Goal: Task Accomplishment & Management: Complete application form

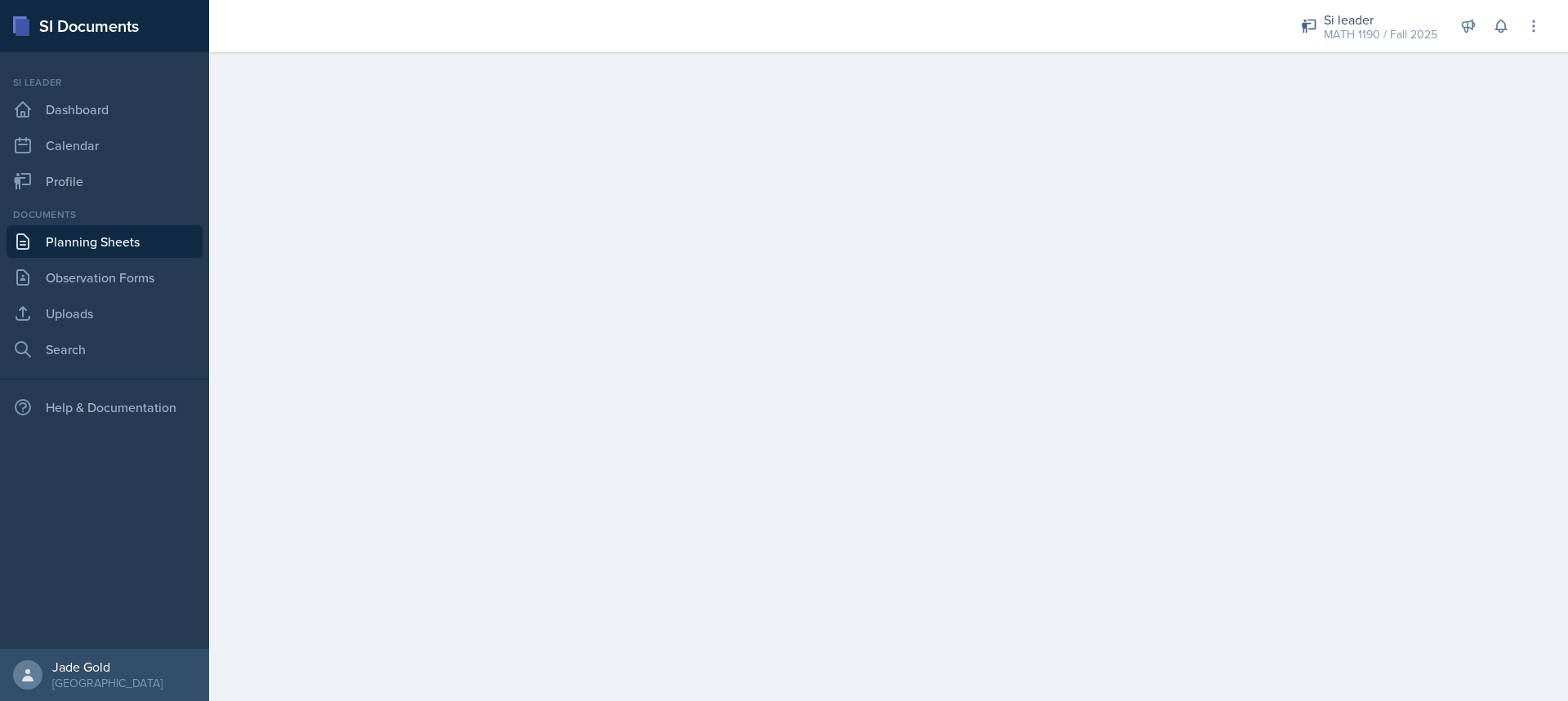
click at [133, 233] on link "Planning Sheets" at bounding box center [104, 242] width 196 height 33
click at [87, 190] on link "Profile" at bounding box center [104, 182] width 196 height 33
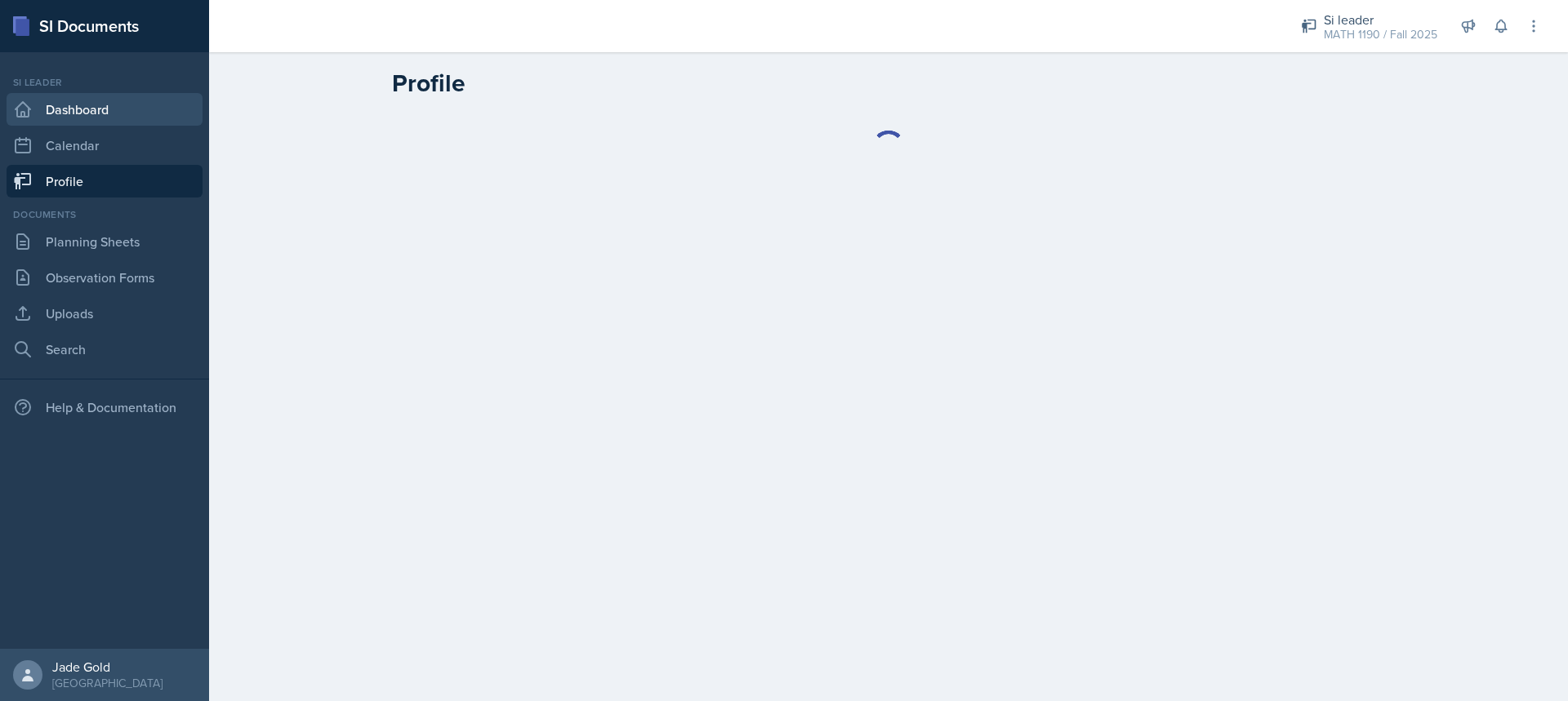
click at [155, 111] on link "Dashboard" at bounding box center [104, 110] width 196 height 33
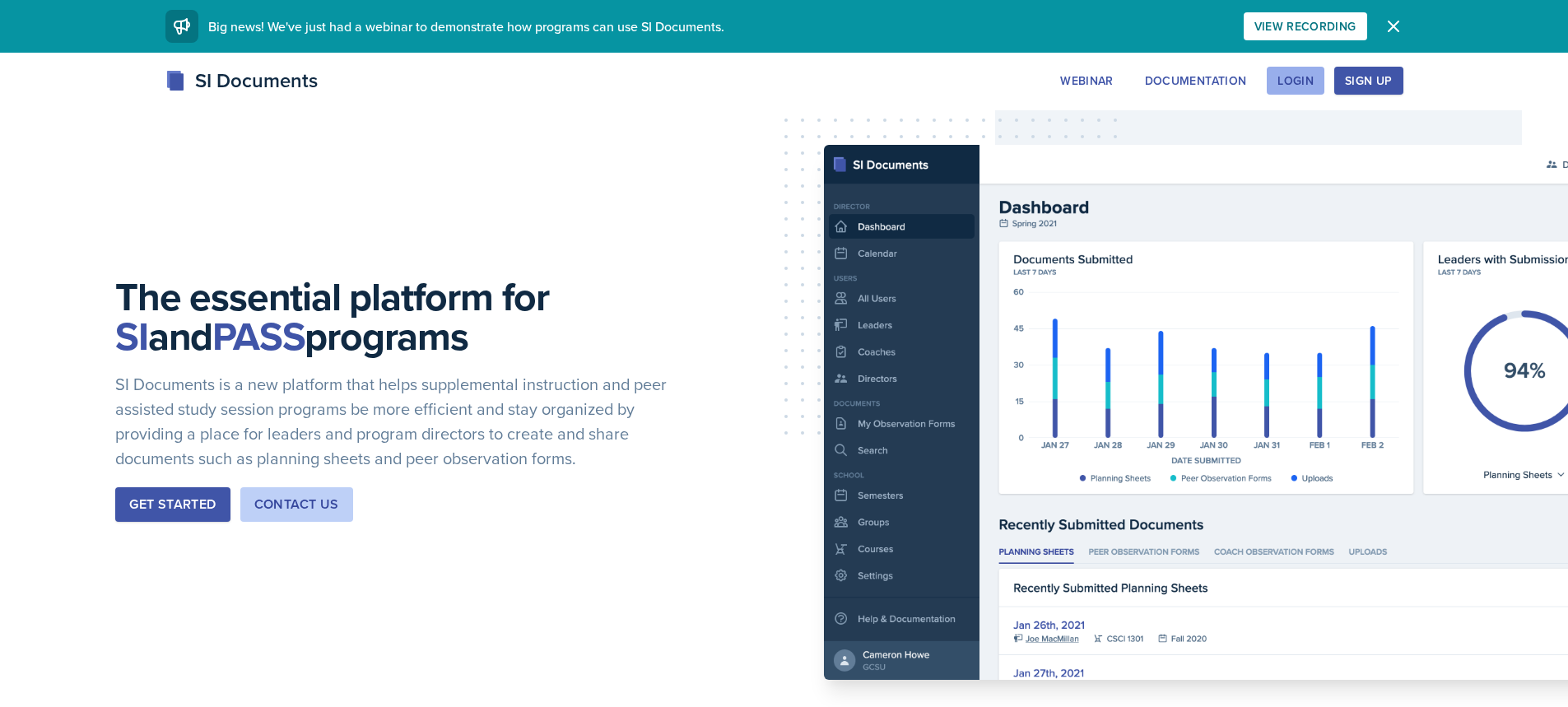
click at [1282, 89] on button "Login" at bounding box center [1296, 81] width 58 height 28
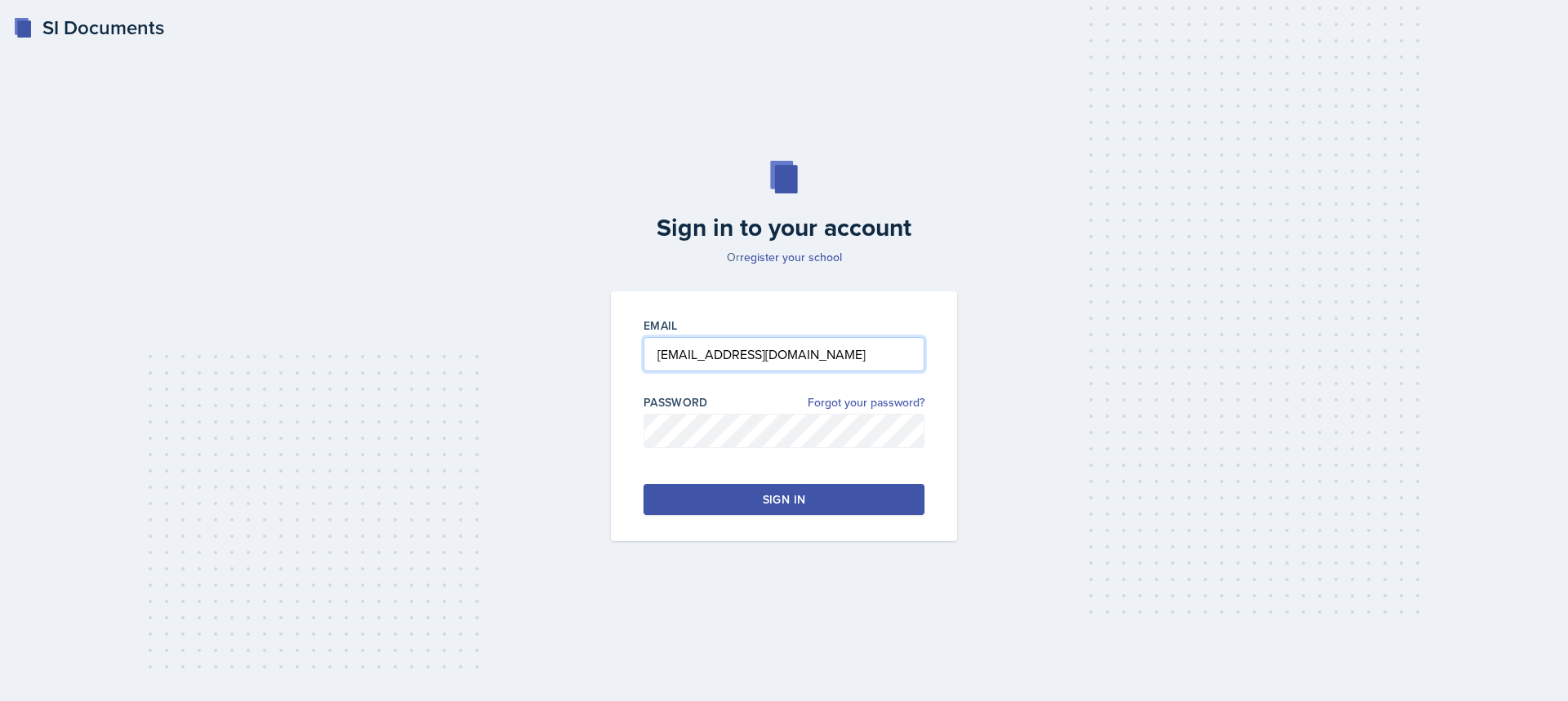
drag, startPoint x: 694, startPoint y: 356, endPoint x: 641, endPoint y: 353, distance: 53.1
click at [641, 353] on div "Email [EMAIL_ADDRESS][DOMAIN_NAME] Password Forgot your password? Sign in" at bounding box center [784, 416] width 346 height 250
type input "[EMAIL_ADDRESS][DOMAIN_NAME]"
click at [847, 503] on button "Sign in" at bounding box center [784, 500] width 281 height 31
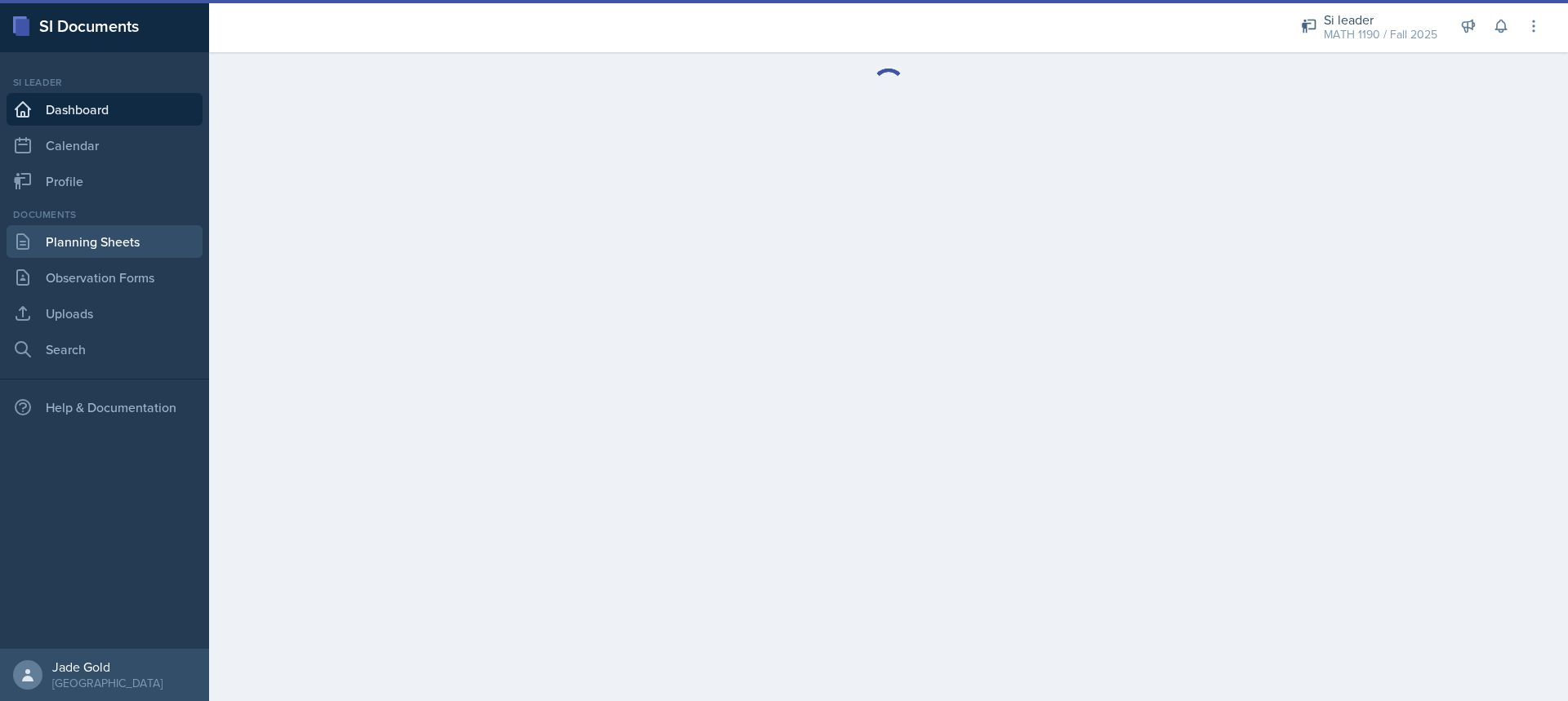
click at [122, 247] on link "Planning Sheets" at bounding box center [104, 242] width 196 height 33
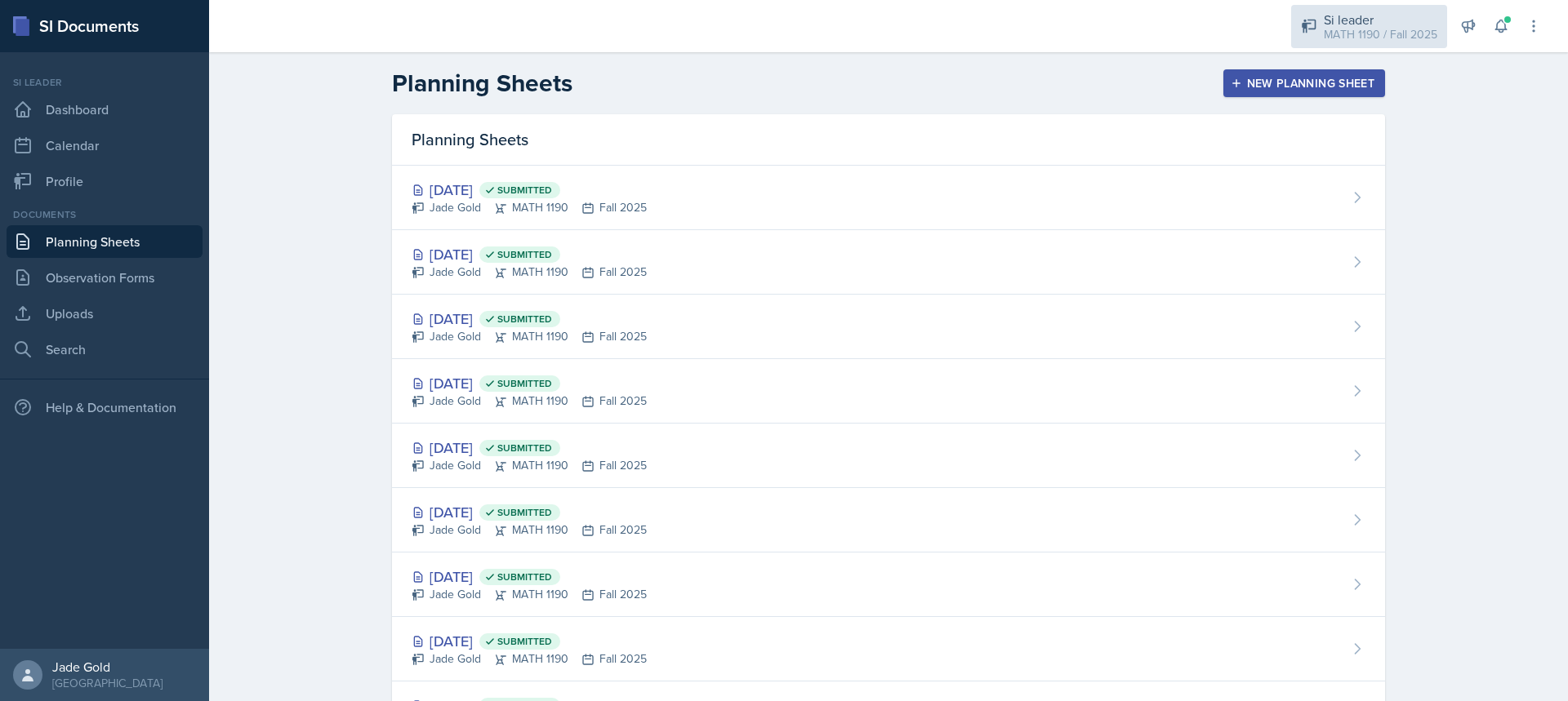
click at [1385, 26] on div "MATH 1190 / Fall 2025" at bounding box center [1381, 35] width 113 height 17
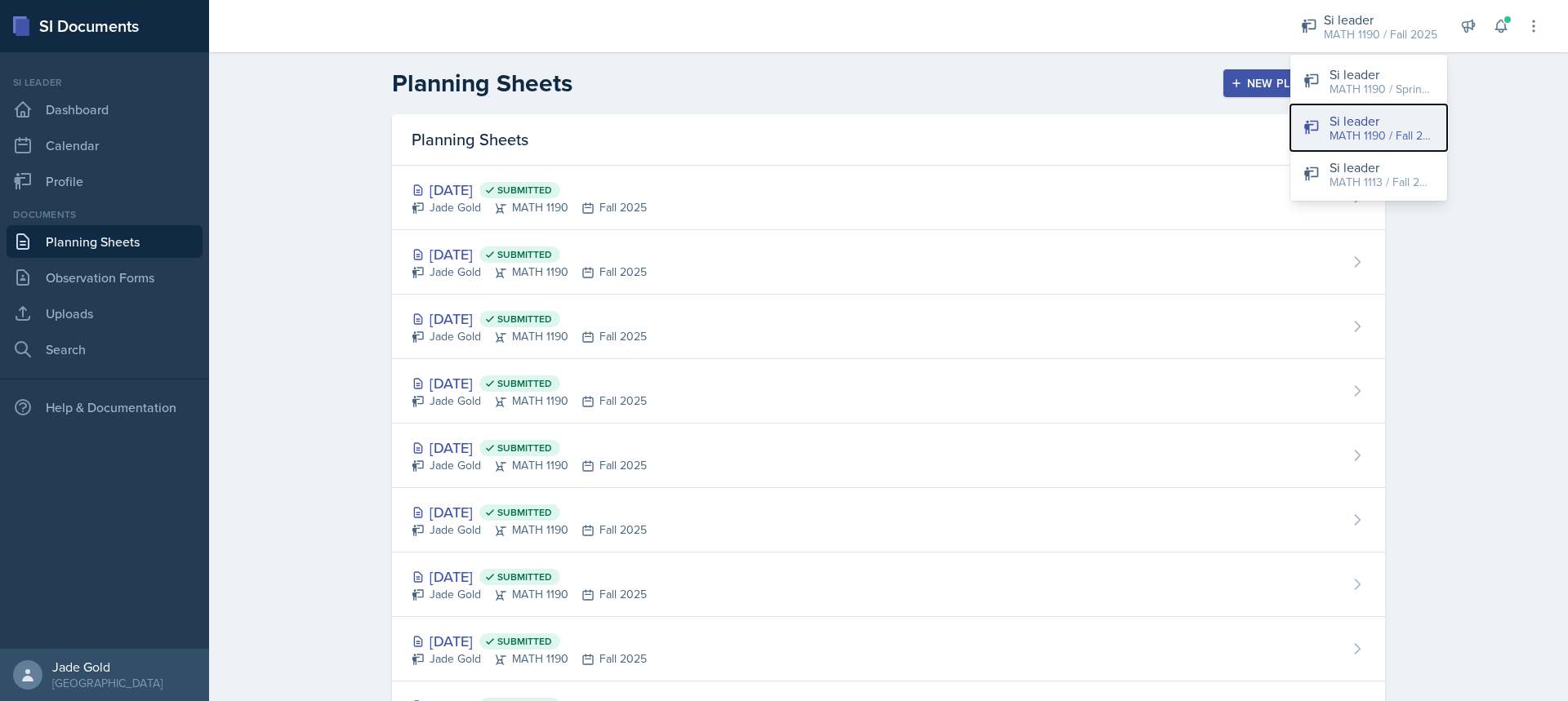
click at [1400, 137] on div "MATH 1190 / Fall 2025" at bounding box center [1382, 136] width 104 height 17
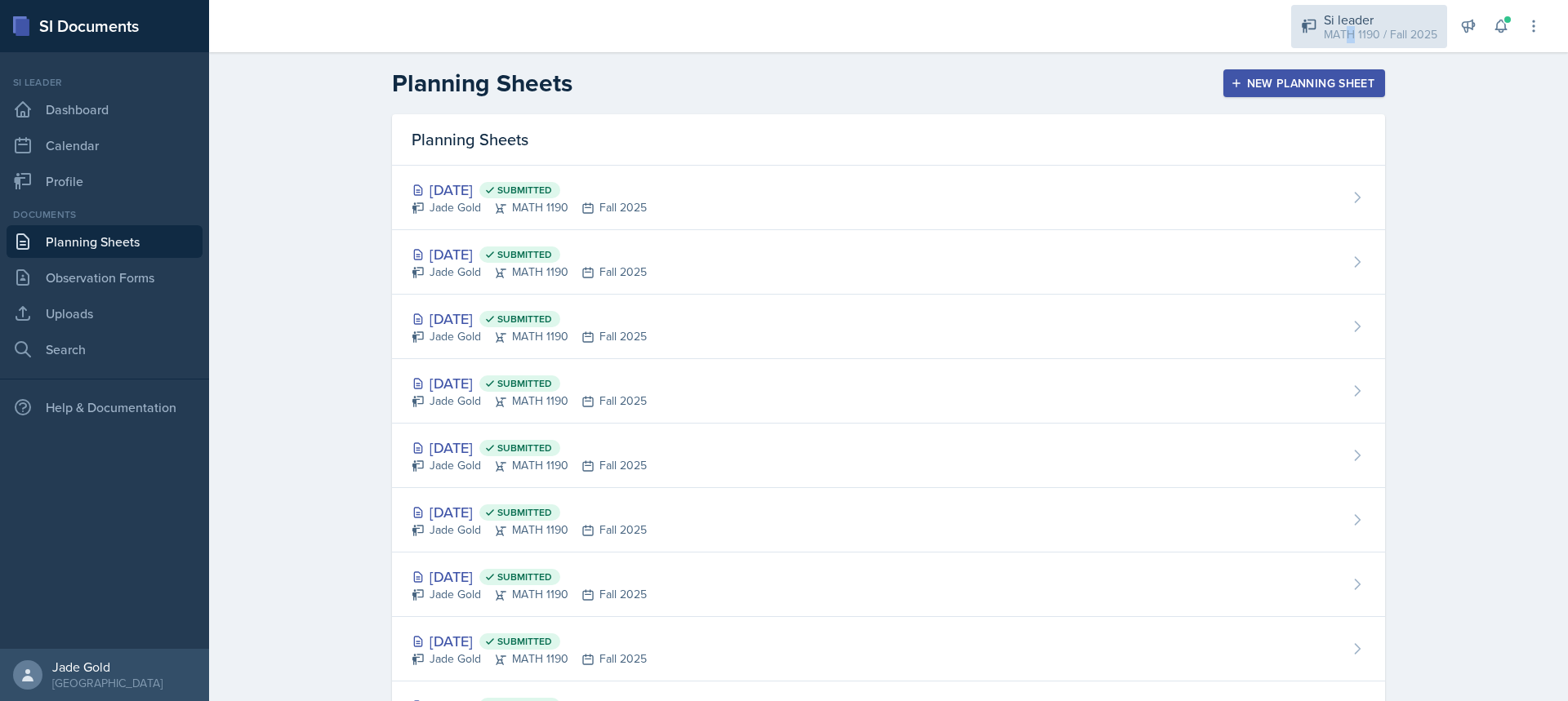
click at [1354, 29] on div "MATH 1190 / Fall 2025" at bounding box center [1381, 35] width 113 height 17
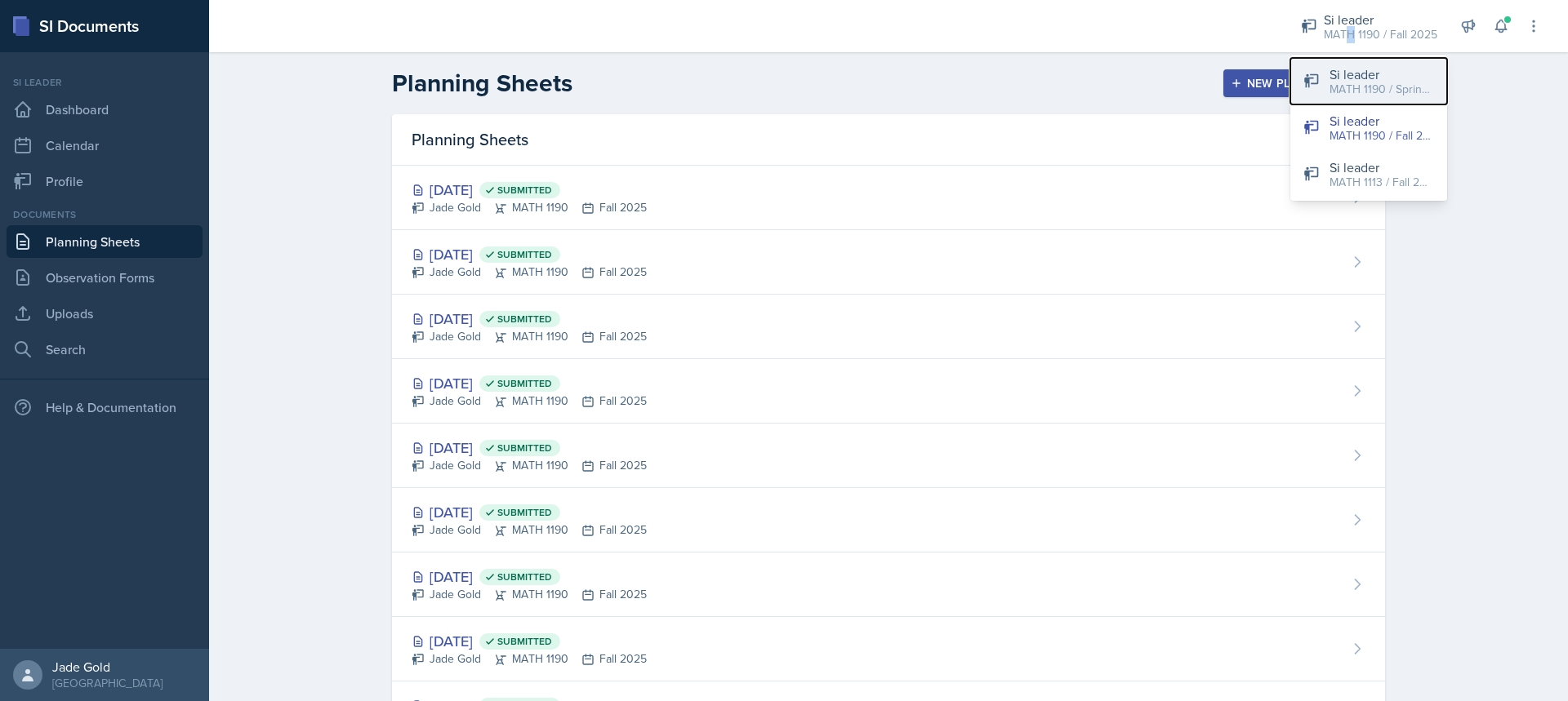
click at [1394, 88] on div "MATH 1190 / Spring 2025" at bounding box center [1382, 90] width 104 height 17
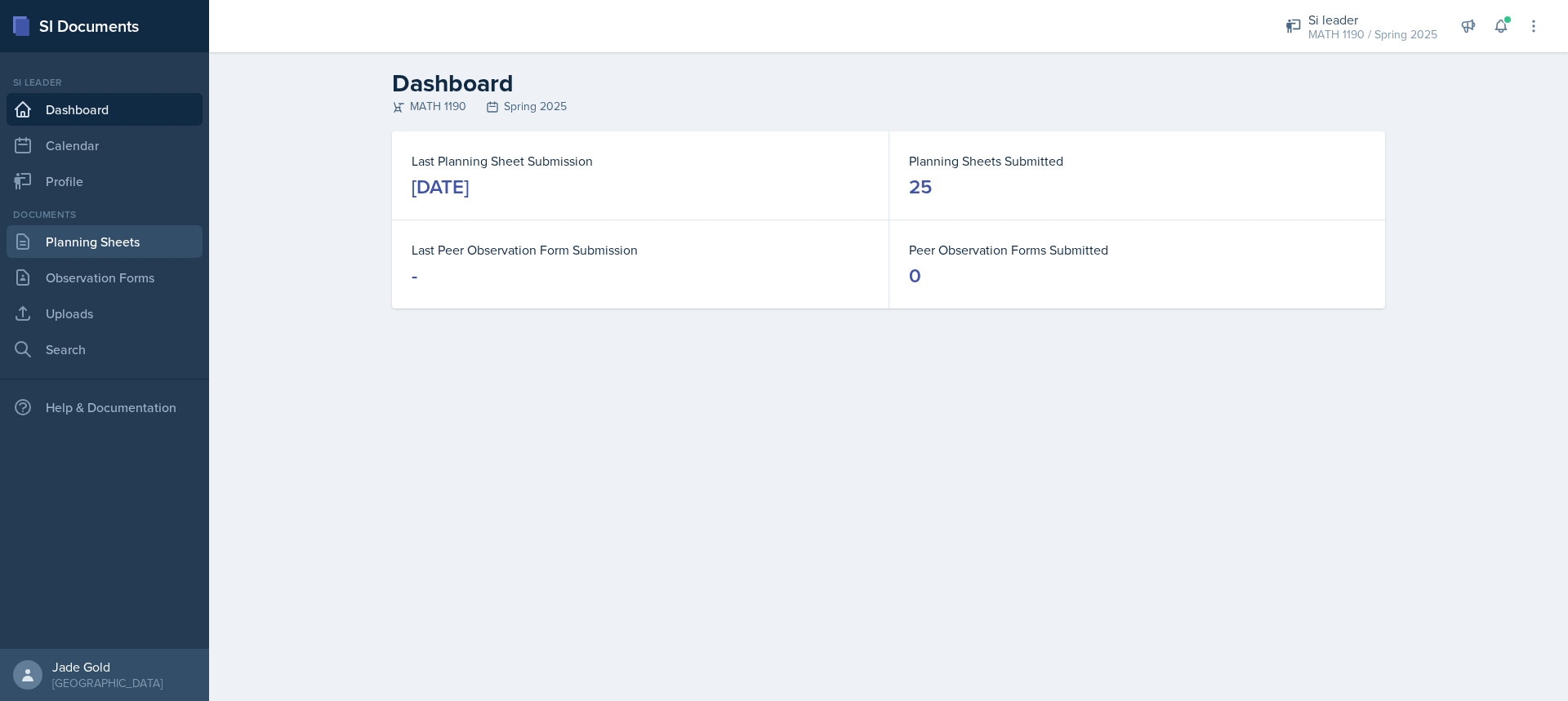
click at [79, 248] on link "Planning Sheets" at bounding box center [104, 242] width 196 height 33
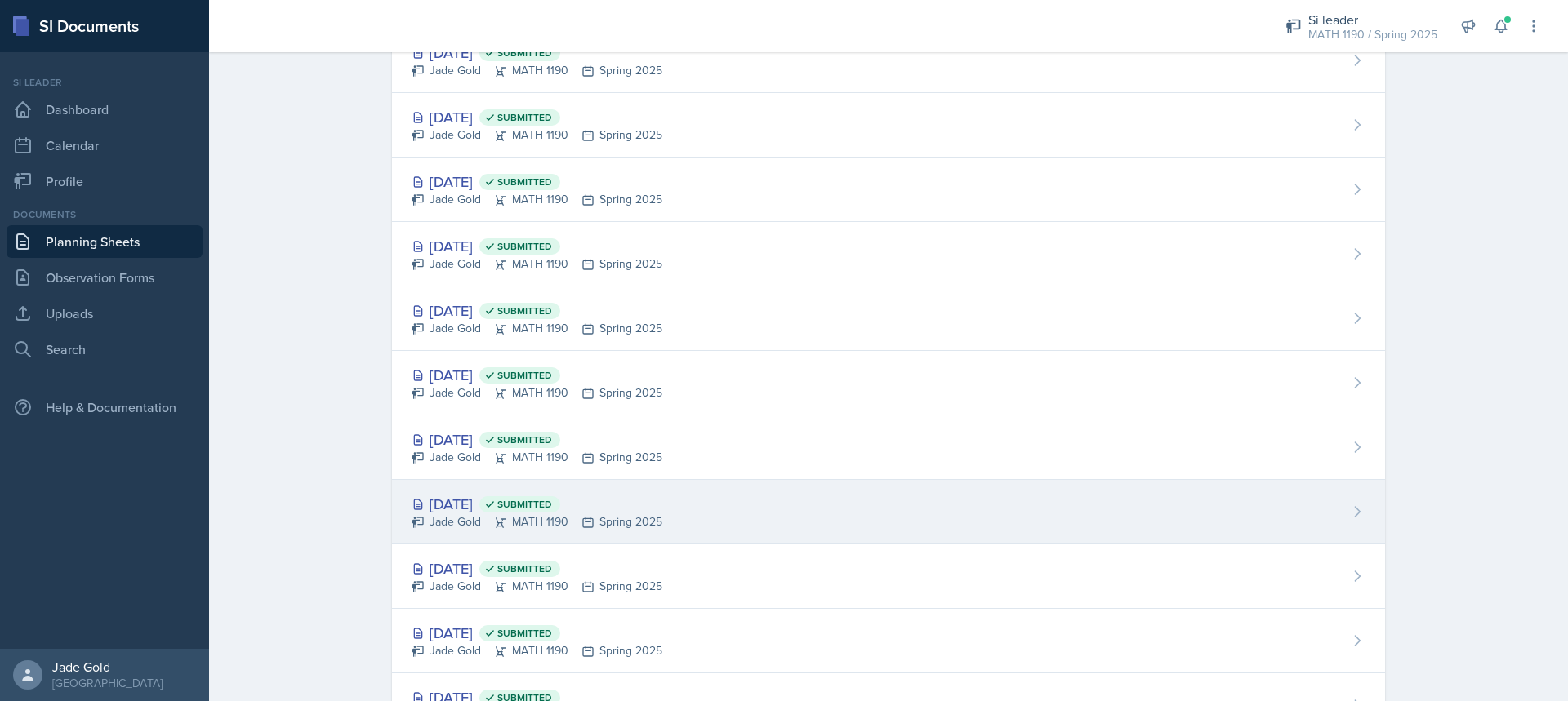
scroll to position [571, 0]
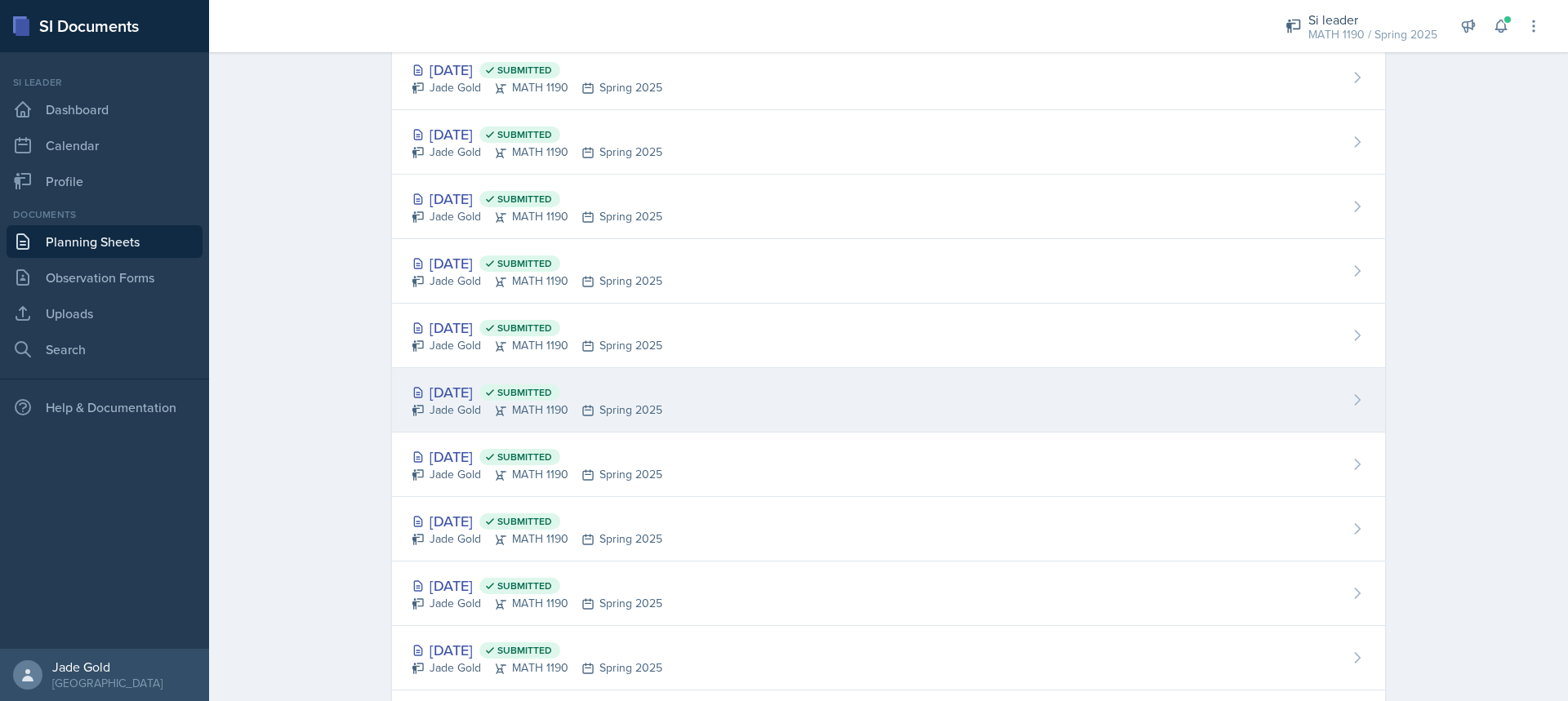
click at [649, 411] on div "Jade Gold MATH 1190 Spring 2025" at bounding box center [537, 411] width 251 height 17
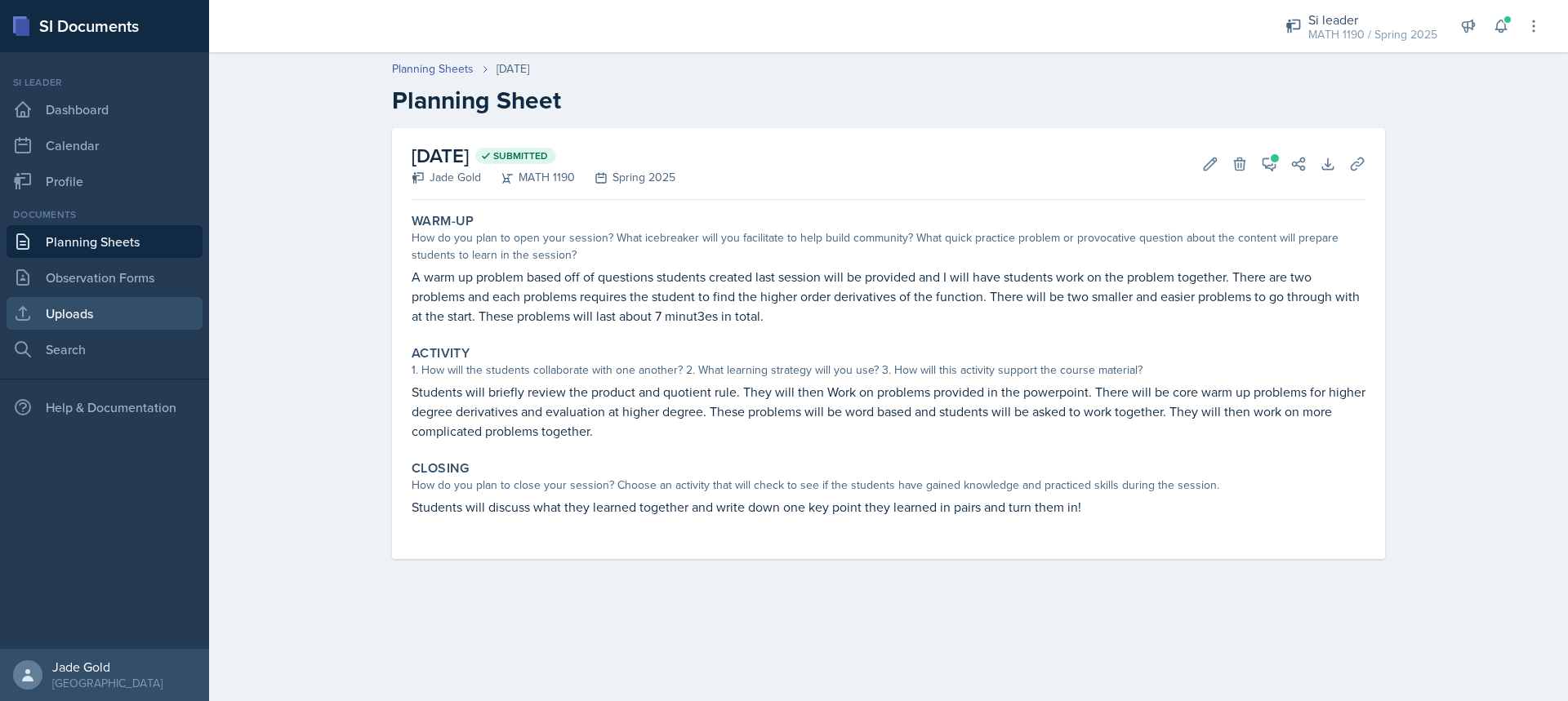
click at [151, 310] on link "Uploads" at bounding box center [104, 314] width 196 height 33
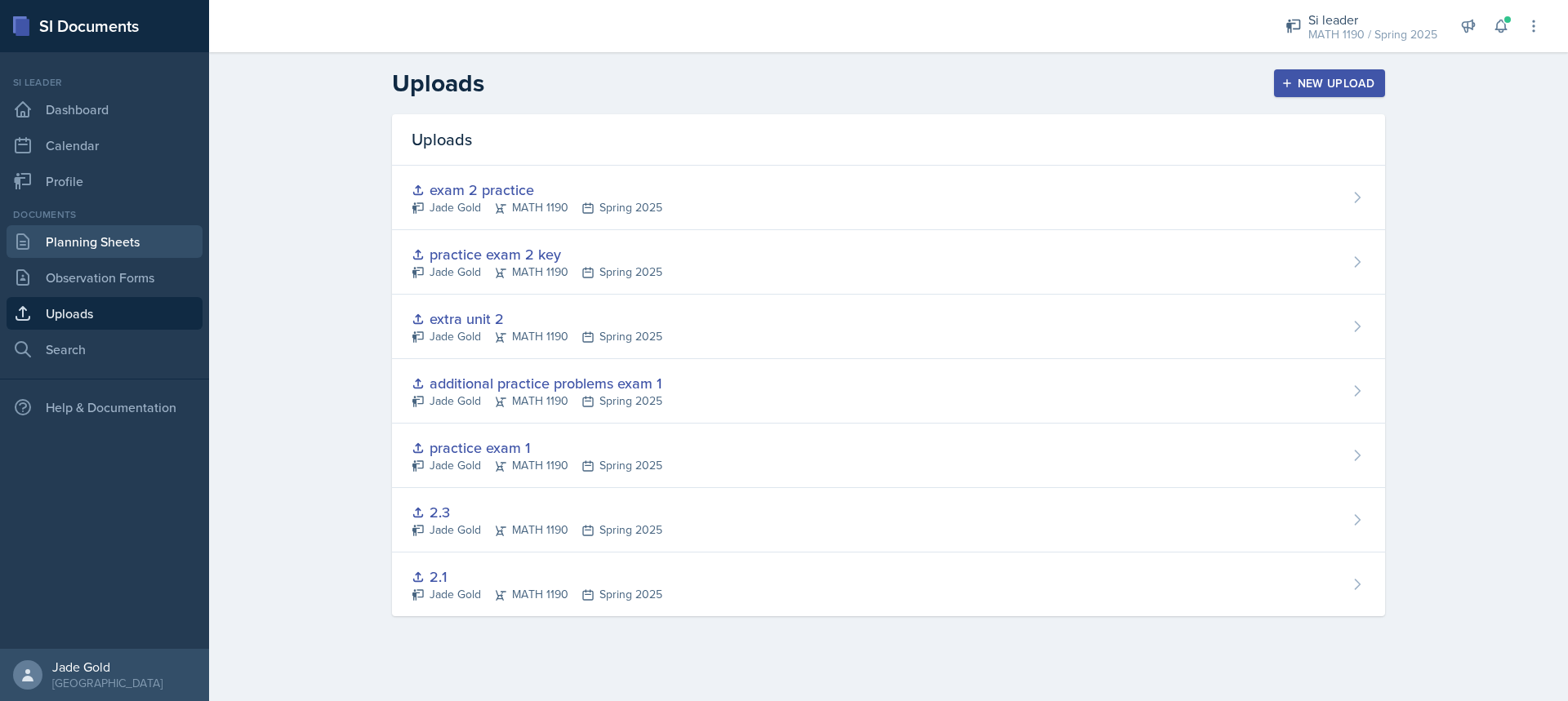
click at [98, 237] on link "Planning Sheets" at bounding box center [104, 242] width 196 height 33
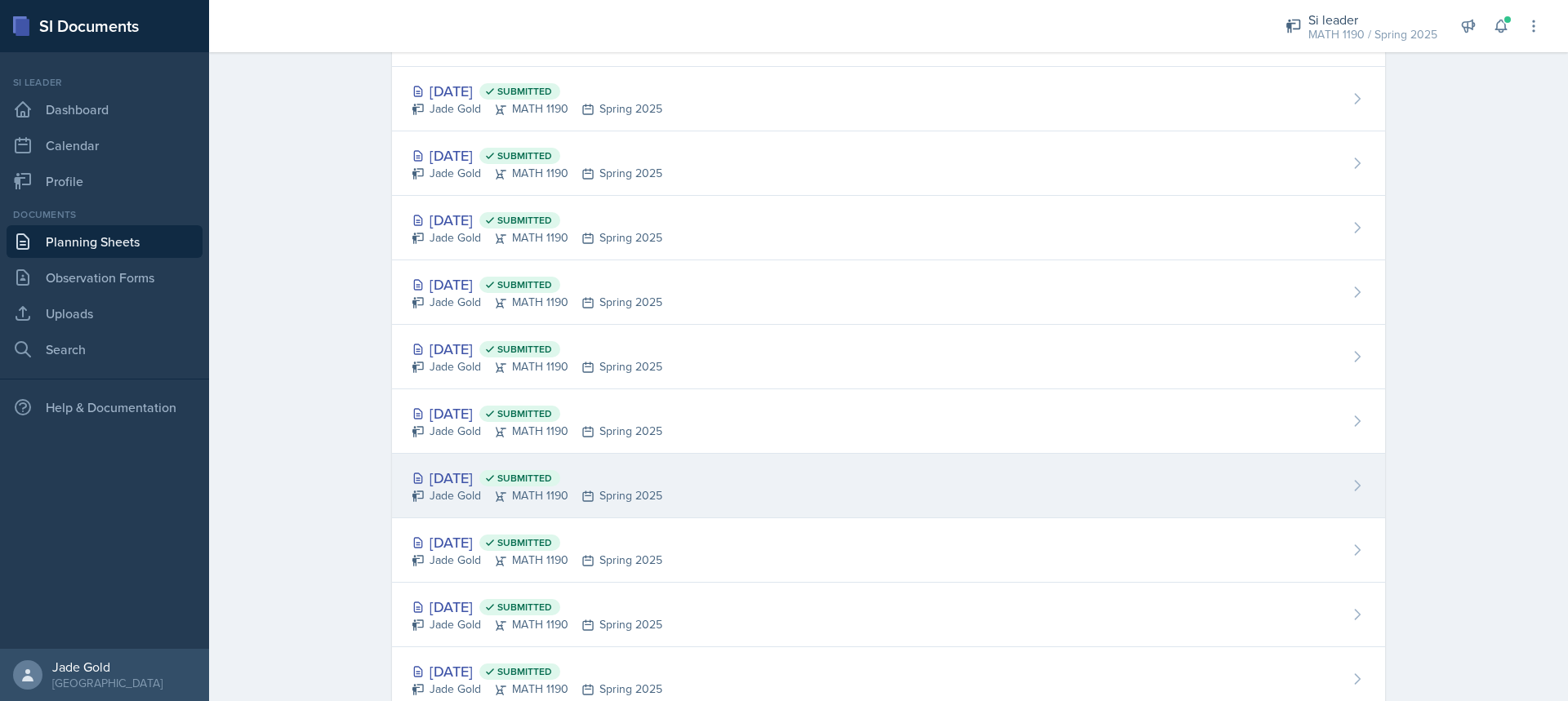
scroll to position [327, 0]
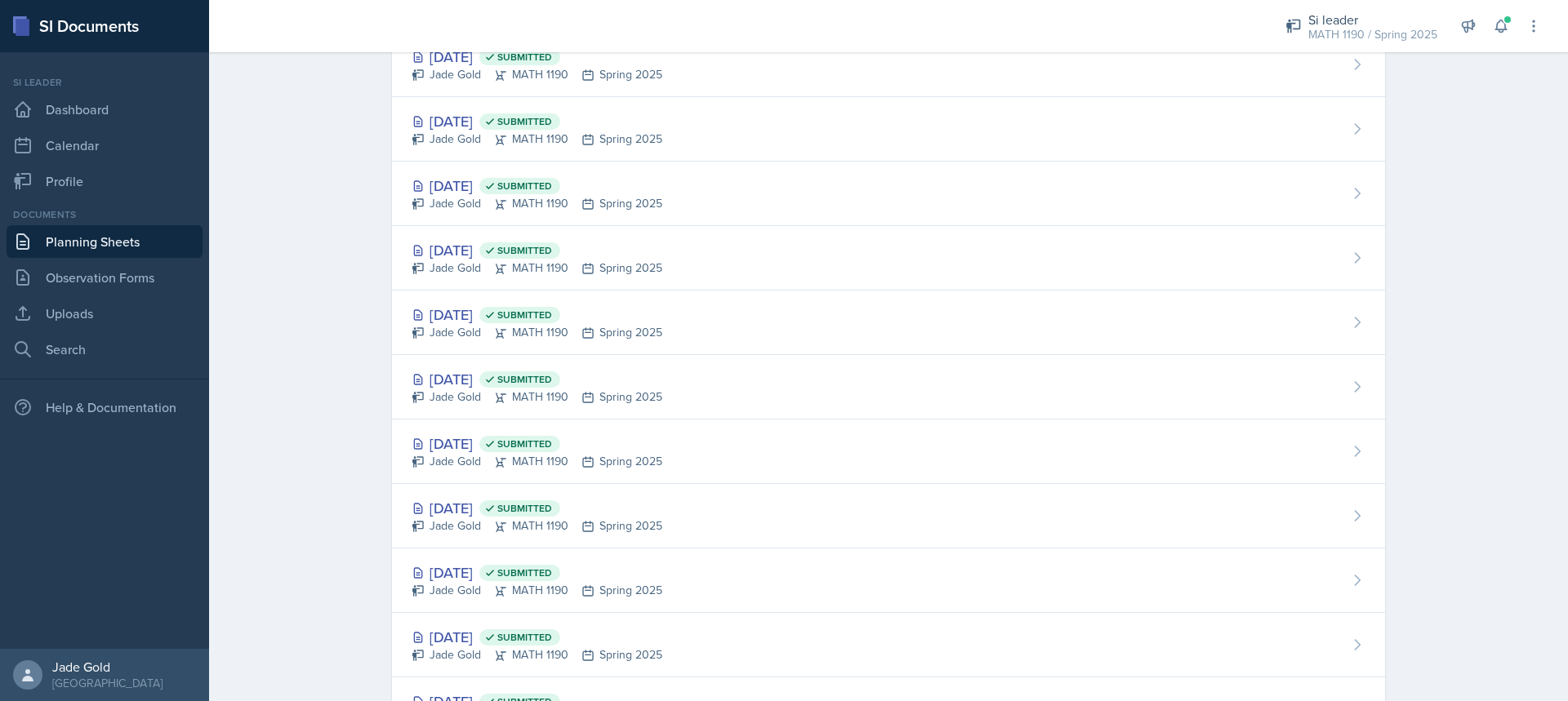
click at [640, 447] on div "[DATE] Submitted" at bounding box center [537, 444] width 251 height 22
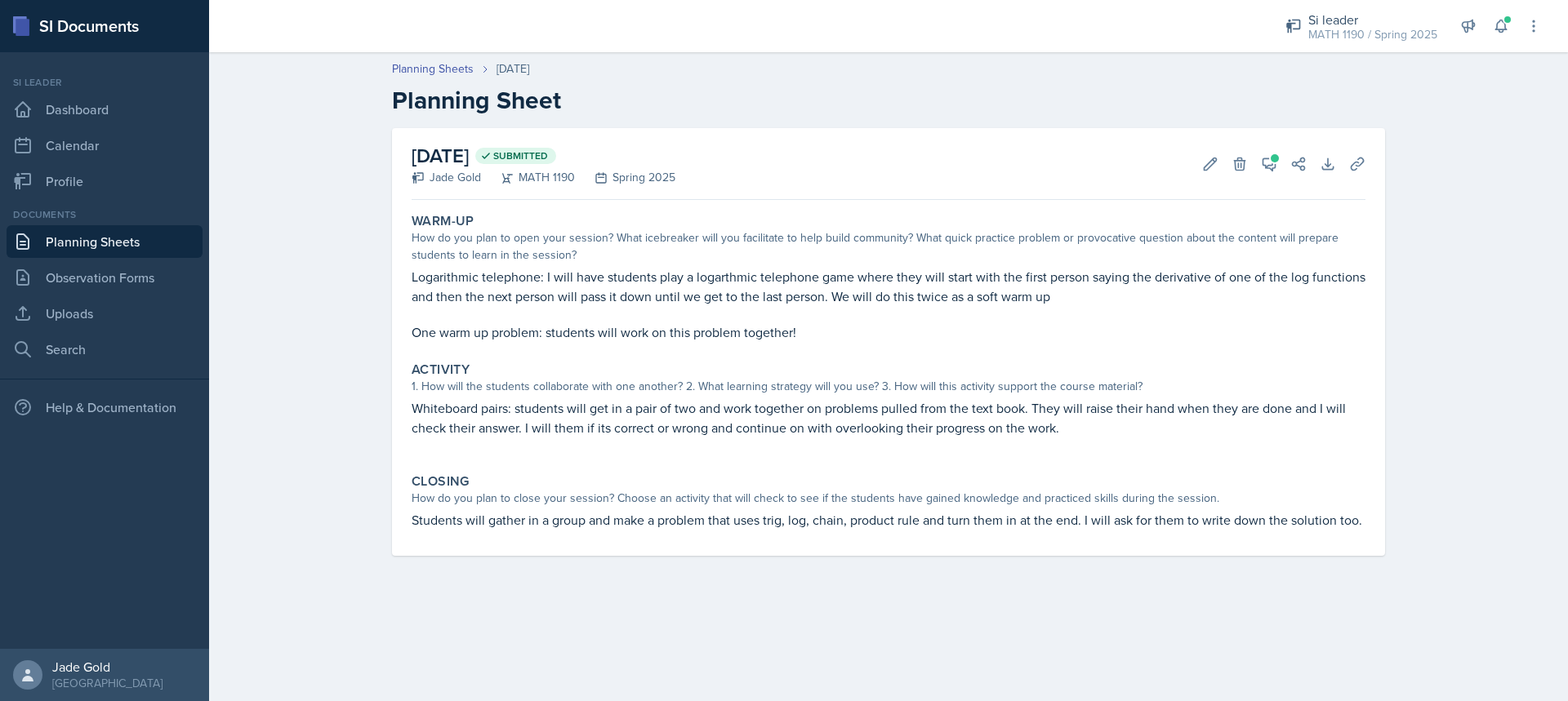
click at [66, 237] on link "Planning Sheets" at bounding box center [104, 242] width 196 height 33
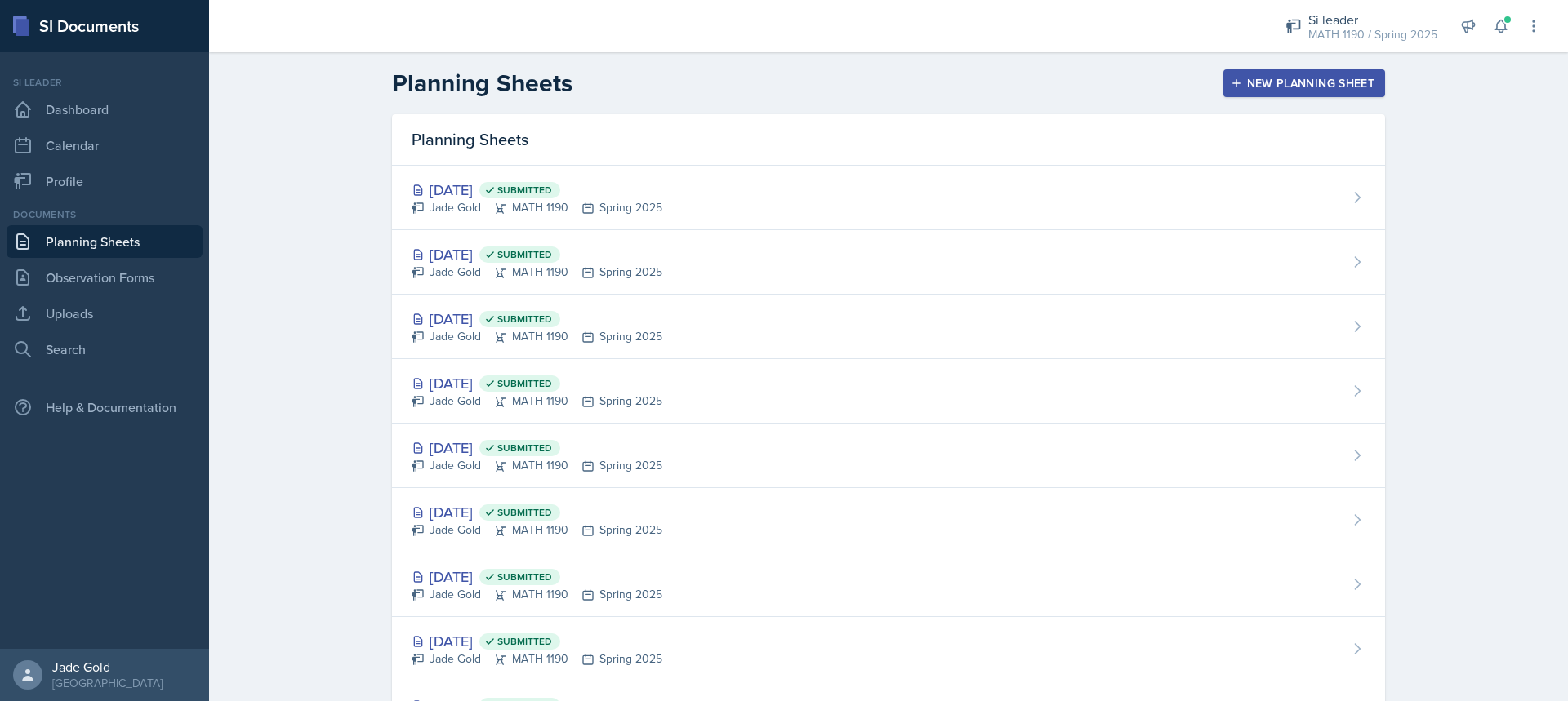
scroll to position [408, 0]
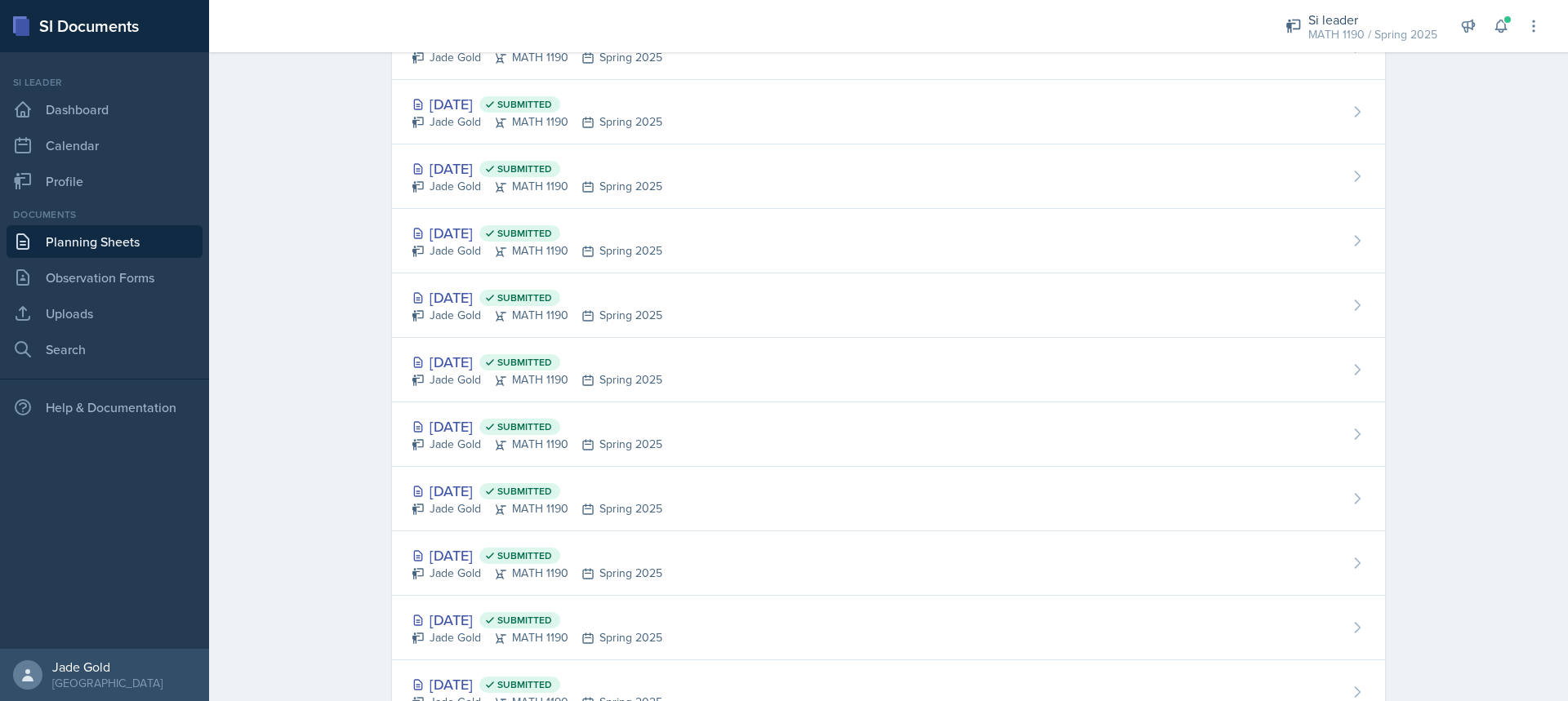
click at [621, 548] on div "[DATE] Submitted" at bounding box center [537, 555] width 251 height 22
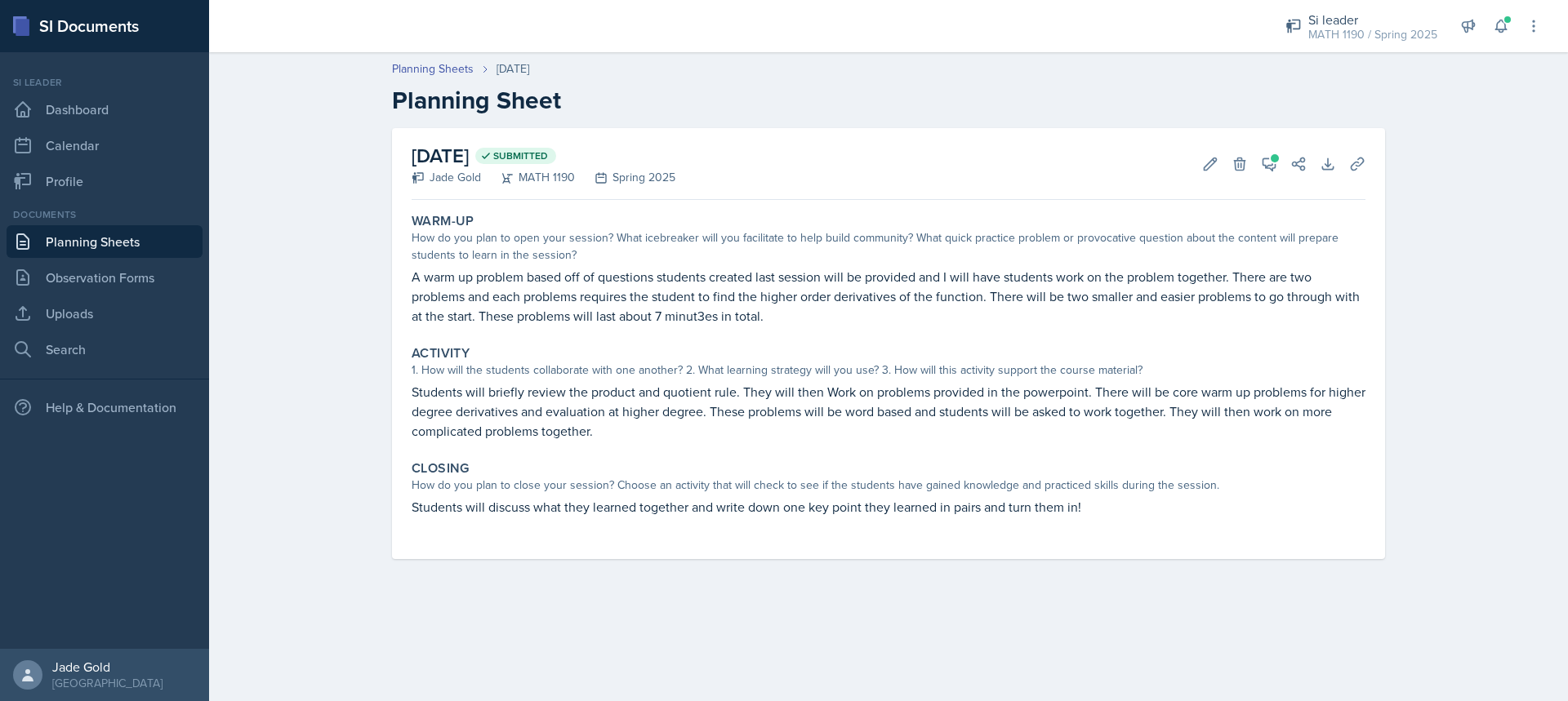
click at [84, 244] on link "Planning Sheets" at bounding box center [104, 242] width 196 height 33
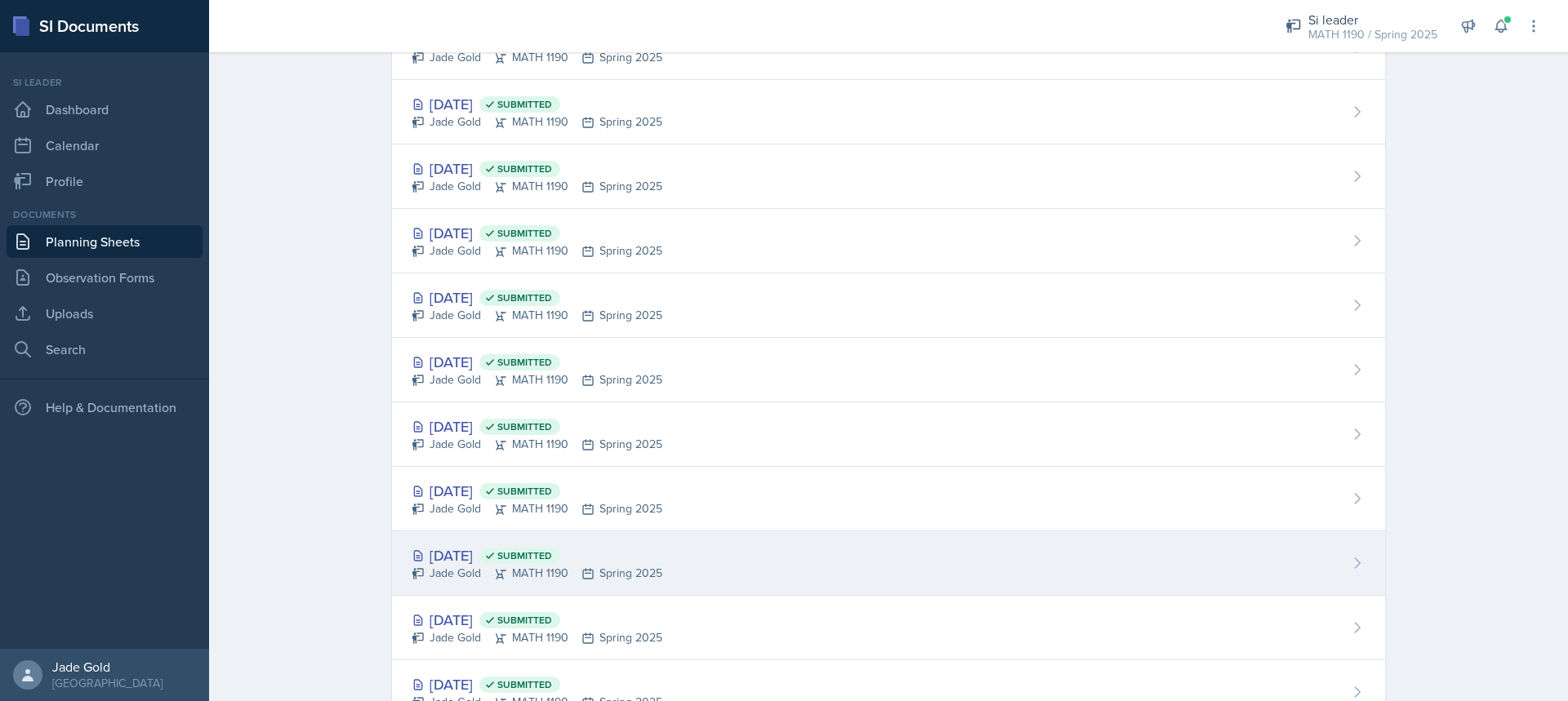
scroll to position [571, 0]
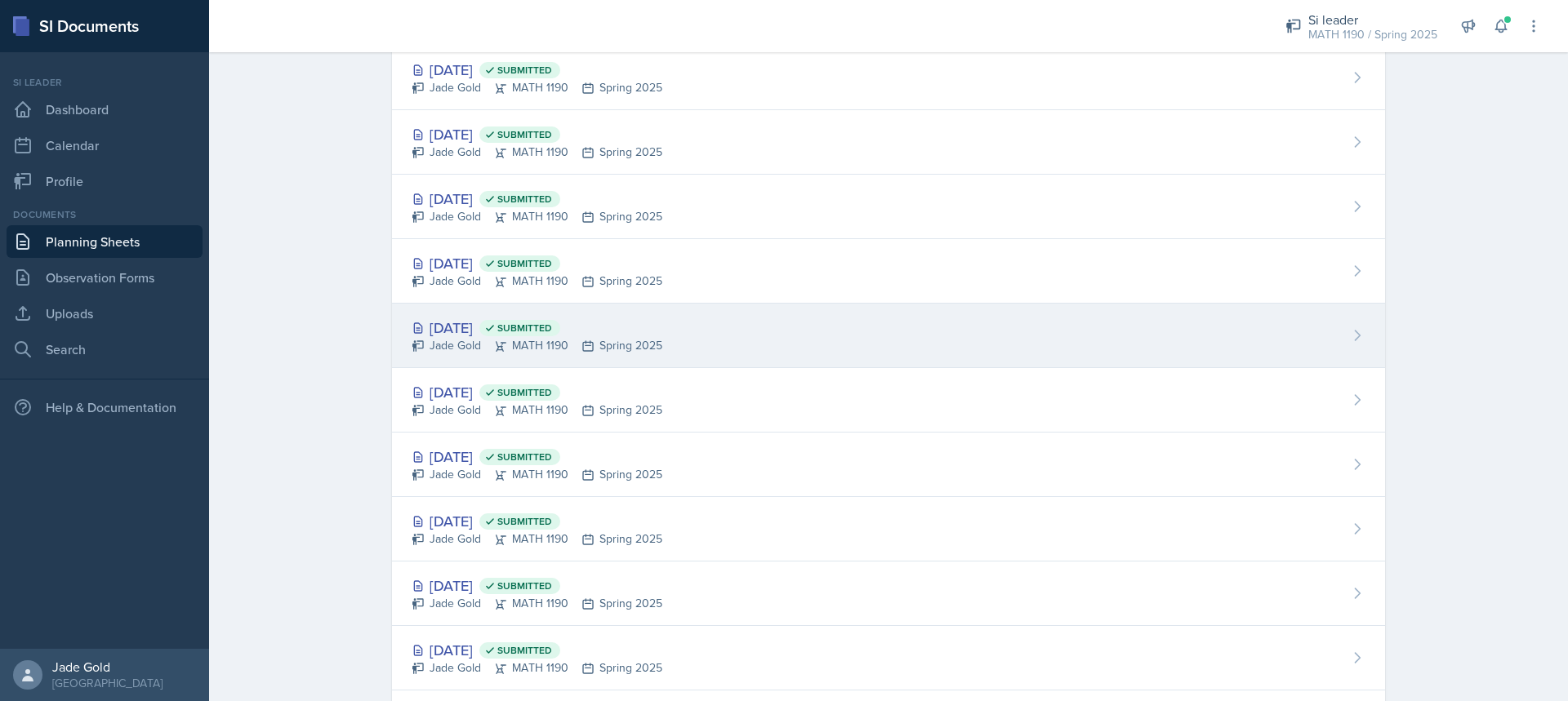
click at [638, 336] on div "[DATE] Submitted" at bounding box center [537, 327] width 251 height 22
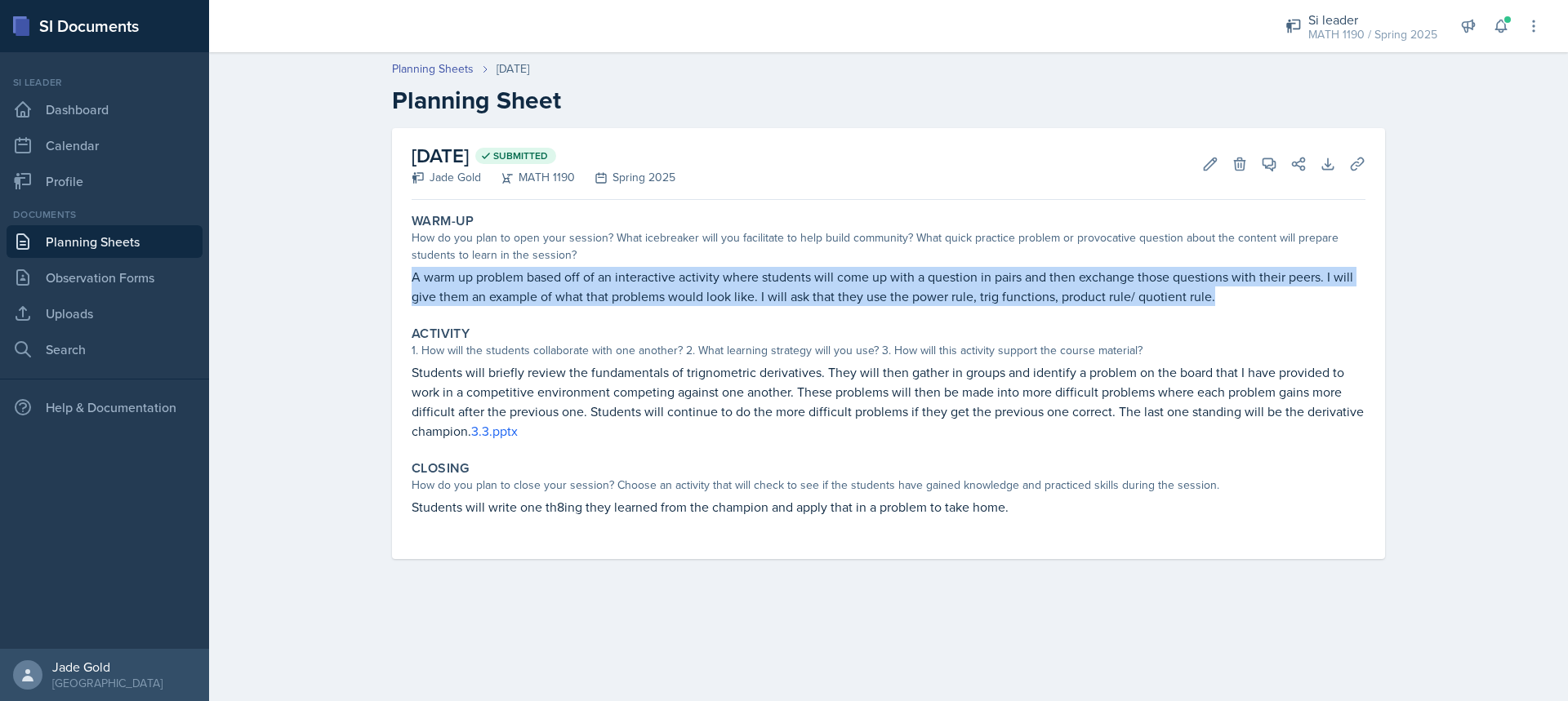
drag, startPoint x: 408, startPoint y: 277, endPoint x: 1232, endPoint y: 310, distance: 824.7
click at [1232, 310] on div "Warm-Up How do you plan to open your session? What icebreaker will you facilita…" at bounding box center [889, 260] width 968 height 106
copy p "A warm up problem based off of an interactive activity where students will come…"
click at [117, 238] on link "Planning Sheets" at bounding box center [104, 242] width 196 height 33
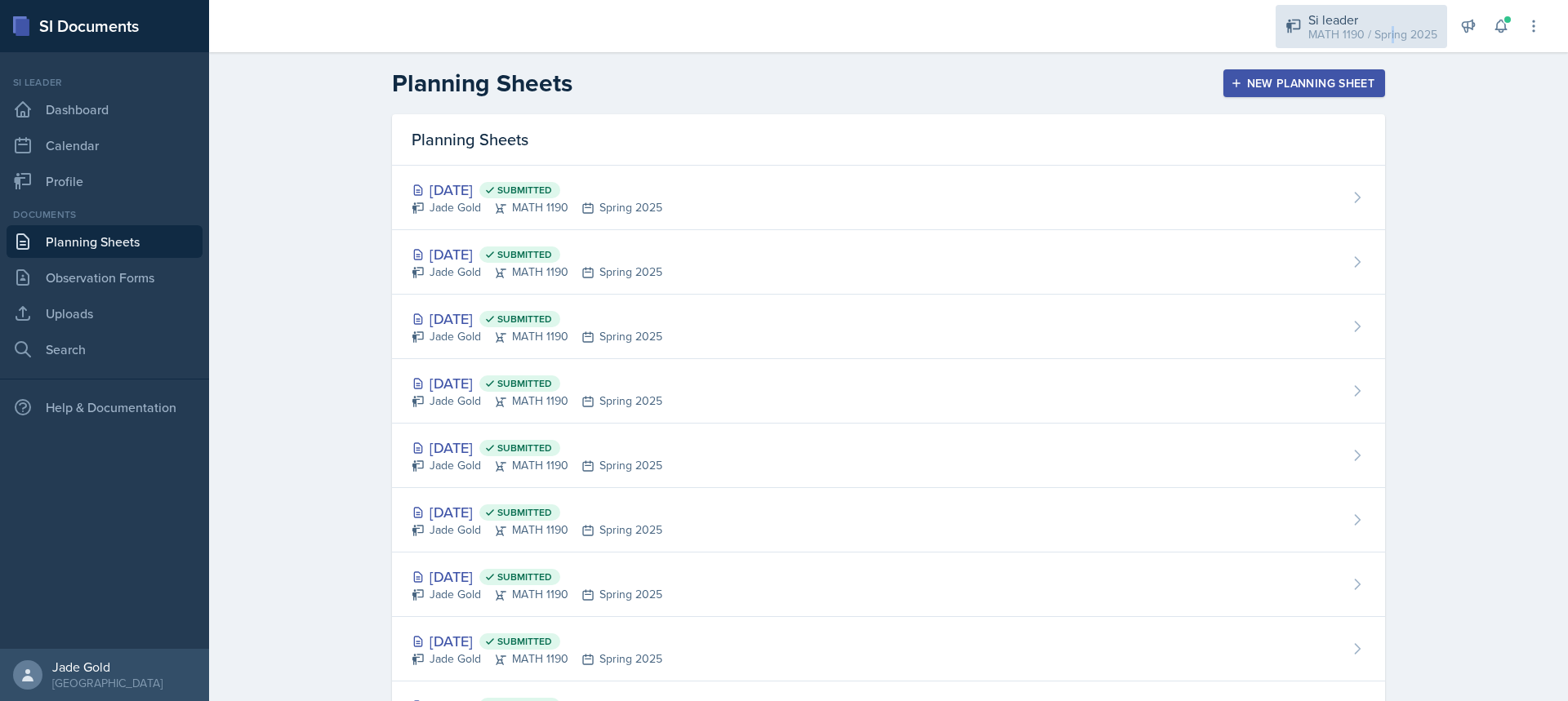
click at [1394, 32] on div "MATH 1190 / Spring 2025" at bounding box center [1373, 35] width 129 height 17
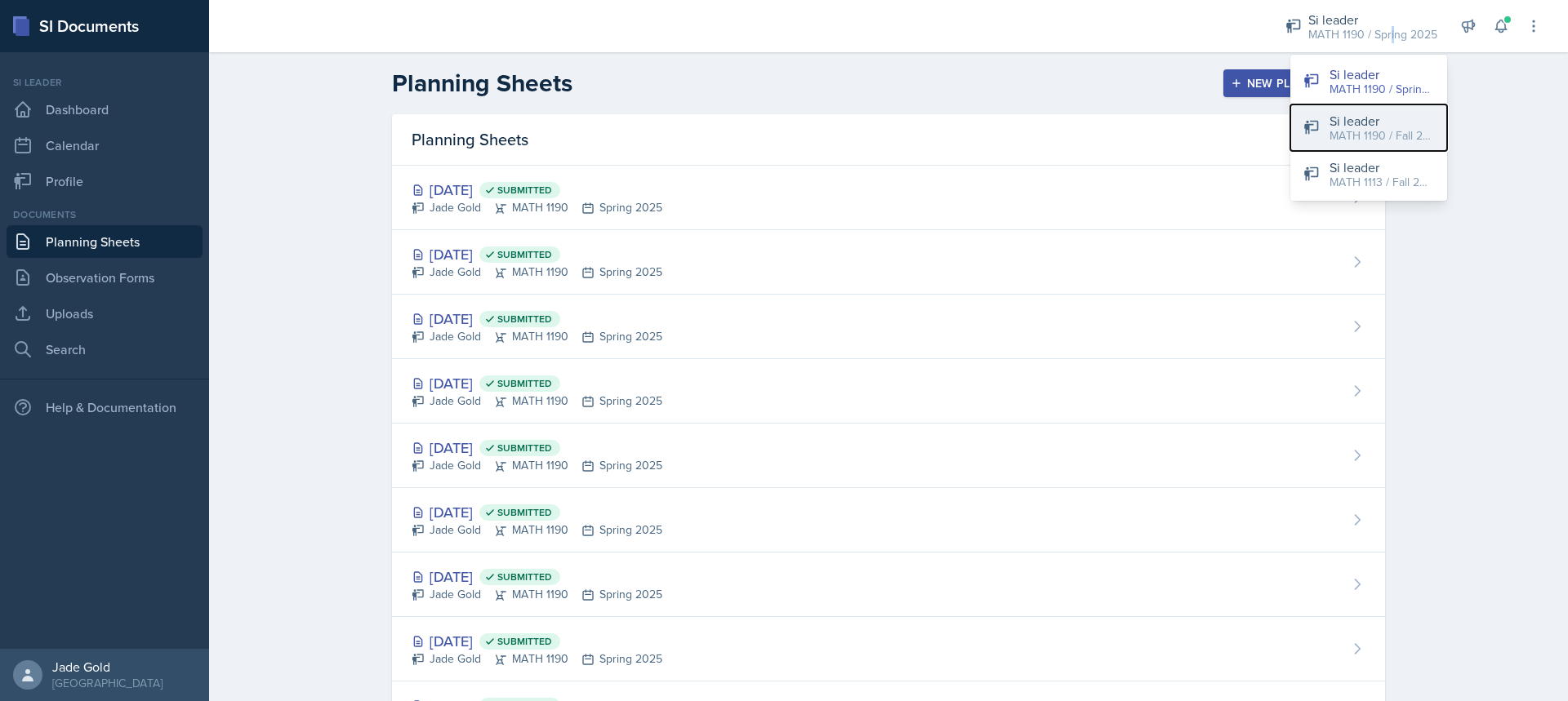
click at [1373, 127] on div "MATH 1190 / Fall 2025" at bounding box center [1382, 136] width 104 height 17
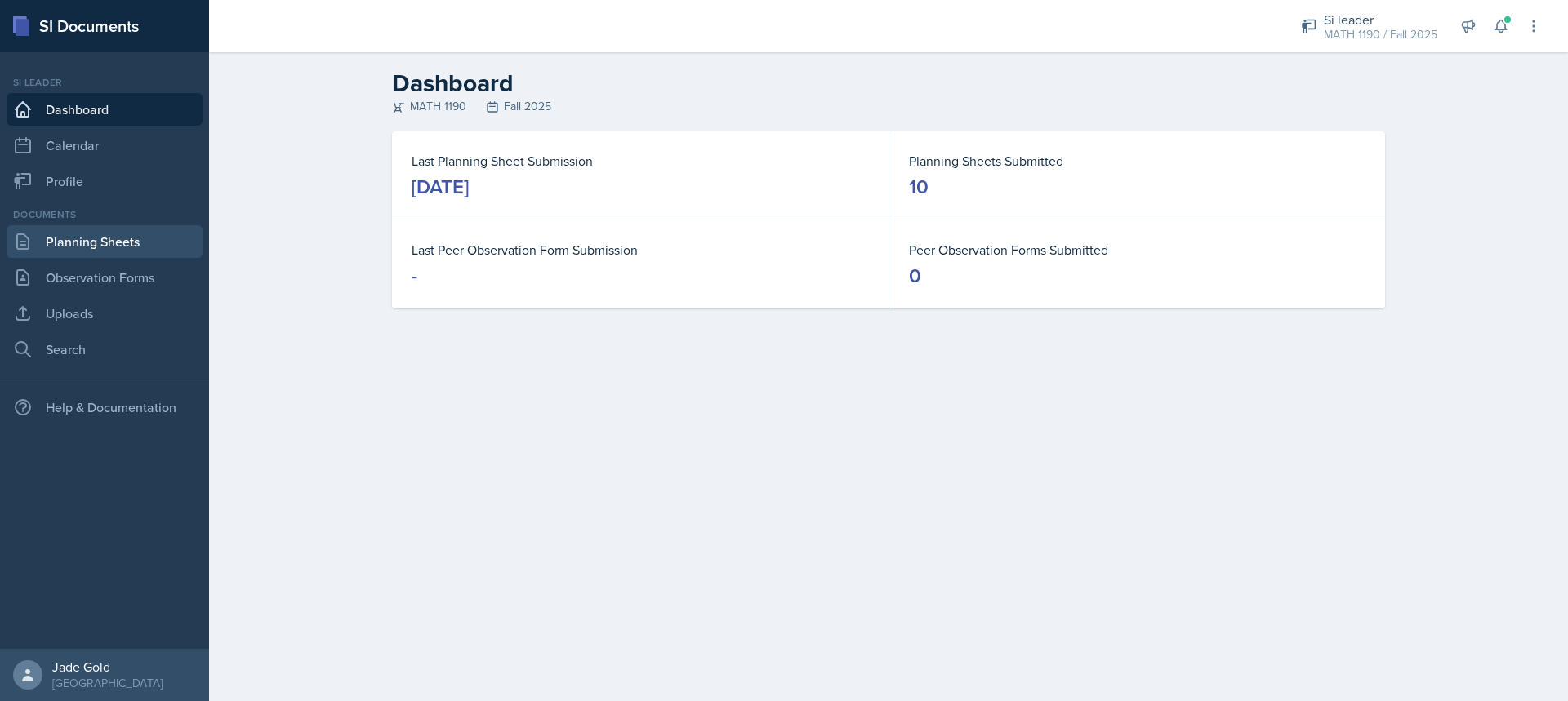
click at [104, 239] on link "Planning Sheets" at bounding box center [104, 242] width 196 height 33
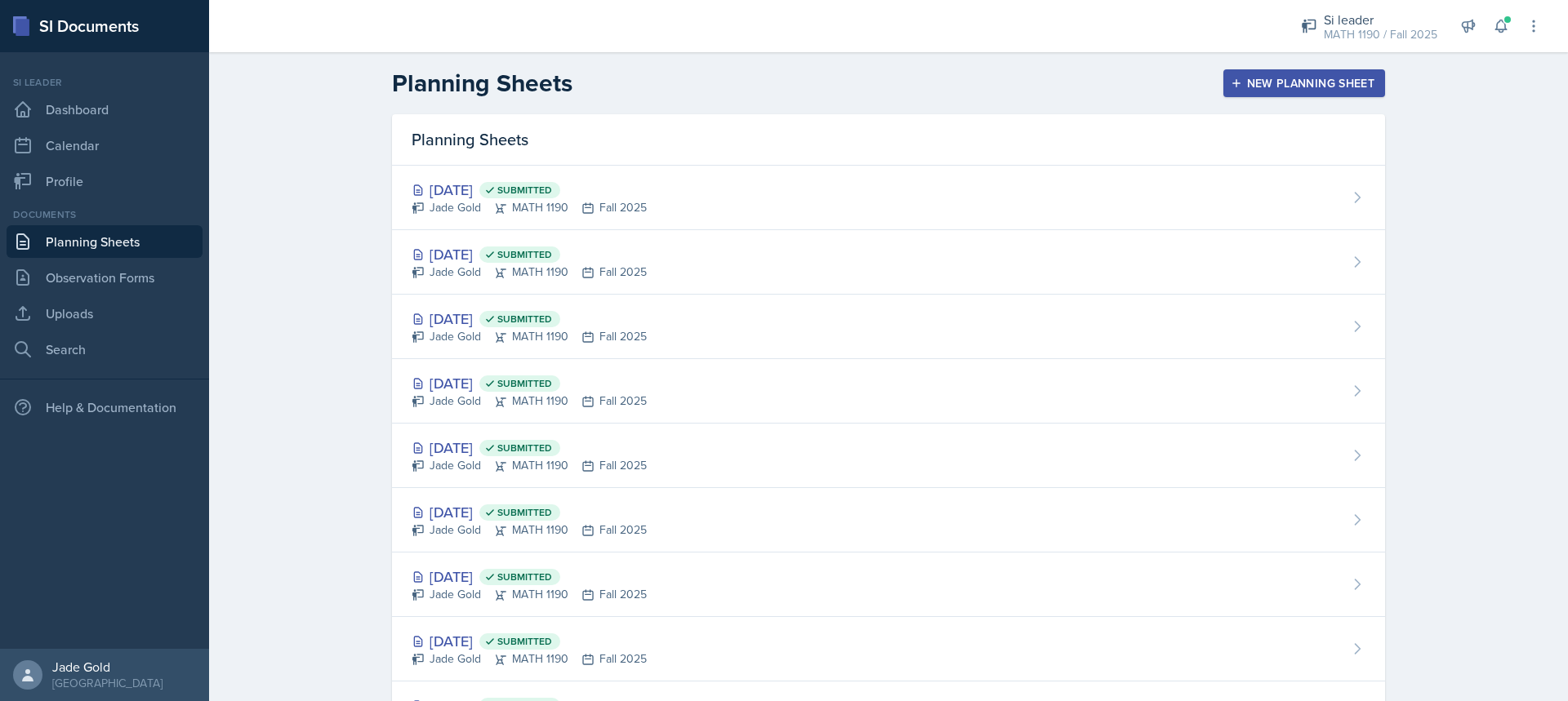
click at [1277, 97] on button "New Planning Sheet" at bounding box center [1304, 83] width 162 height 28
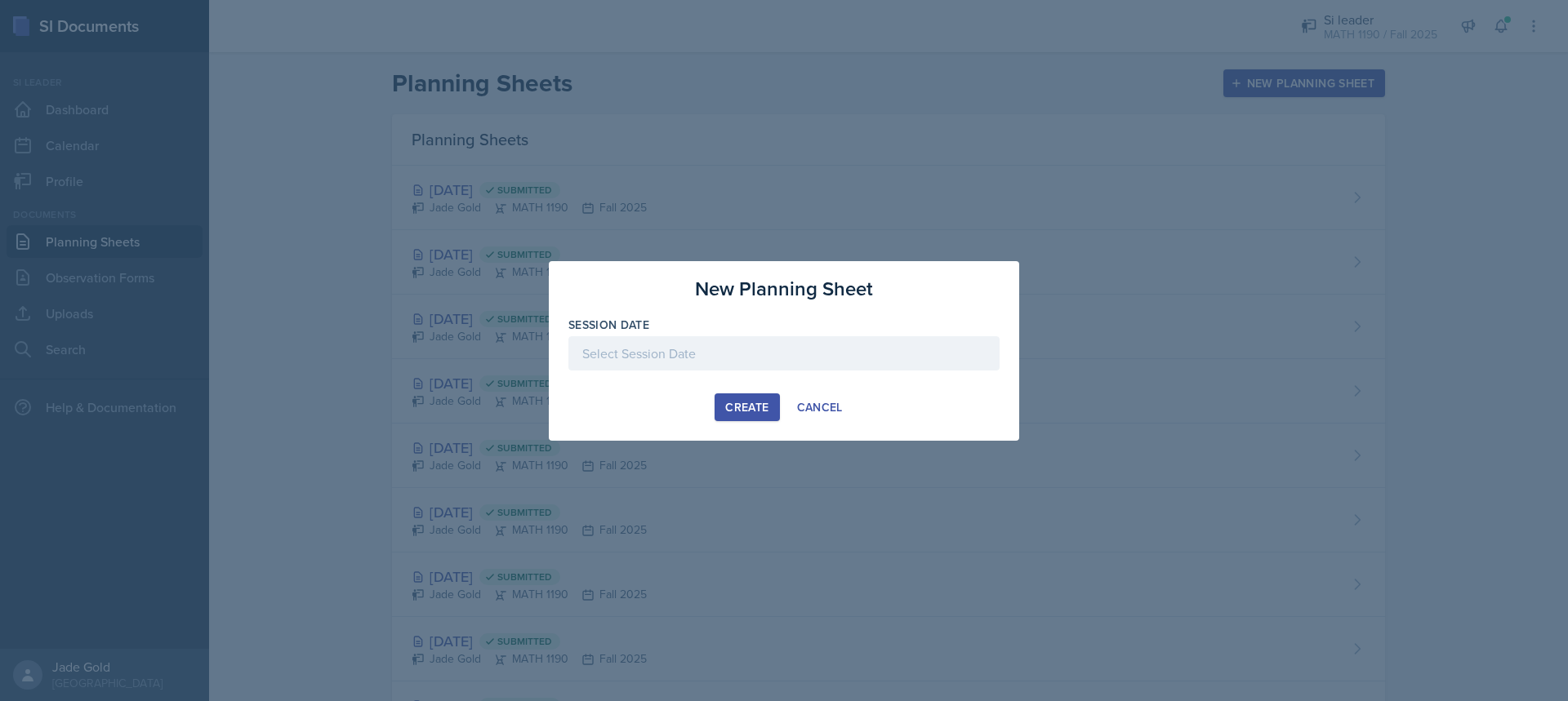
click at [1277, 97] on div at bounding box center [784, 350] width 1568 height 701
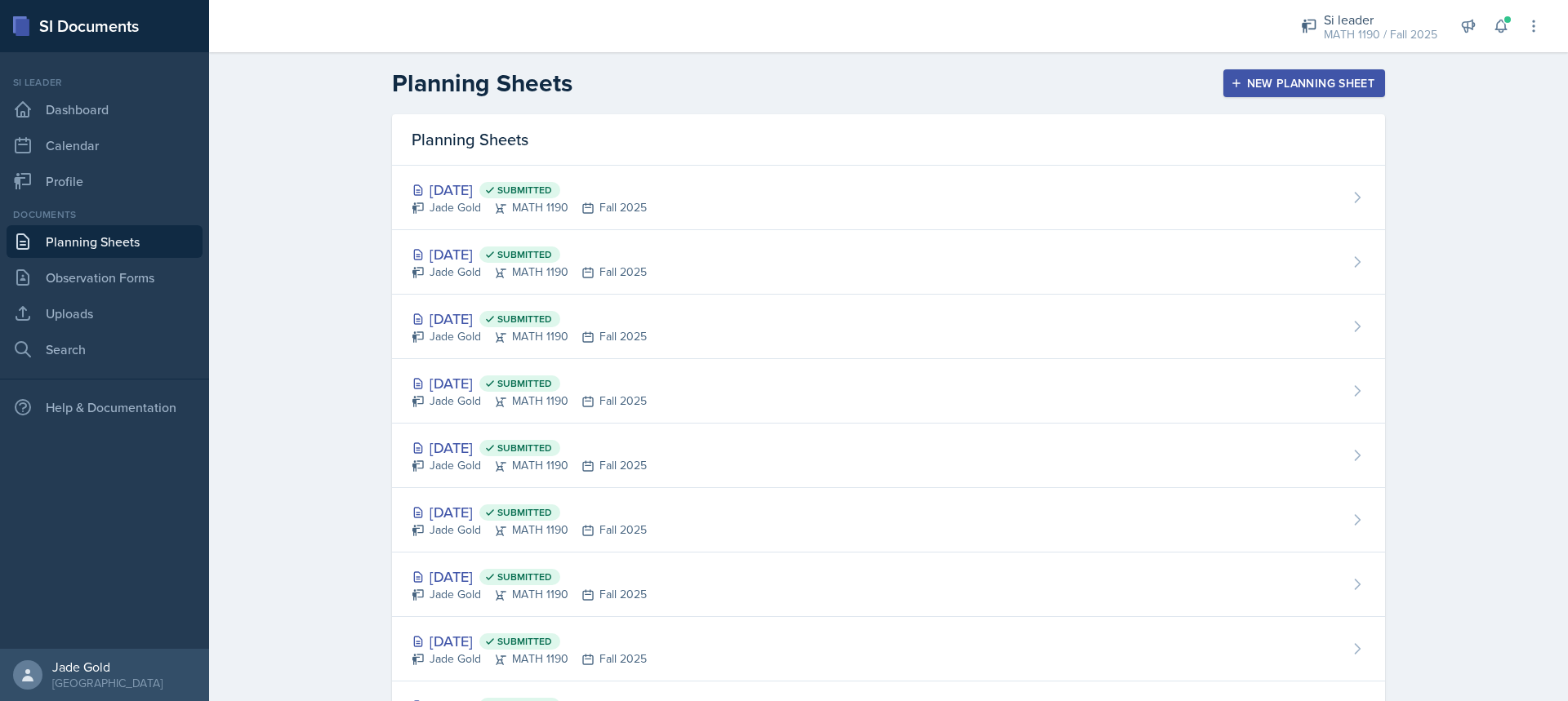
click at [1298, 84] on div "New Planning Sheet" at bounding box center [1303, 83] width 140 height 13
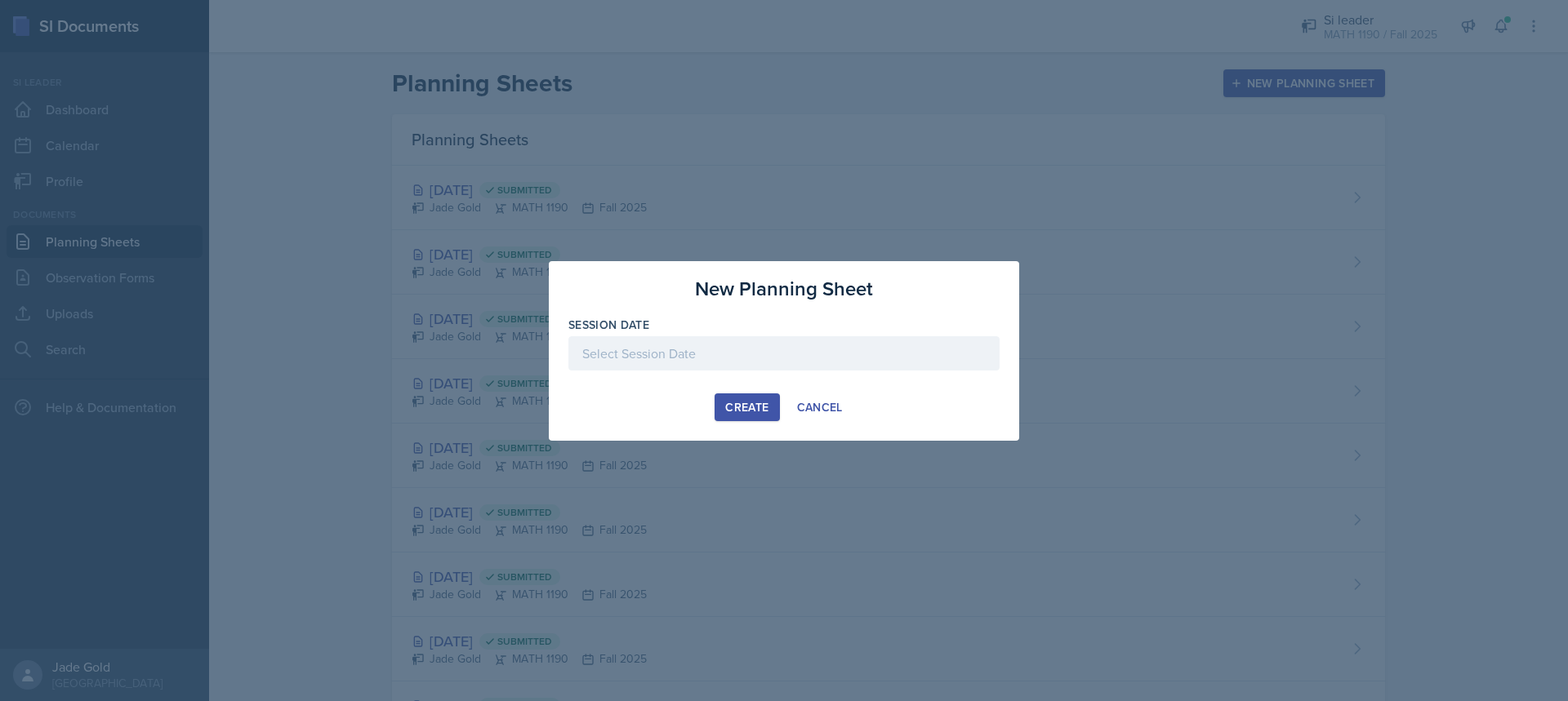
click at [793, 344] on div at bounding box center [784, 353] width 432 height 34
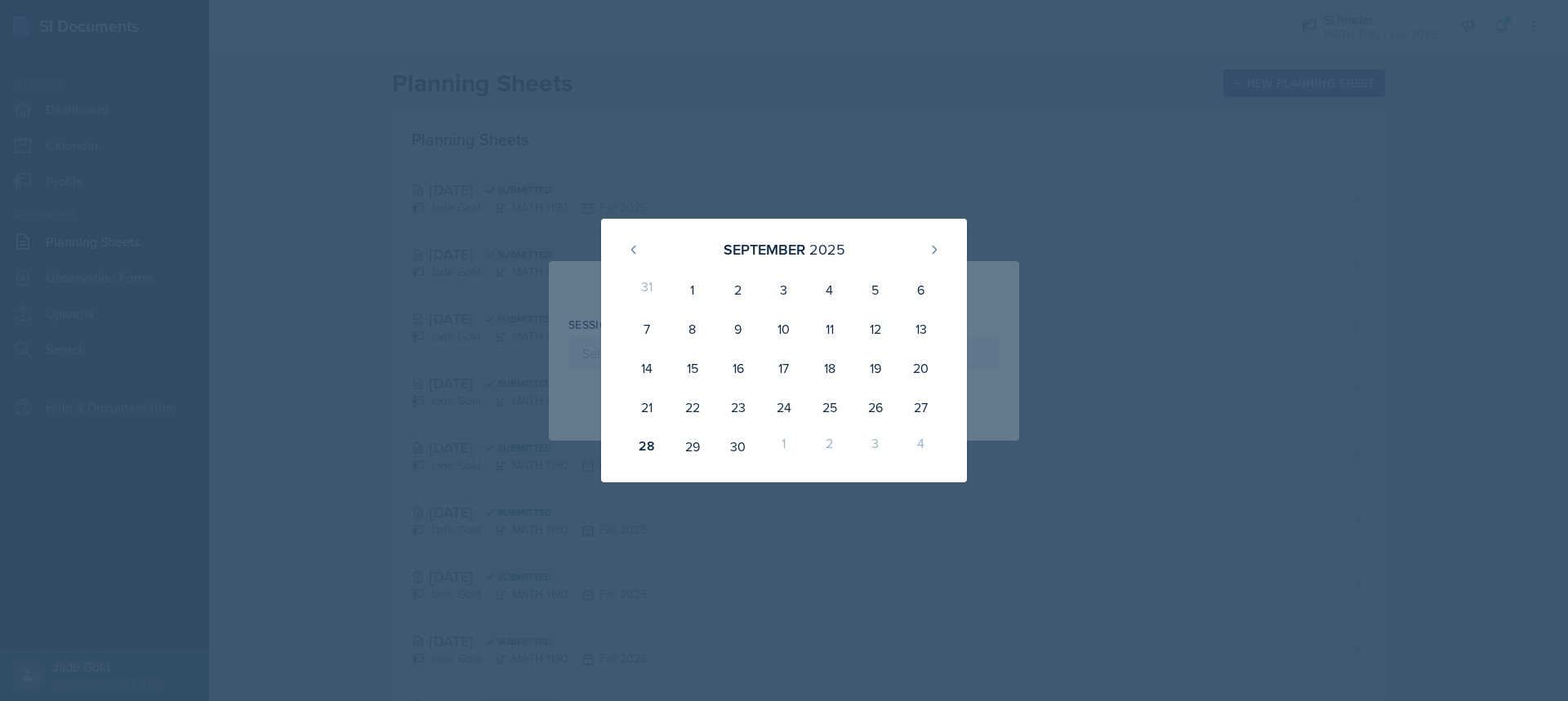
drag, startPoint x: 738, startPoint y: 455, endPoint x: 767, endPoint y: 451, distance: 29.3
click at [737, 455] on div "30" at bounding box center [738, 446] width 46 height 39
type input "[DATE]"
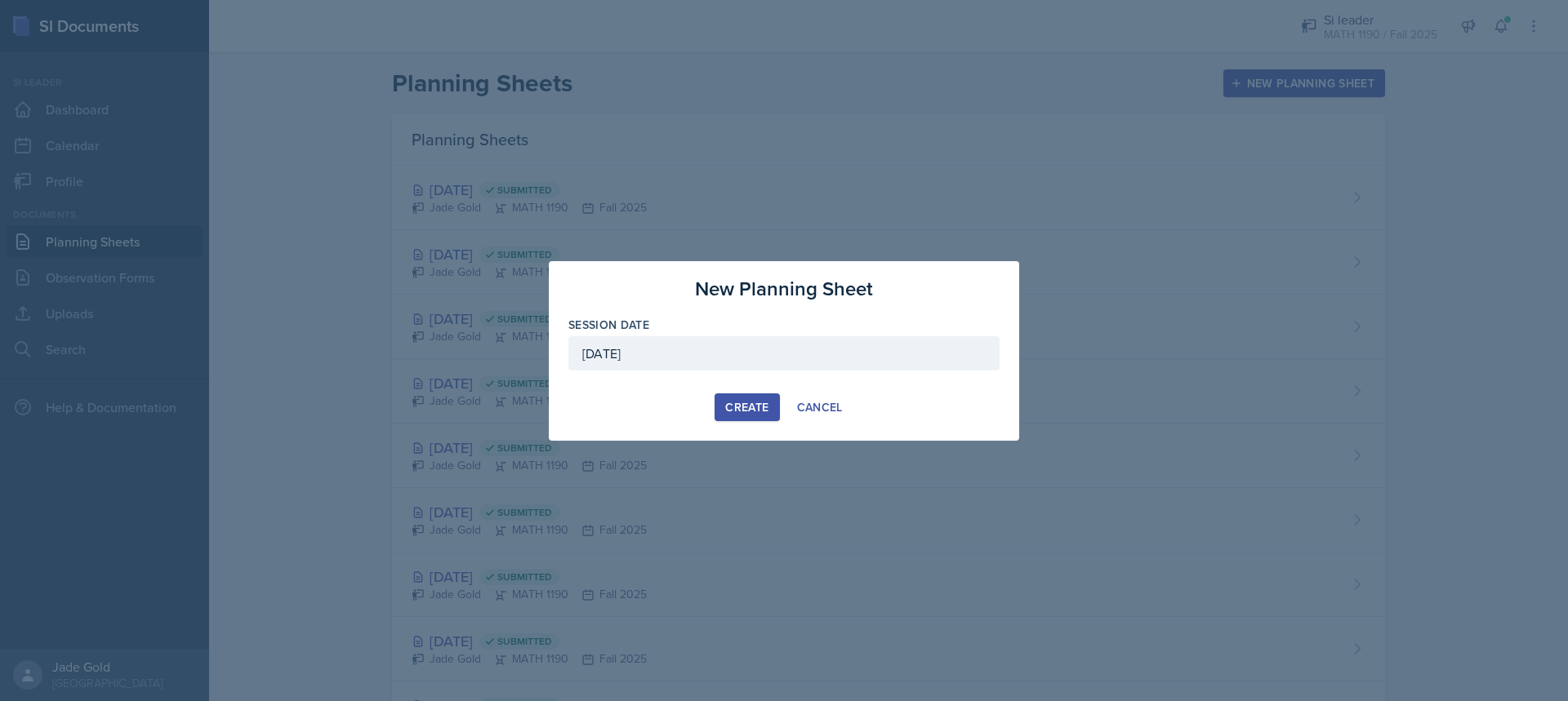
drag, startPoint x: 727, startPoint y: 408, endPoint x: 778, endPoint y: 397, distance: 52.2
click at [727, 409] on div "Create" at bounding box center [747, 407] width 44 height 13
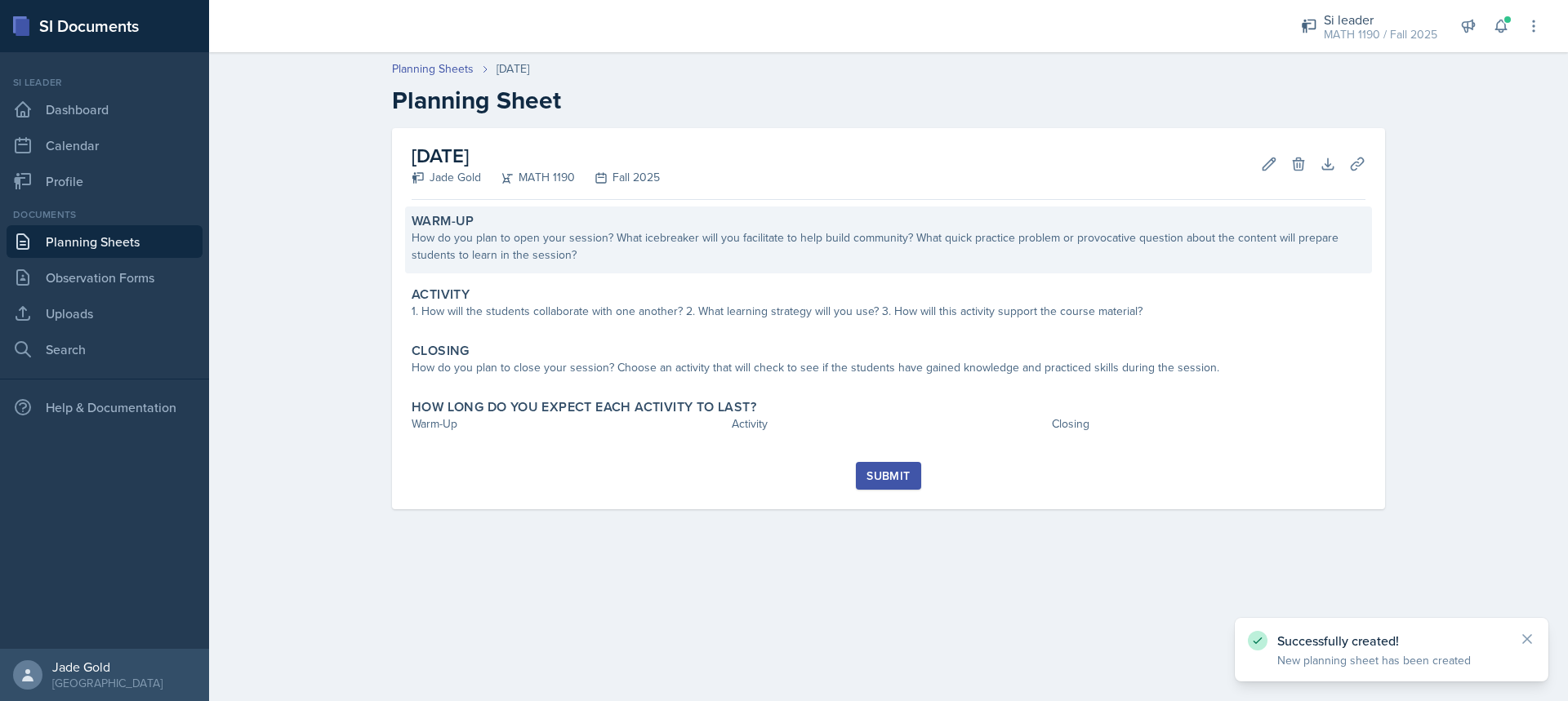
click at [557, 254] on div "How do you plan to open your session? What icebreaker will you facilitate to he…" at bounding box center [888, 246] width 954 height 34
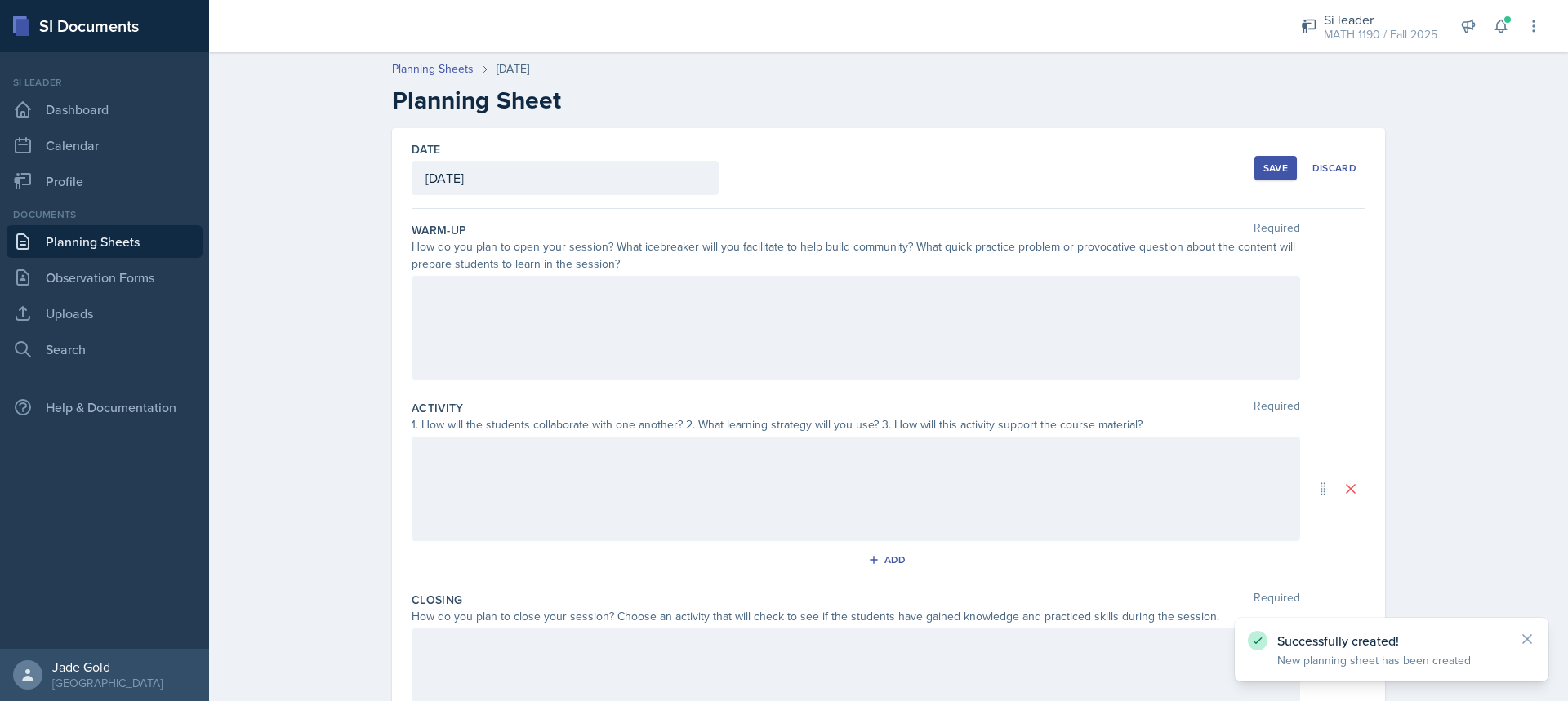
click at [526, 337] on div at bounding box center [855, 328] width 888 height 104
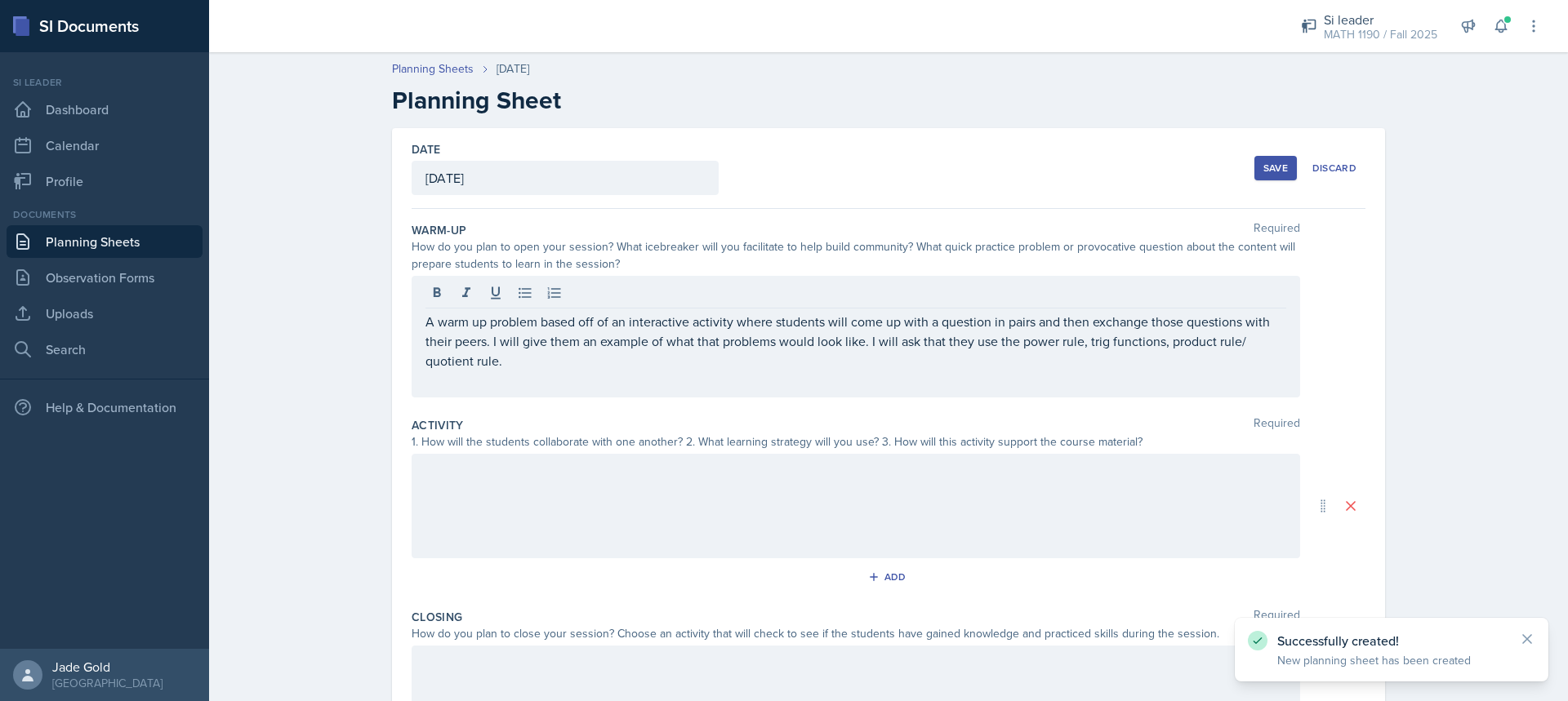
click at [1280, 165] on div "Save" at bounding box center [1276, 168] width 24 height 13
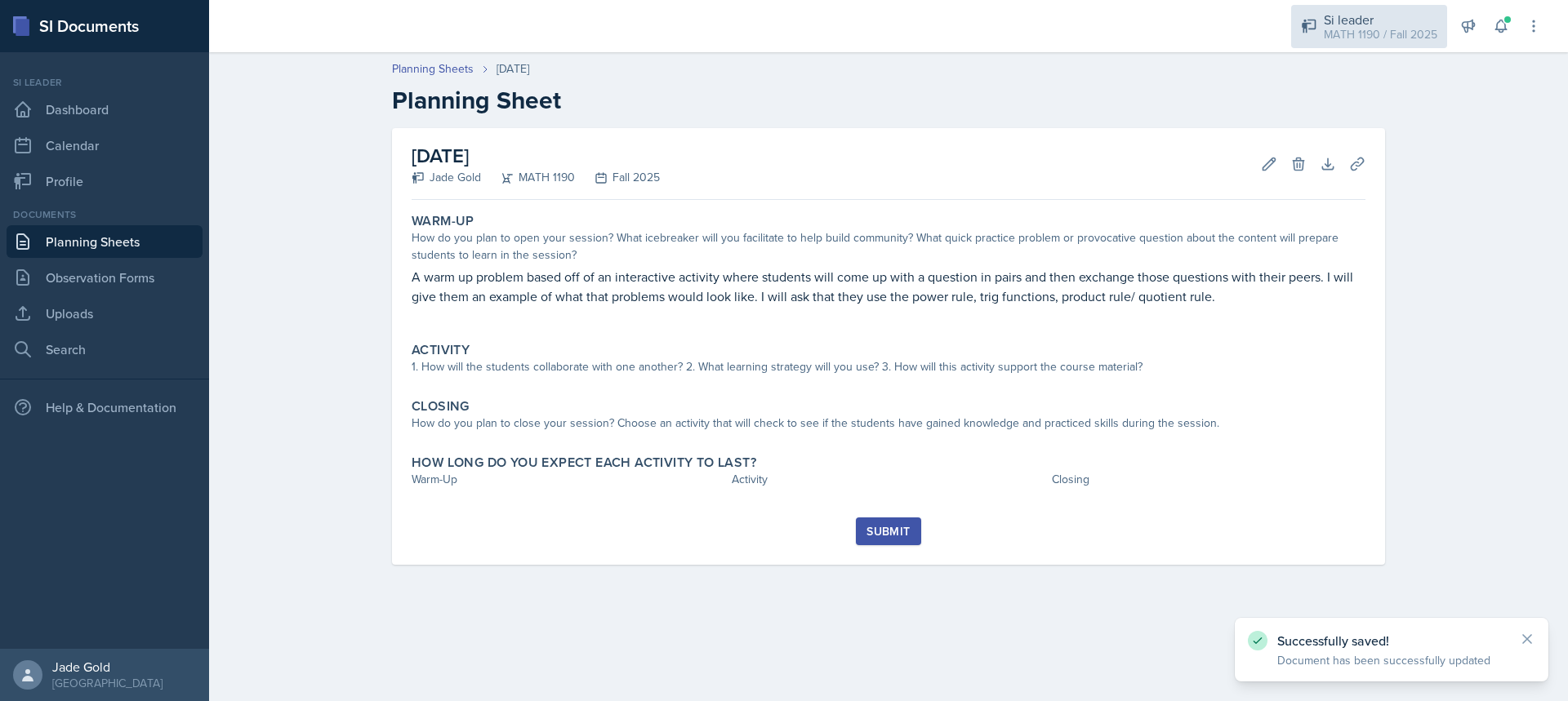
click at [1350, 35] on div "MATH 1190 / Fall 2025" at bounding box center [1381, 35] width 113 height 17
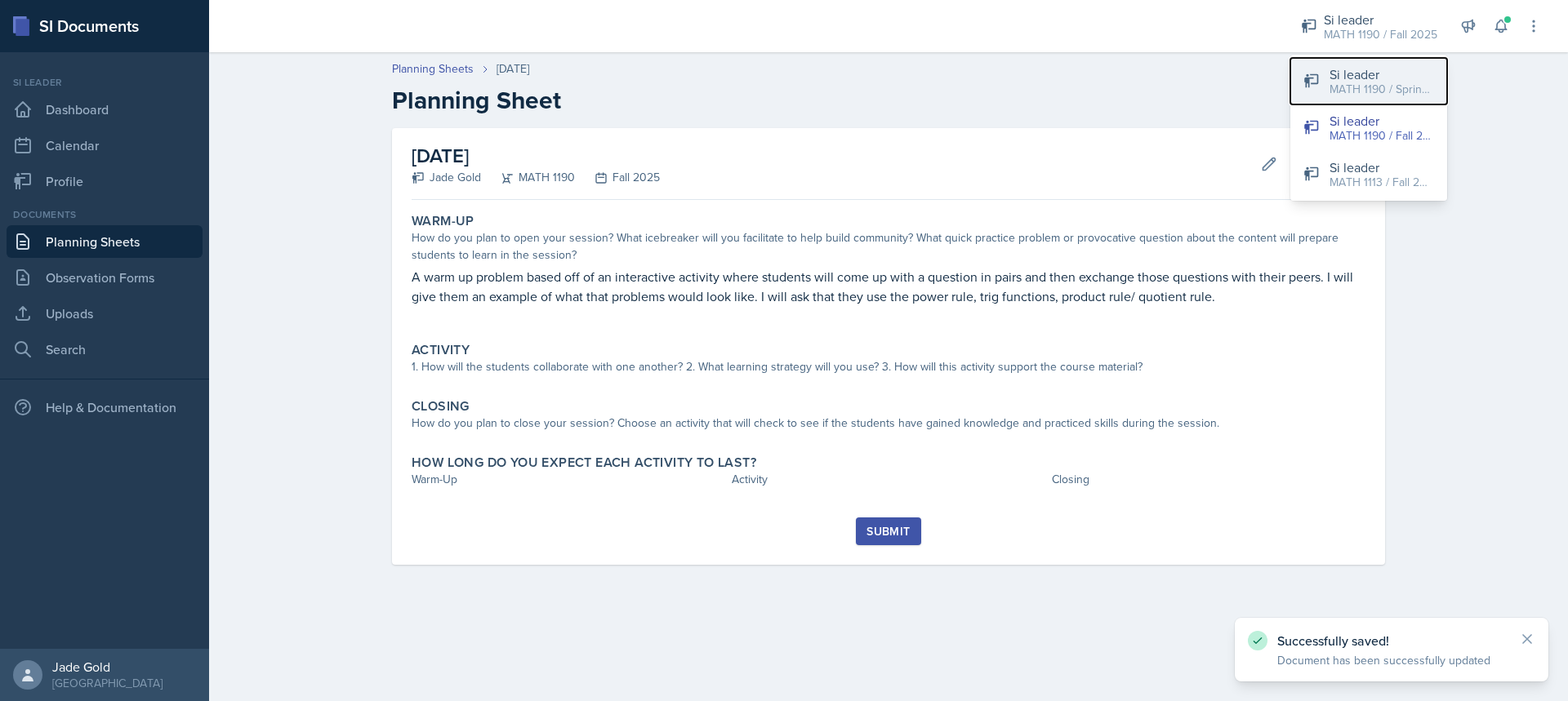
click at [1404, 83] on div "MATH 1190 / Spring 2025" at bounding box center [1382, 90] width 104 height 17
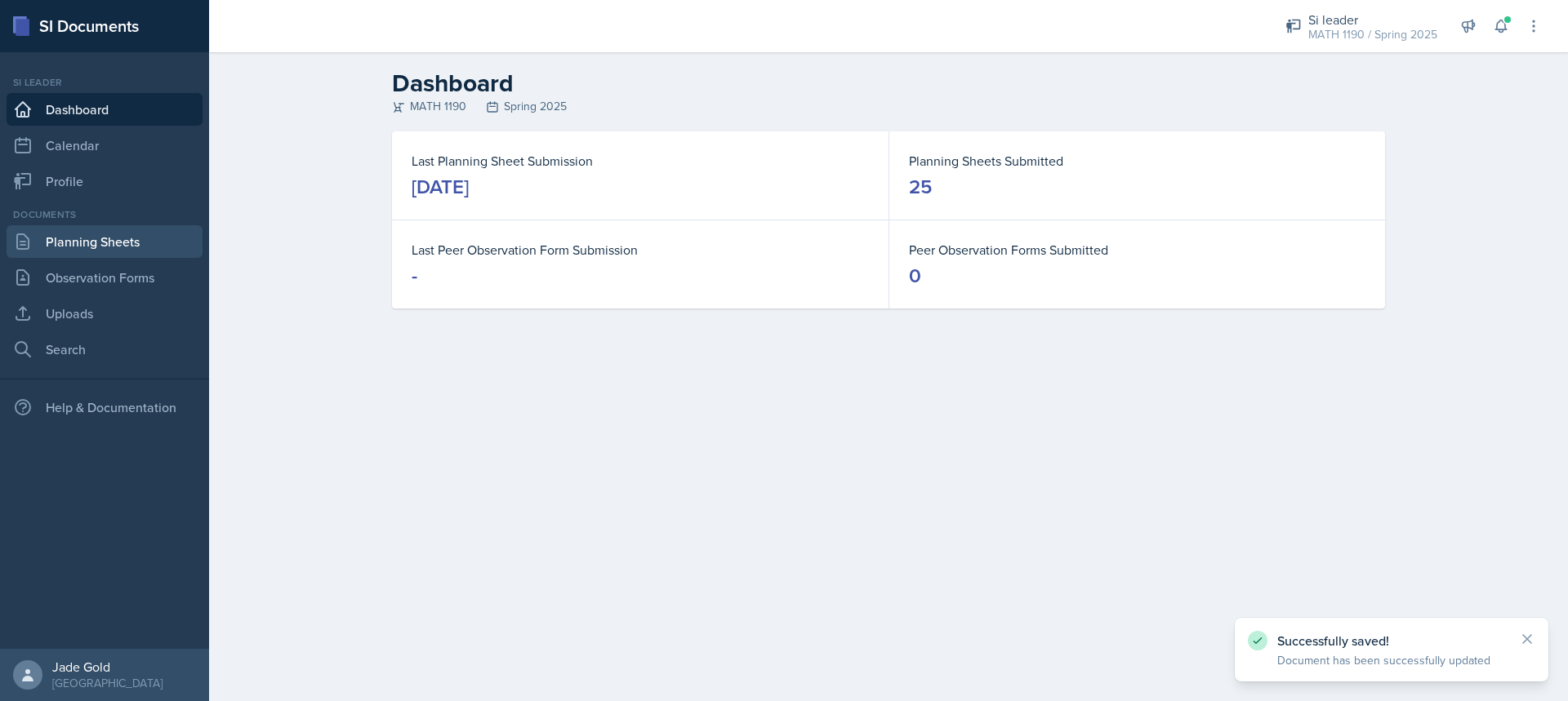
click at [78, 243] on link "Planning Sheets" at bounding box center [104, 242] width 196 height 33
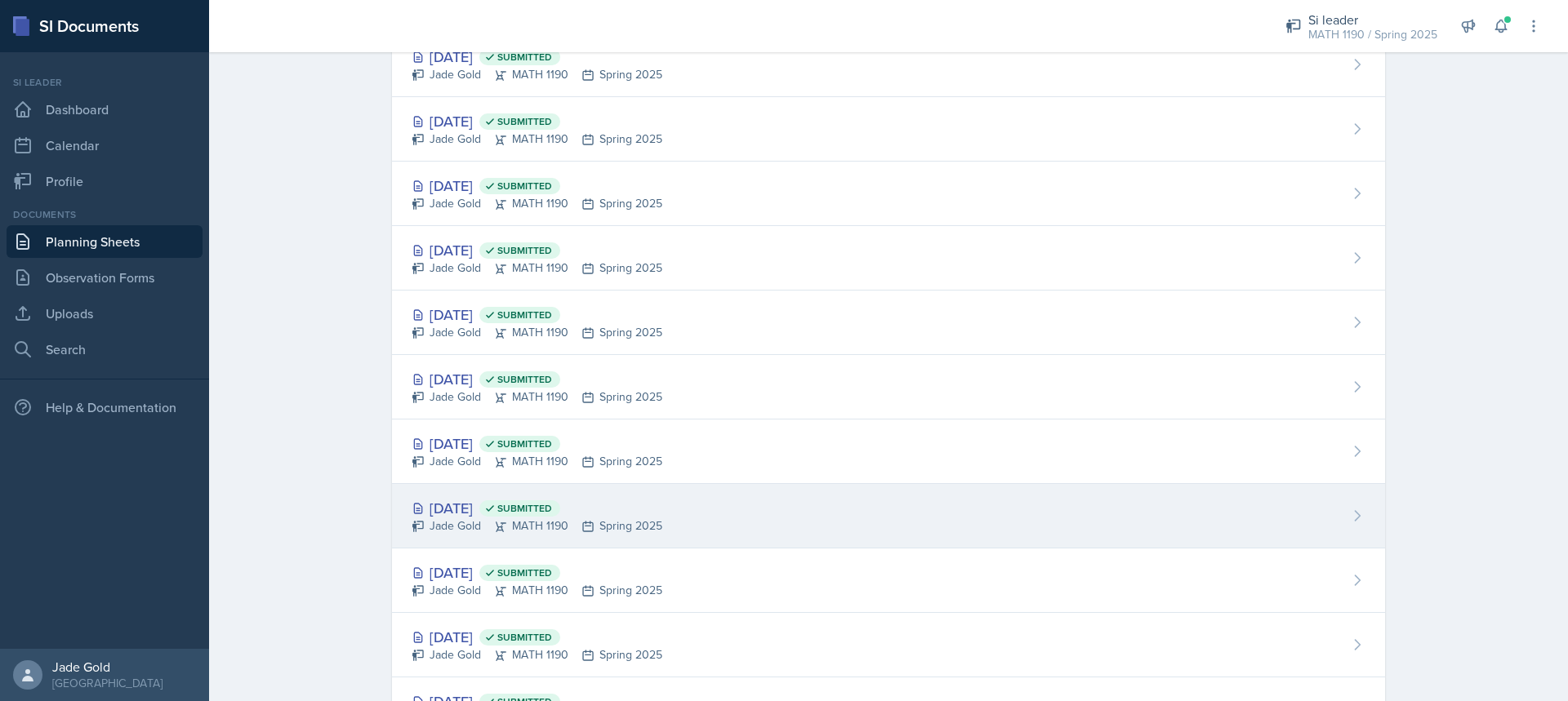
scroll to position [408, 0]
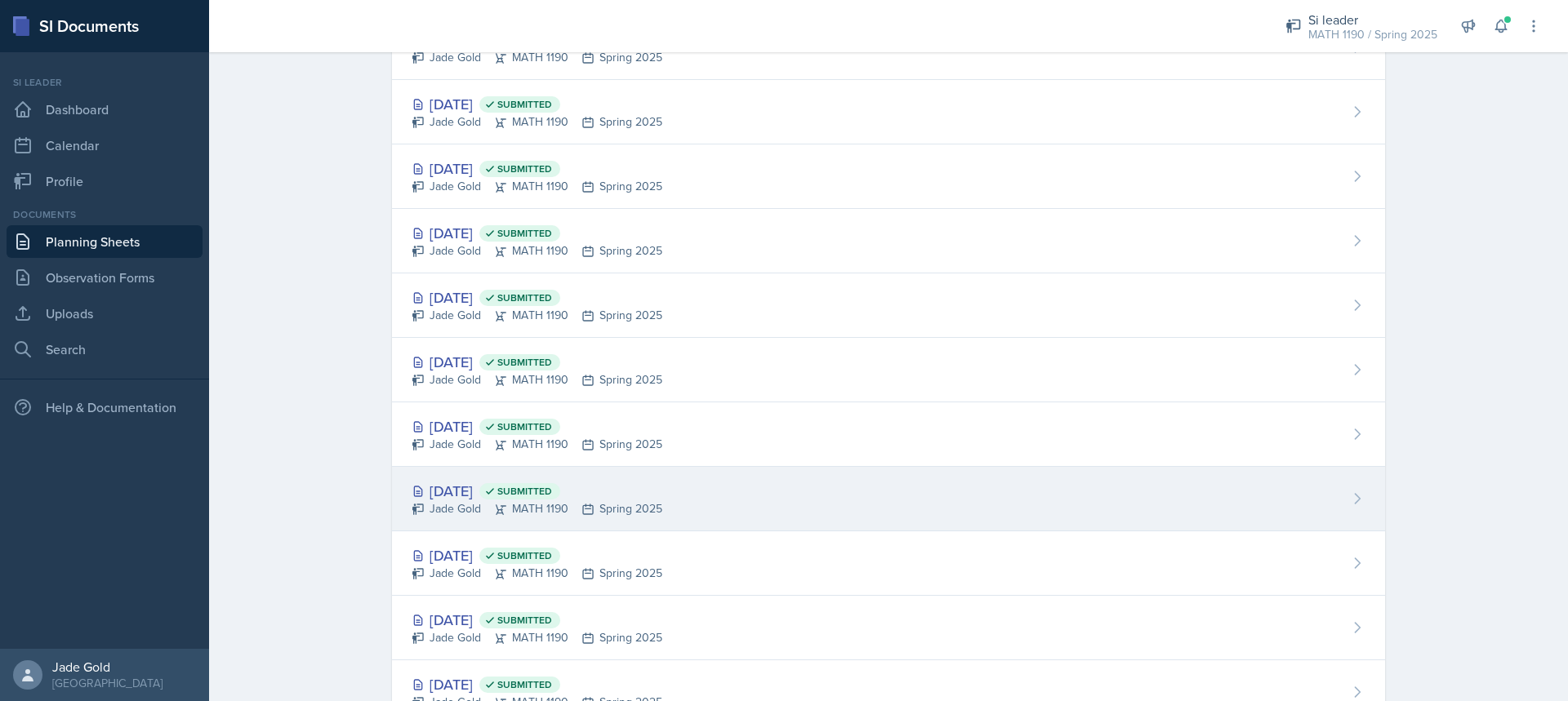
click at [675, 492] on div "[DATE] Submitted Jade Gold MATH 1190 Spring 2025" at bounding box center [889, 499] width 994 height 64
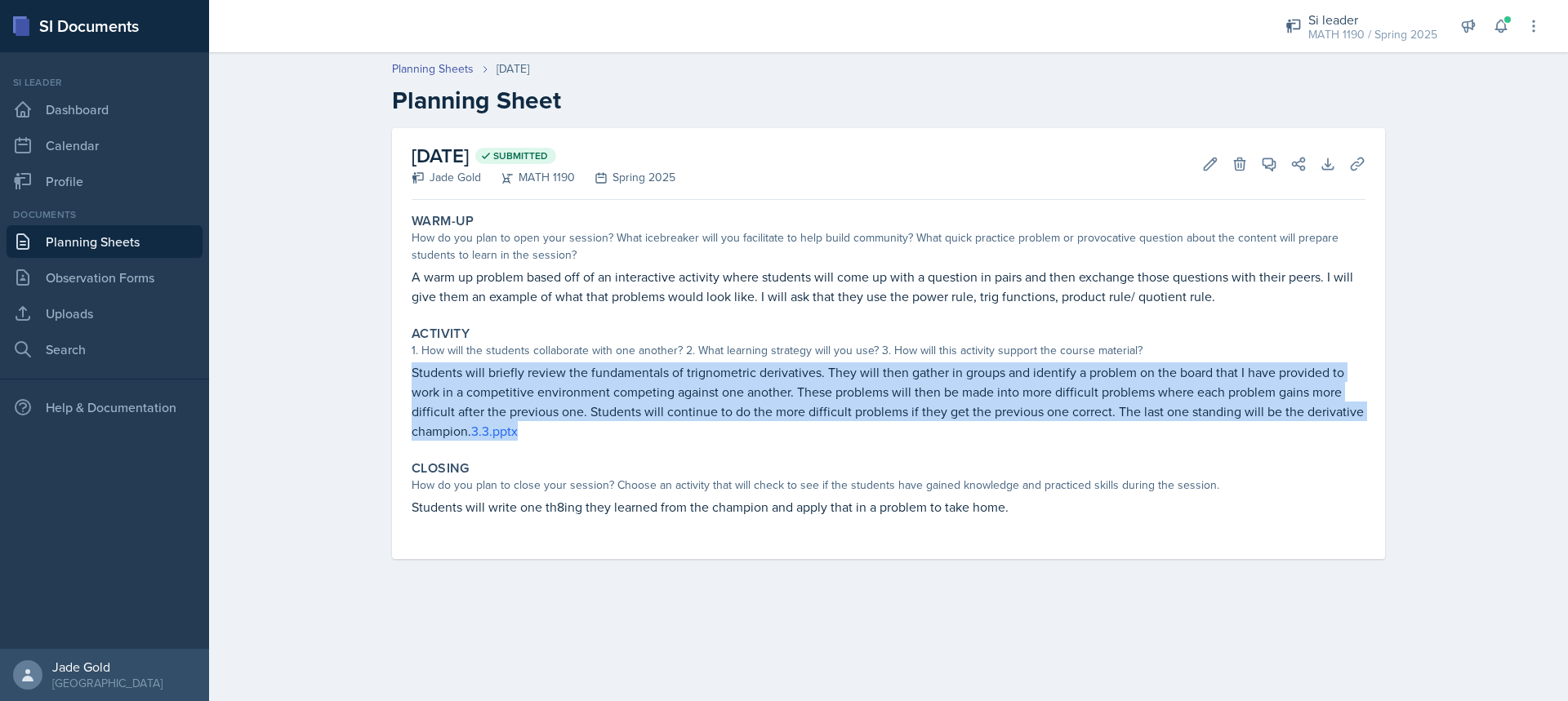
drag, startPoint x: 533, startPoint y: 435, endPoint x: 465, endPoint y: 376, distance: 90.0
click at [401, 361] on div "[DATE] Submitted Jade Gold MATH 1190 Spring 2025 Edit Delete View Comments Comm…" at bounding box center [889, 344] width 994 height 431
copy p "Students will briefly review the fundamentals of trignometric derivatives. They…"
click at [91, 252] on link "Planning Sheets" at bounding box center [104, 242] width 196 height 33
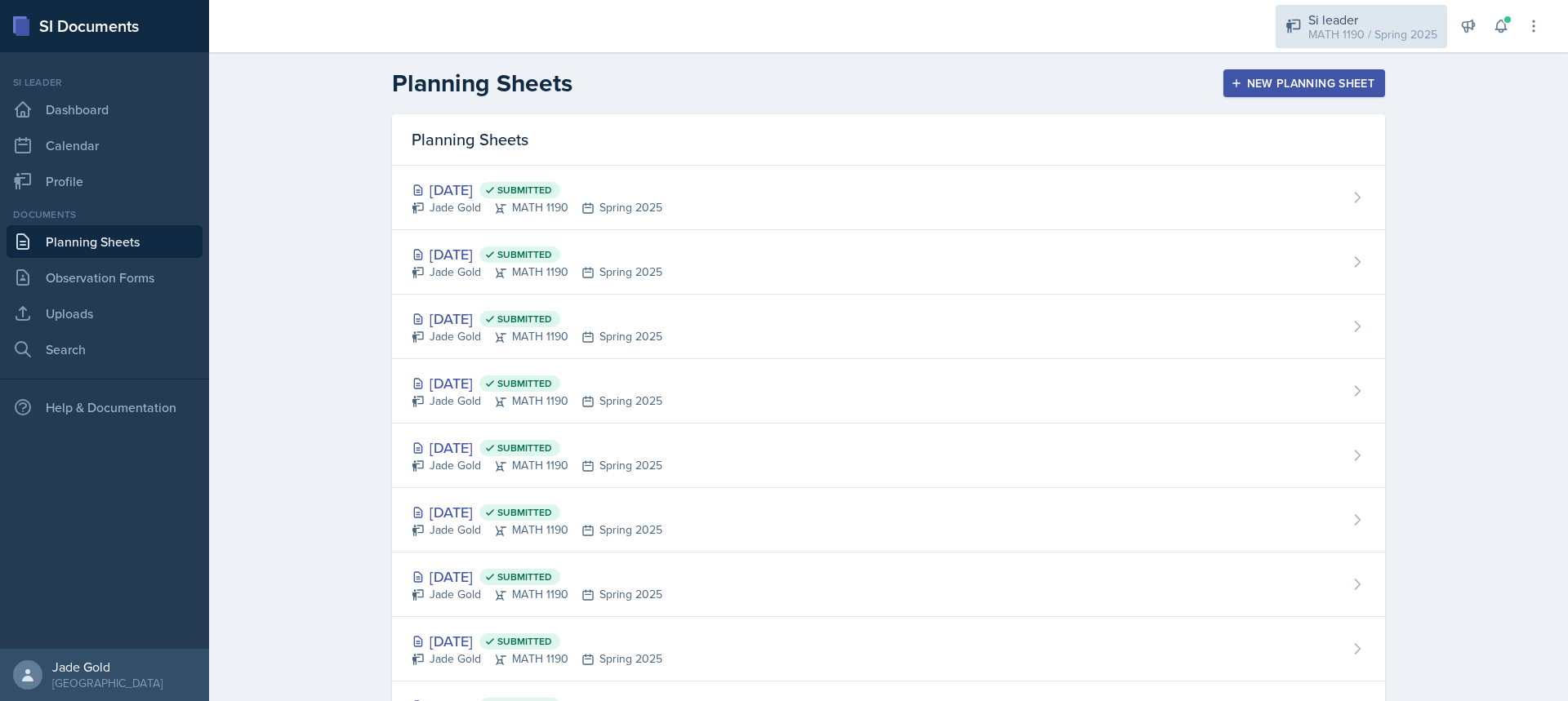
click at [1377, 29] on div "MATH 1190 / Spring 2025" at bounding box center [1373, 35] width 129 height 17
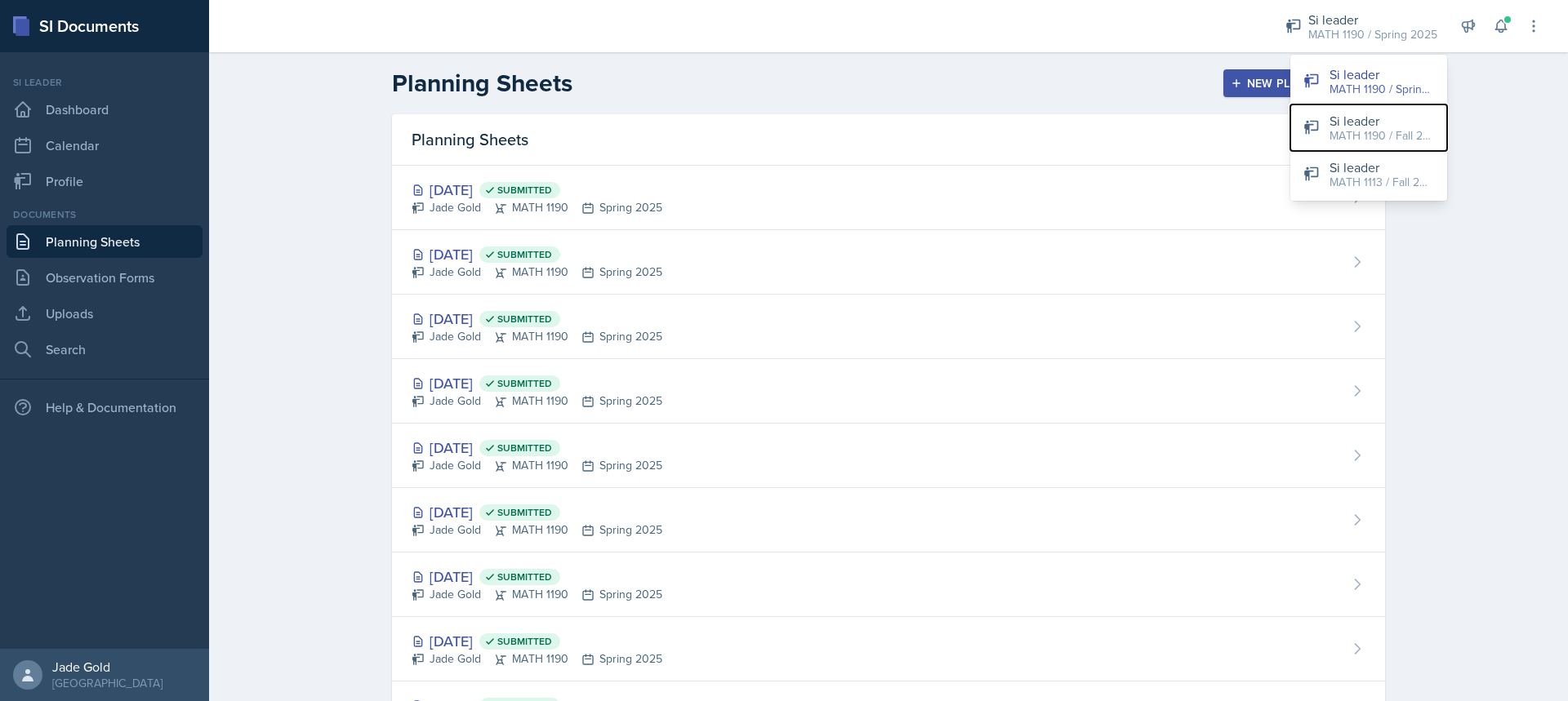
drag, startPoint x: 1403, startPoint y: 132, endPoint x: 1415, endPoint y: 146, distance: 18.4
click at [1415, 147] on button "Si leader MATH 1190 / Fall 2025" at bounding box center [1369, 128] width 157 height 47
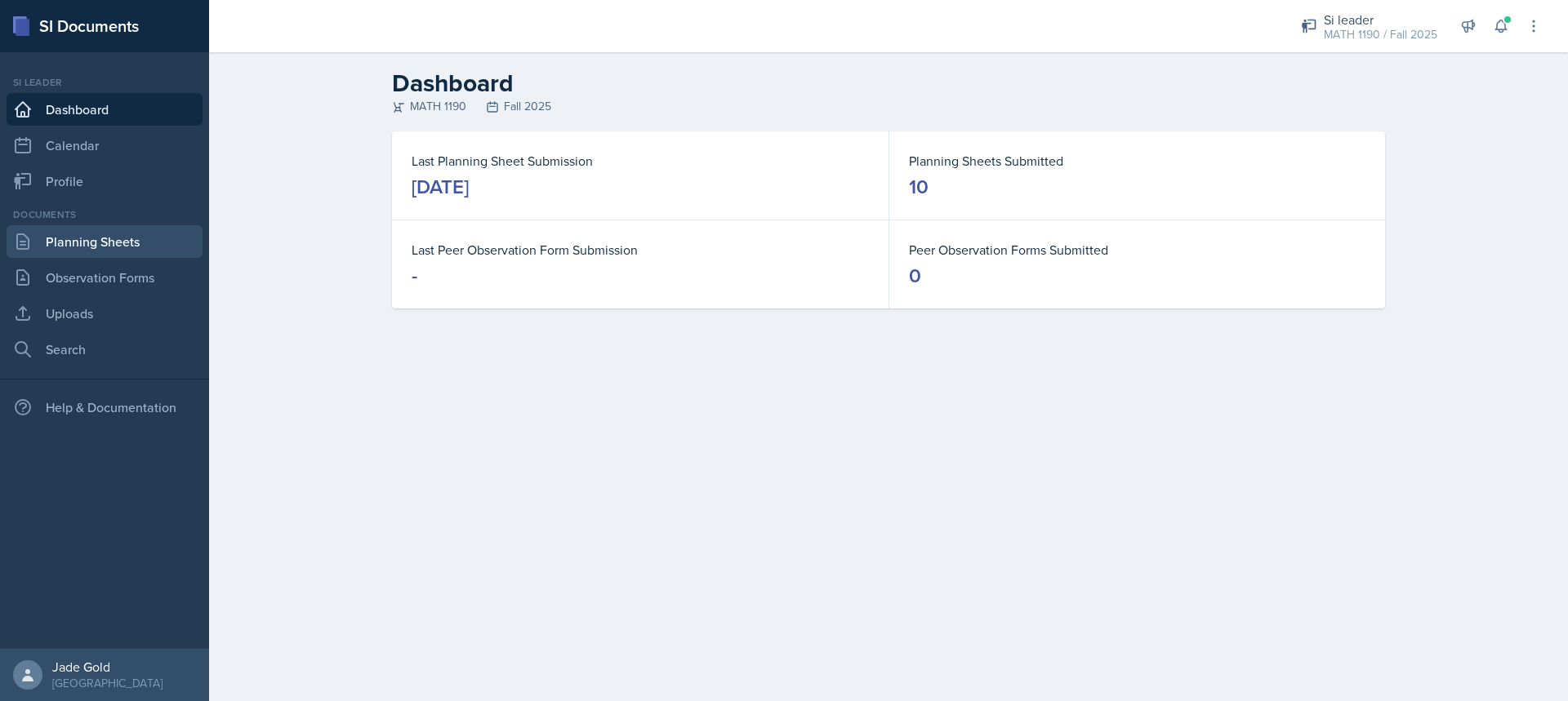
click at [90, 241] on link "Planning Sheets" at bounding box center [104, 242] width 196 height 33
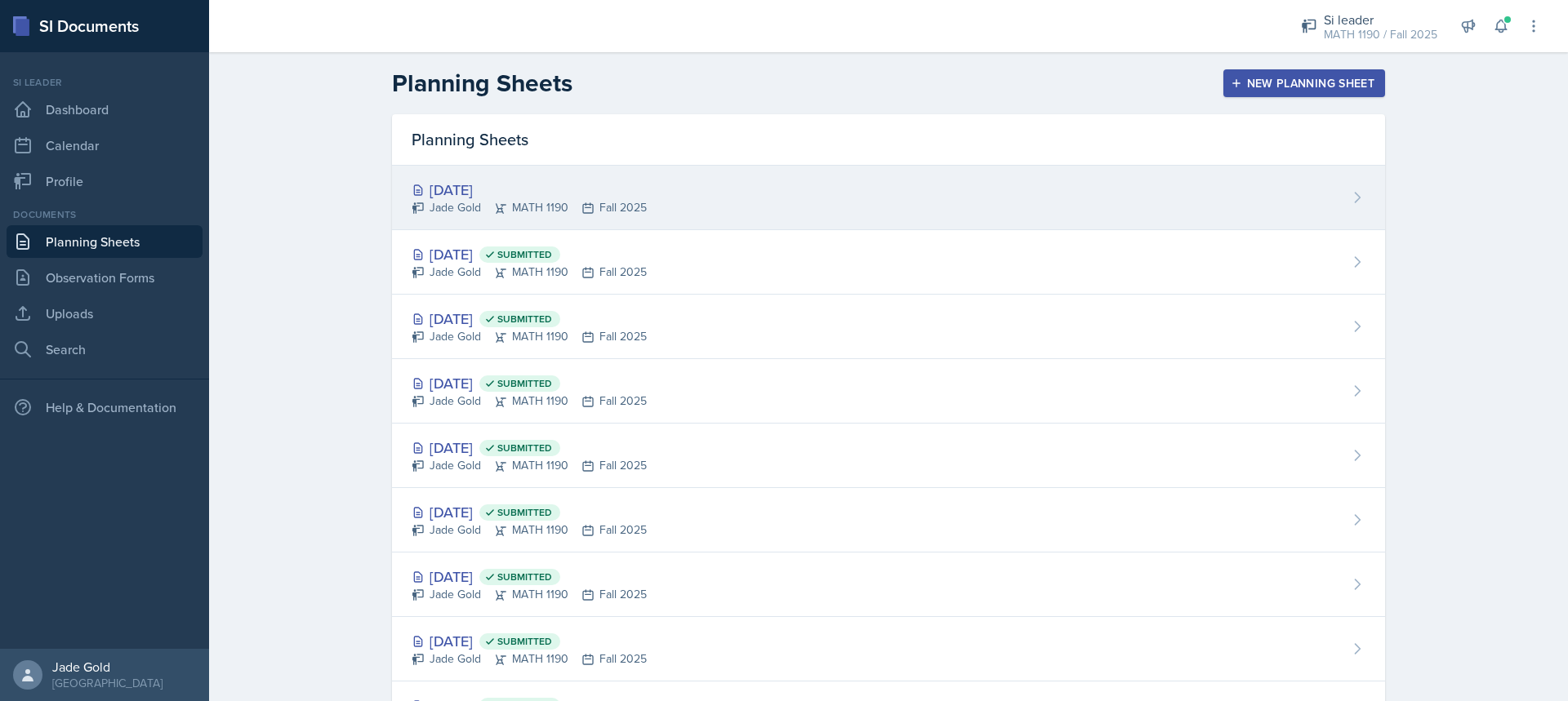
click at [627, 197] on div "[DATE]" at bounding box center [529, 190] width 235 height 22
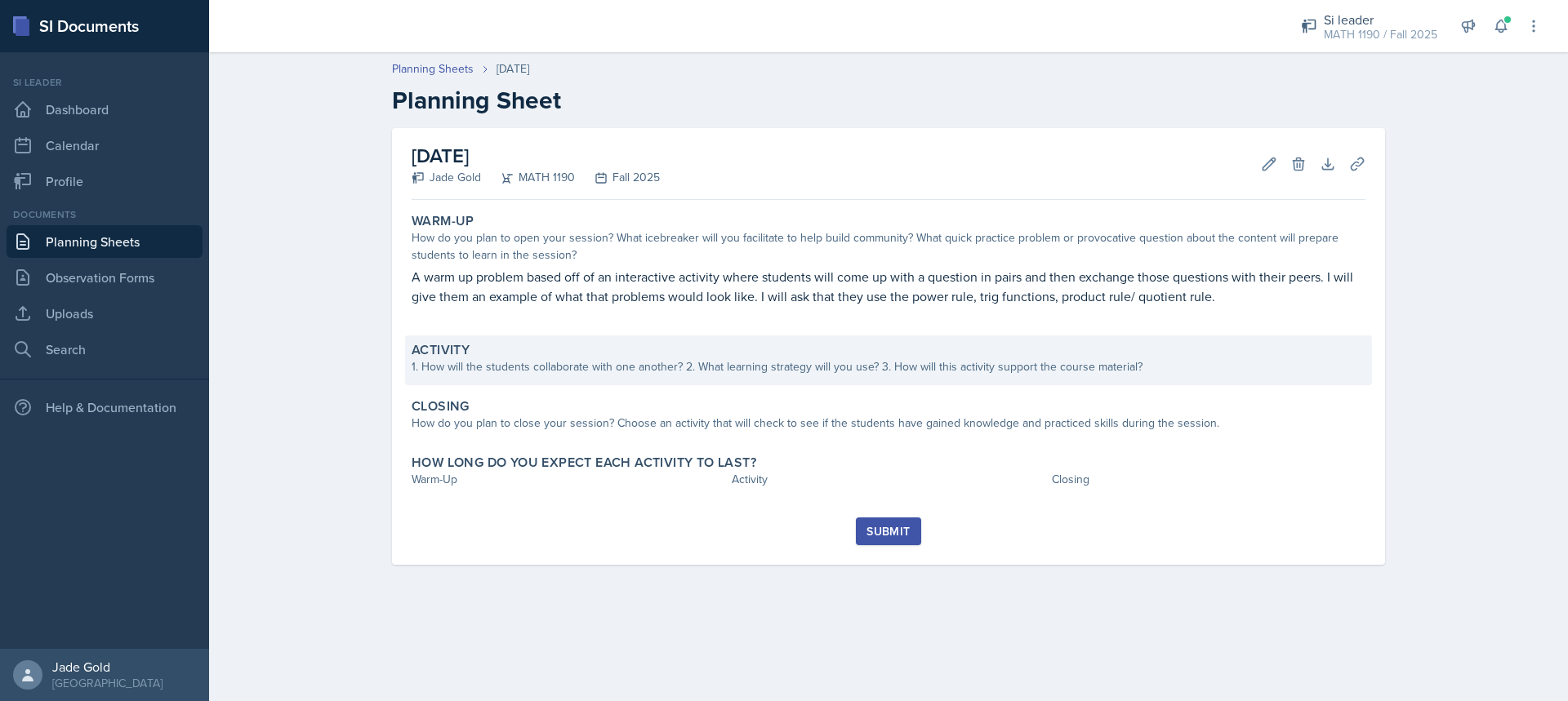
click at [590, 370] on div "1. How will the students collaborate with one another? 2. What learning strateg…" at bounding box center [888, 367] width 954 height 17
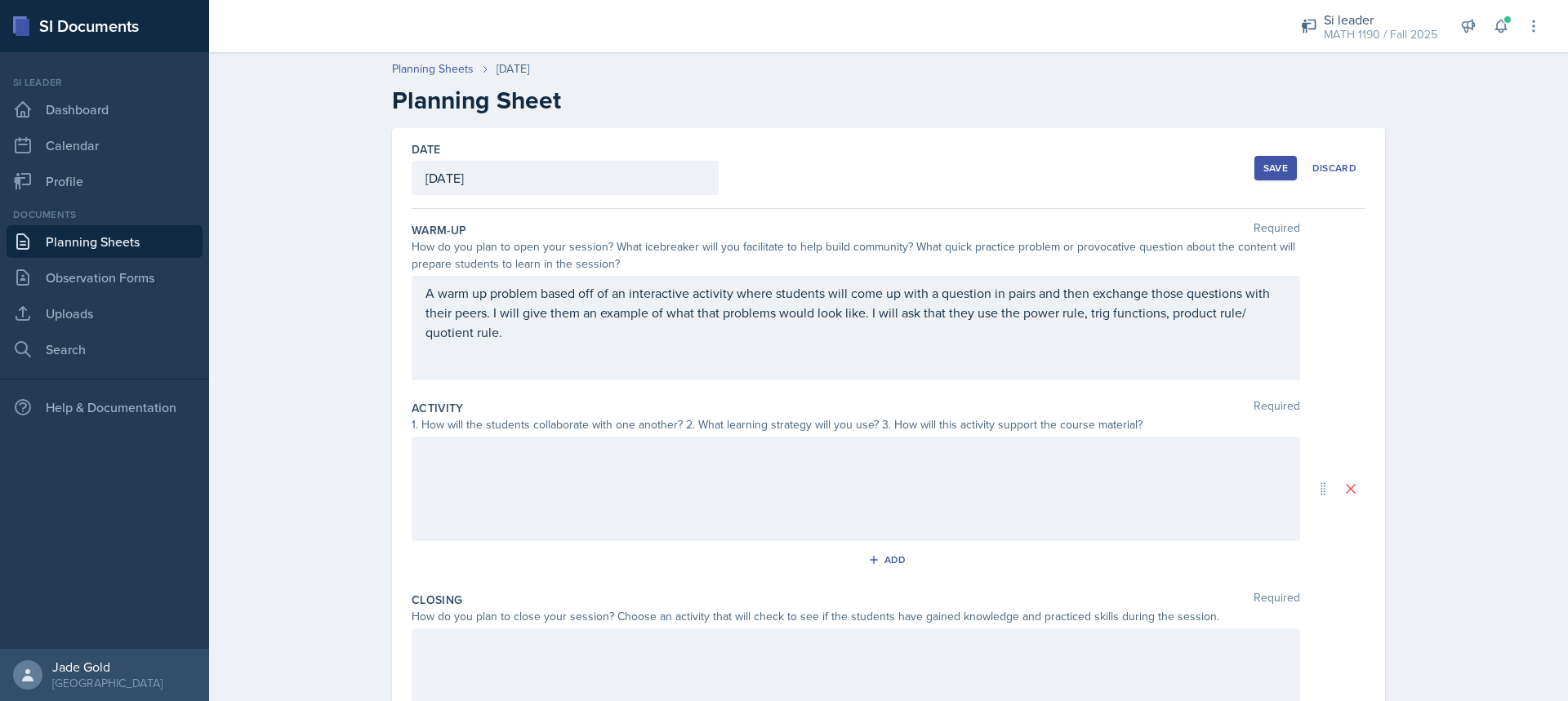
click at [522, 478] on div at bounding box center [855, 489] width 888 height 104
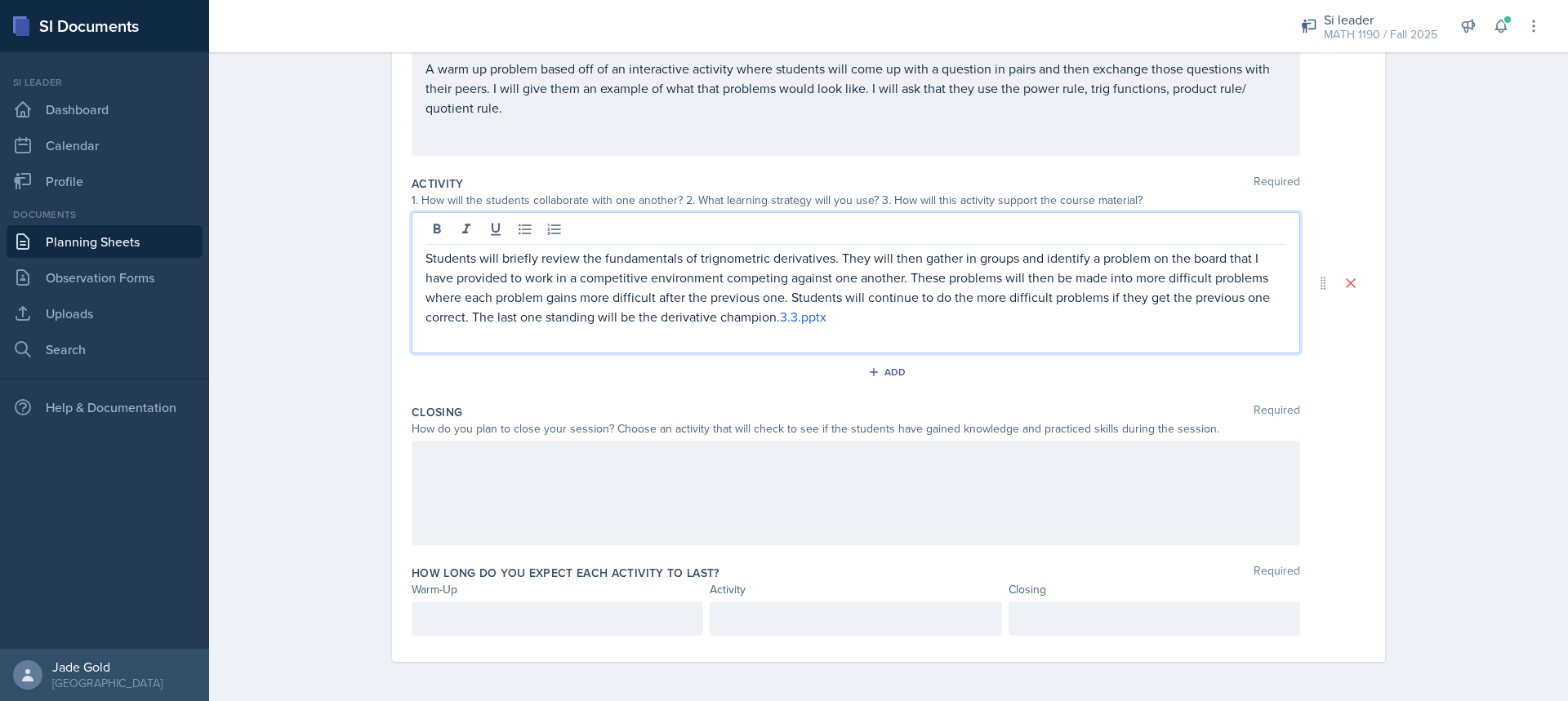
click at [549, 497] on div at bounding box center [855, 493] width 888 height 104
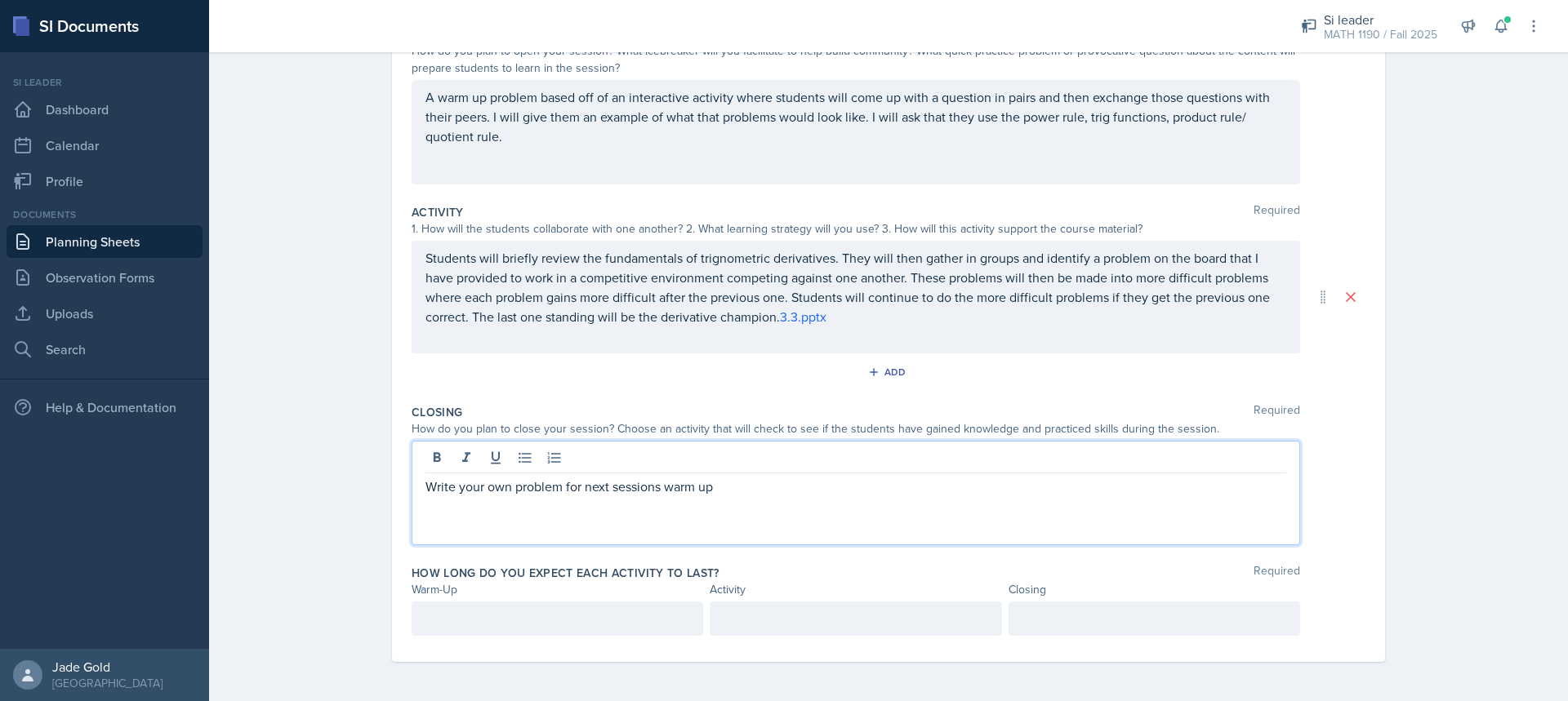
scroll to position [224, 0]
click at [541, 621] on p at bounding box center [557, 618] width 264 height 20
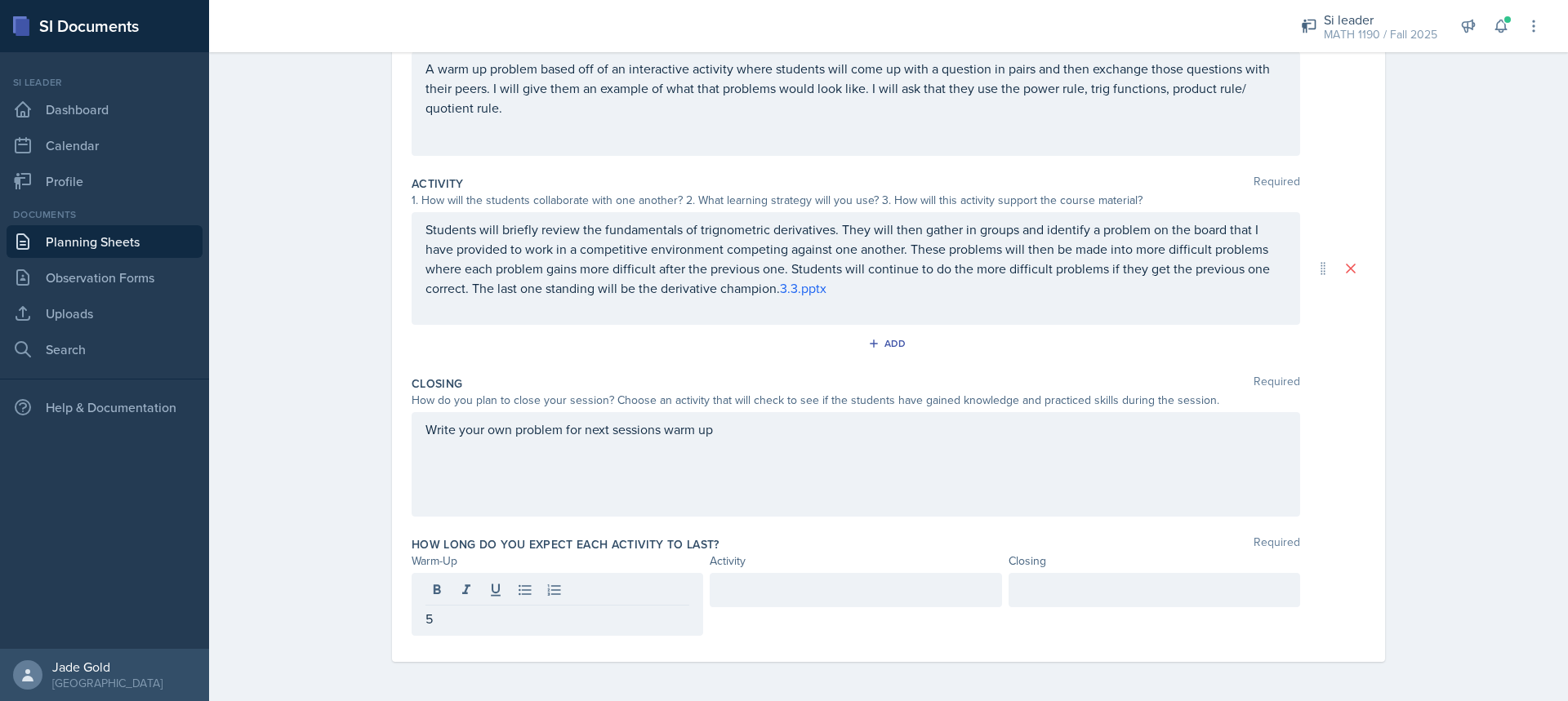
click at [774, 603] on div at bounding box center [855, 590] width 291 height 34
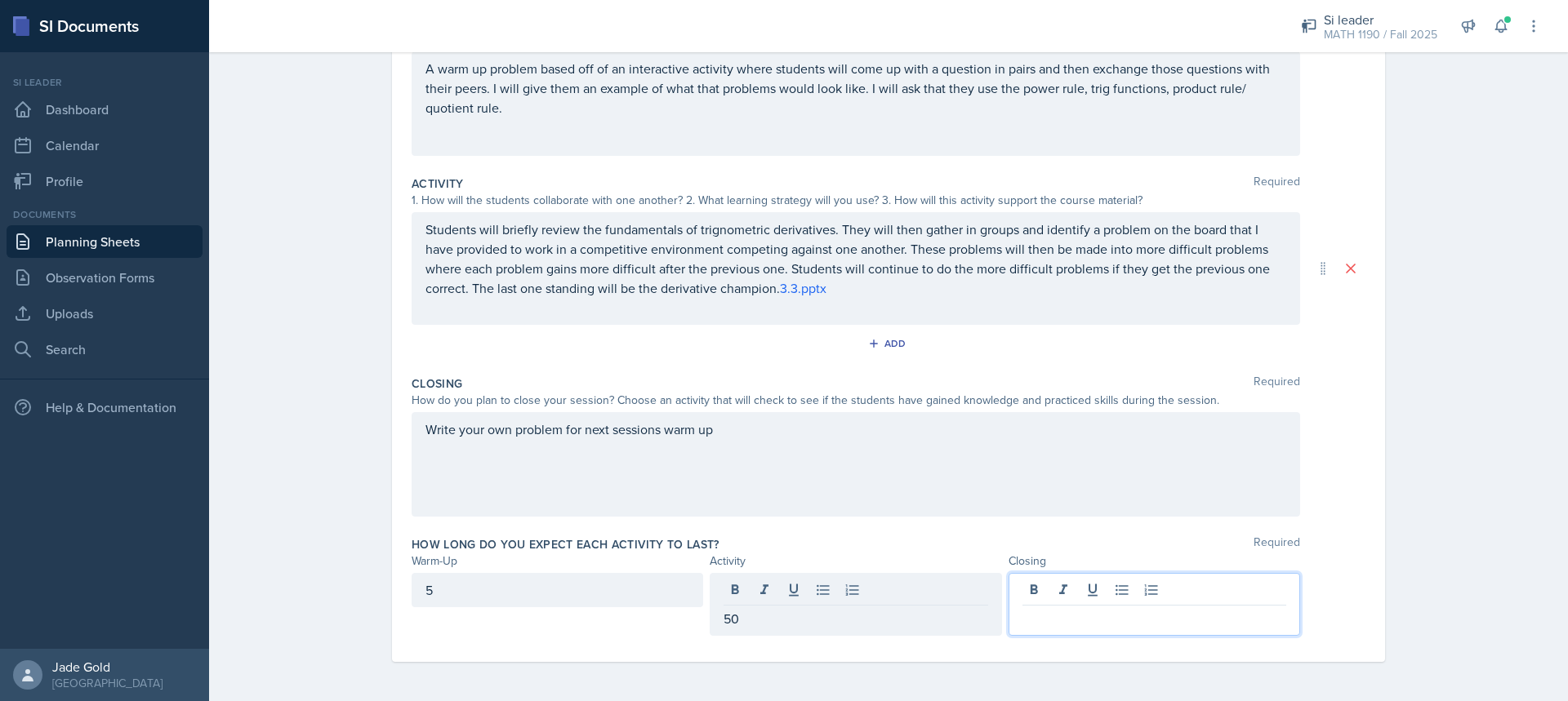
click at [1094, 592] on div at bounding box center [1154, 604] width 291 height 63
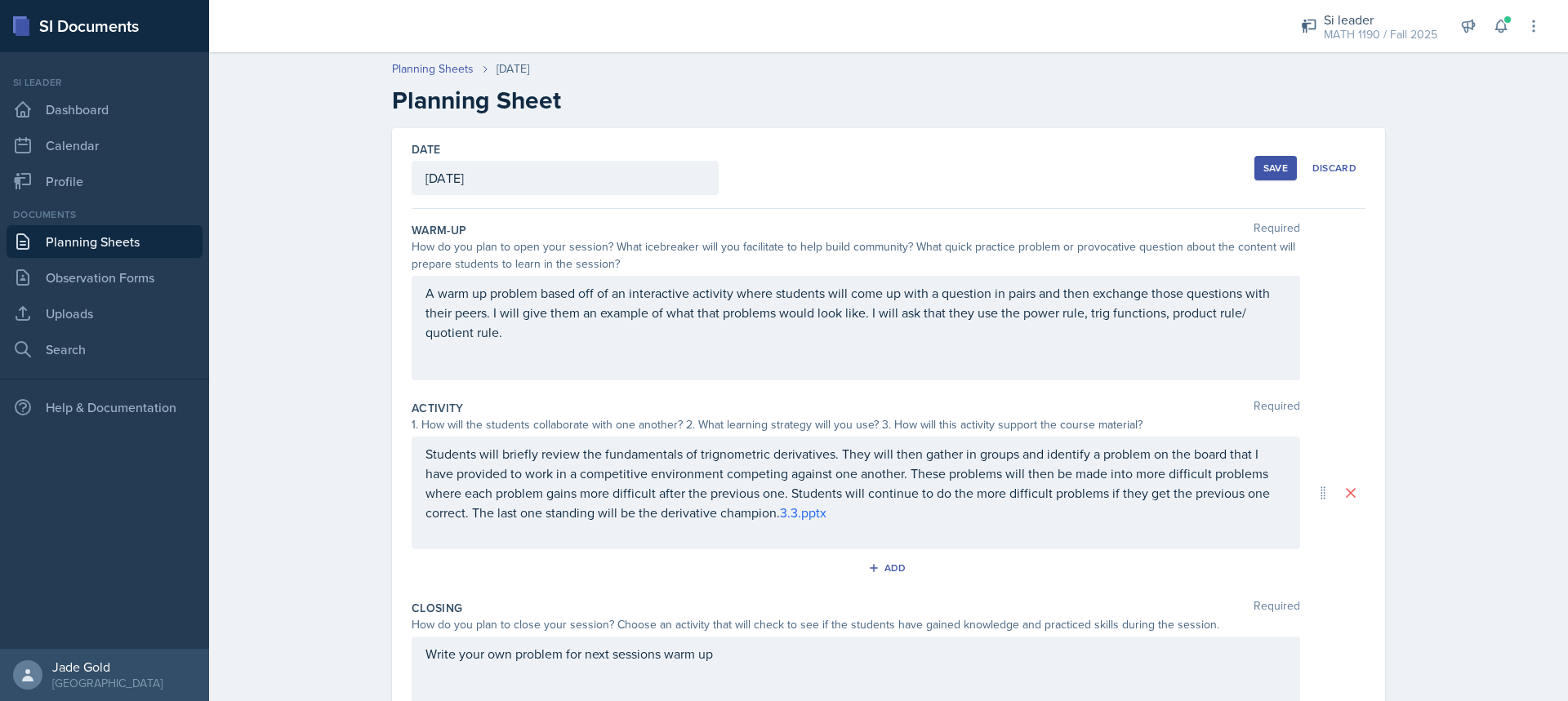
click at [1282, 174] on div "Save" at bounding box center [1276, 168] width 24 height 13
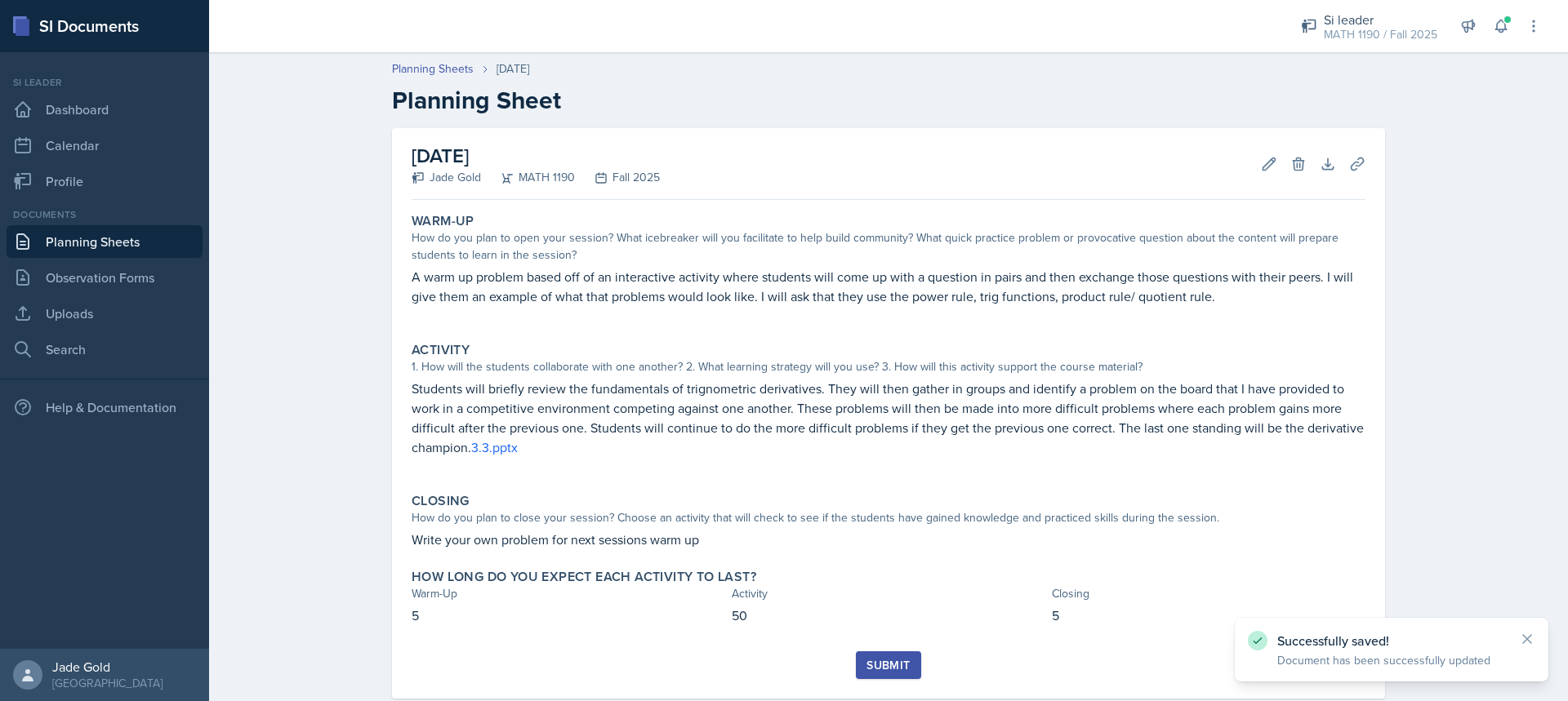
scroll to position [37, 0]
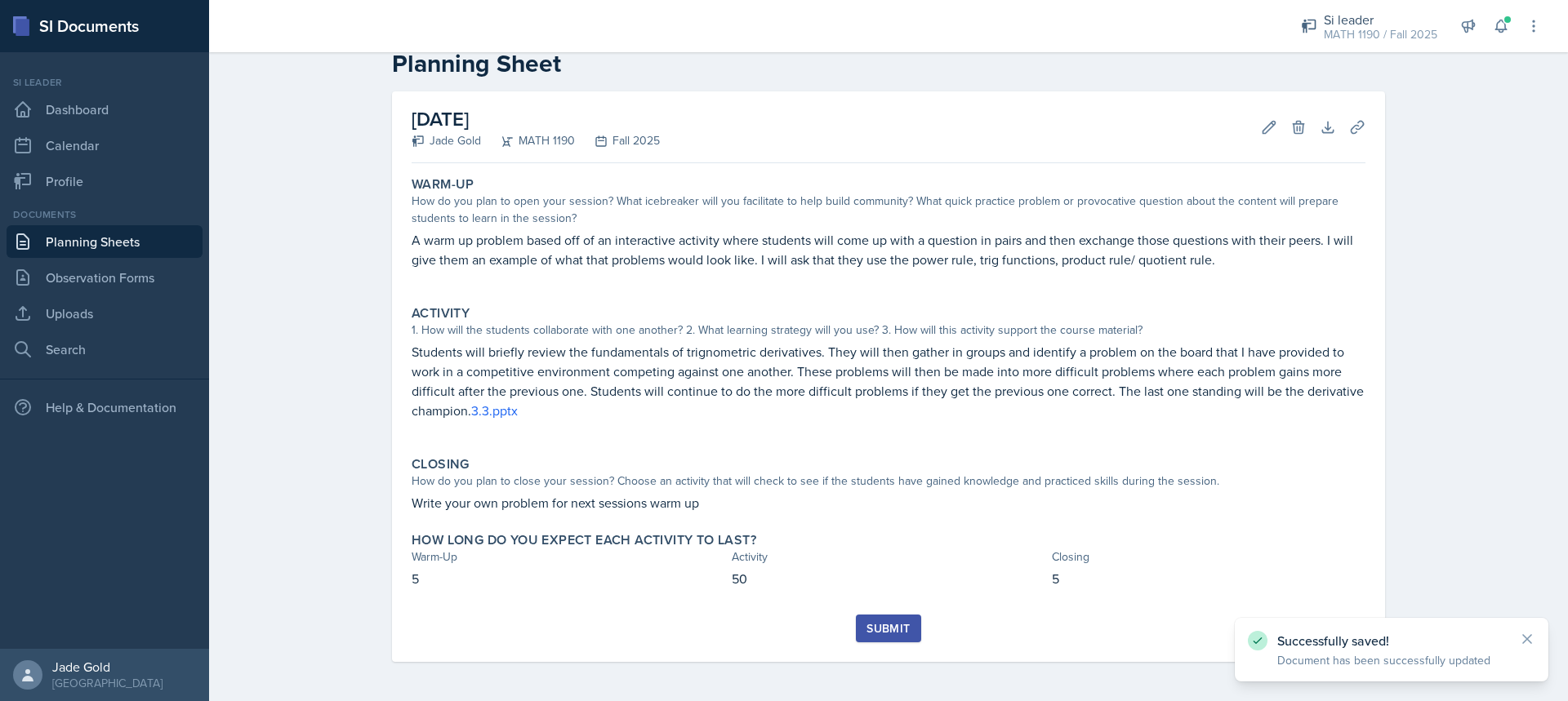
click at [876, 635] on div "Submit" at bounding box center [888, 628] width 44 height 13
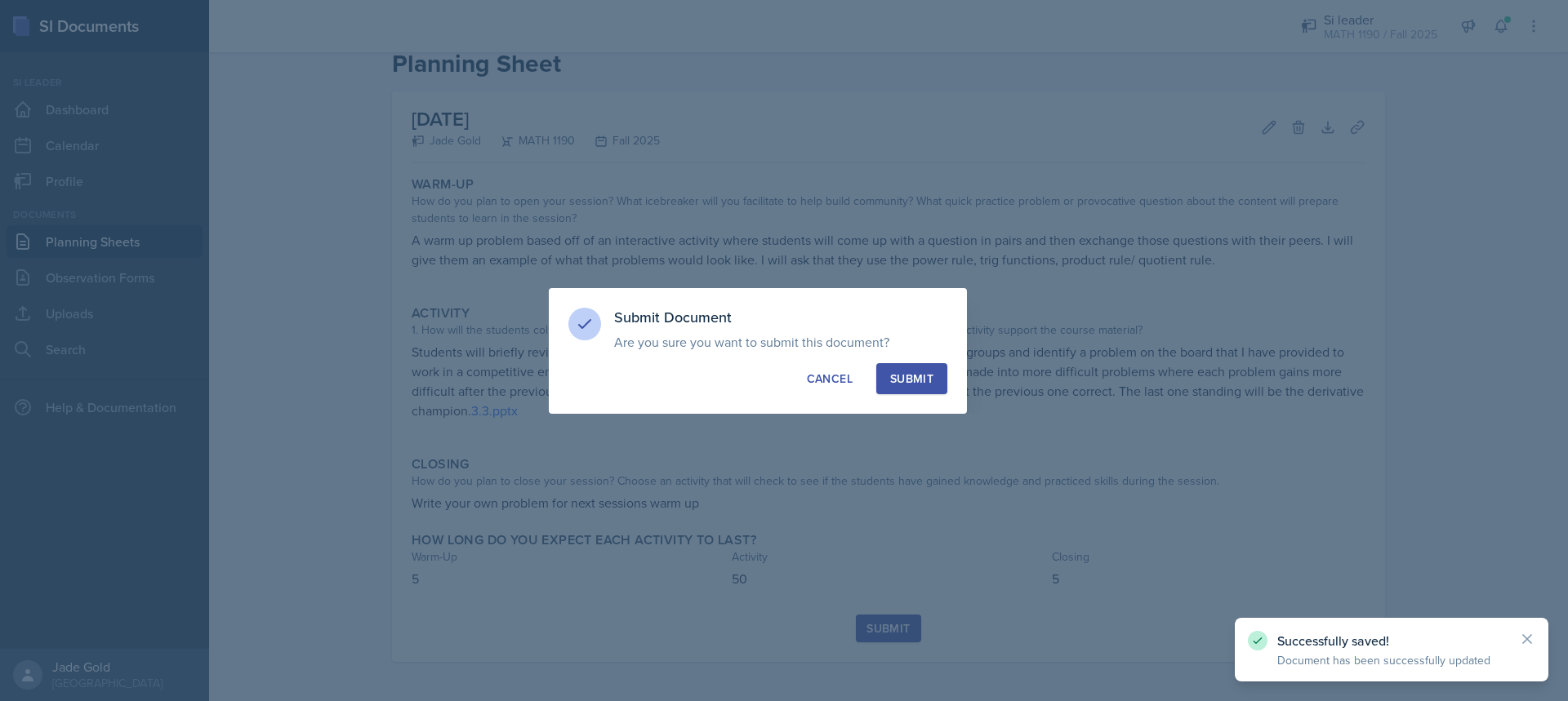
click at [932, 383] on div "Submit" at bounding box center [912, 378] width 44 height 17
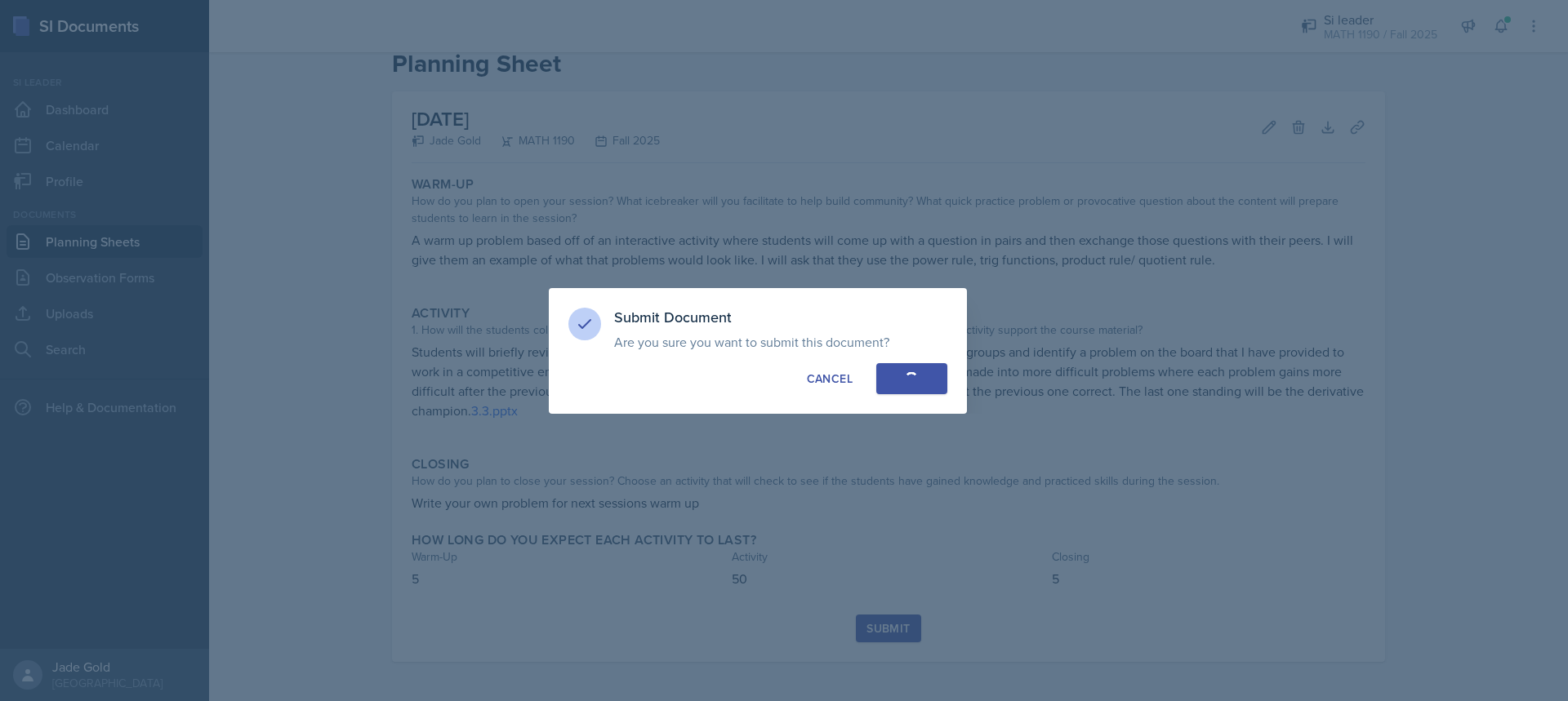
scroll to position [0, 0]
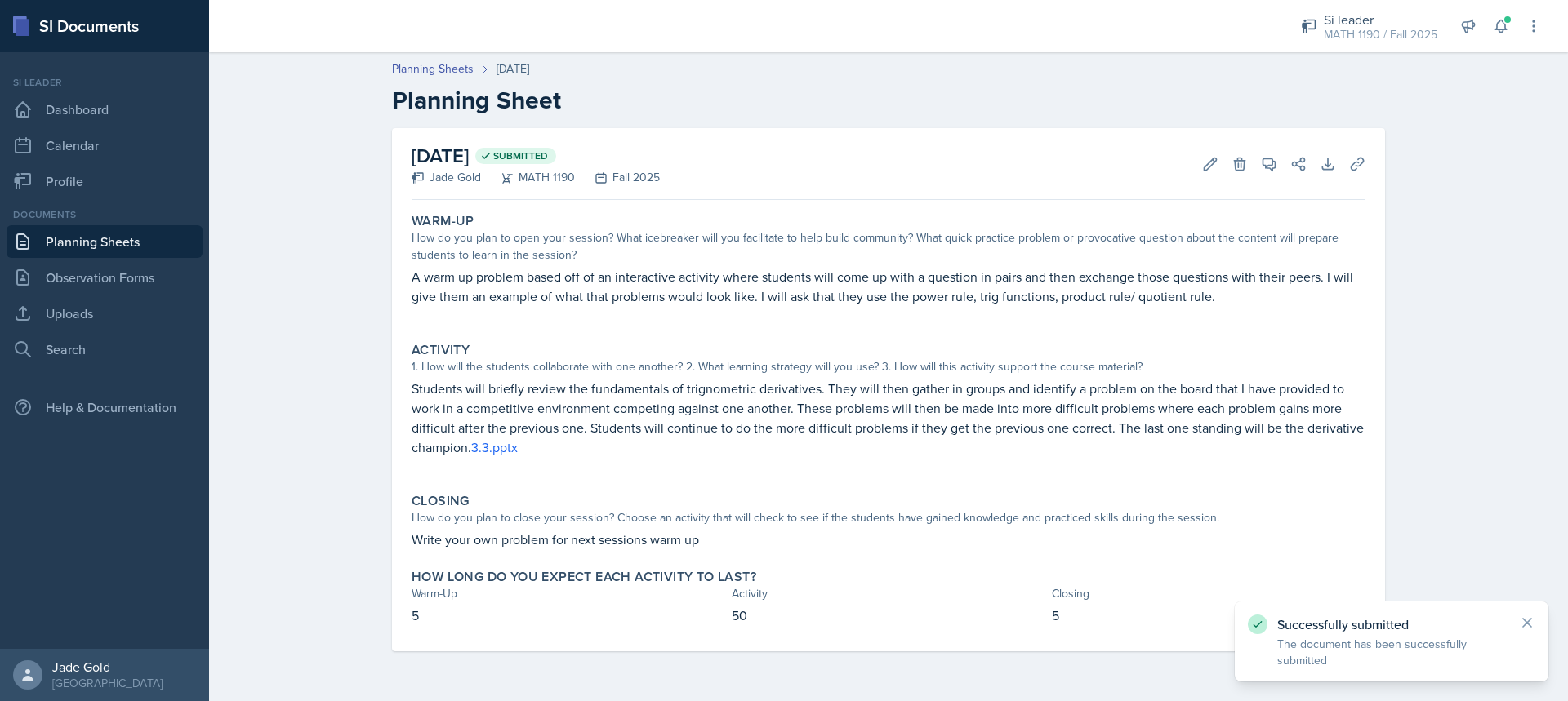
click at [149, 230] on link "Planning Sheets" at bounding box center [104, 242] width 196 height 33
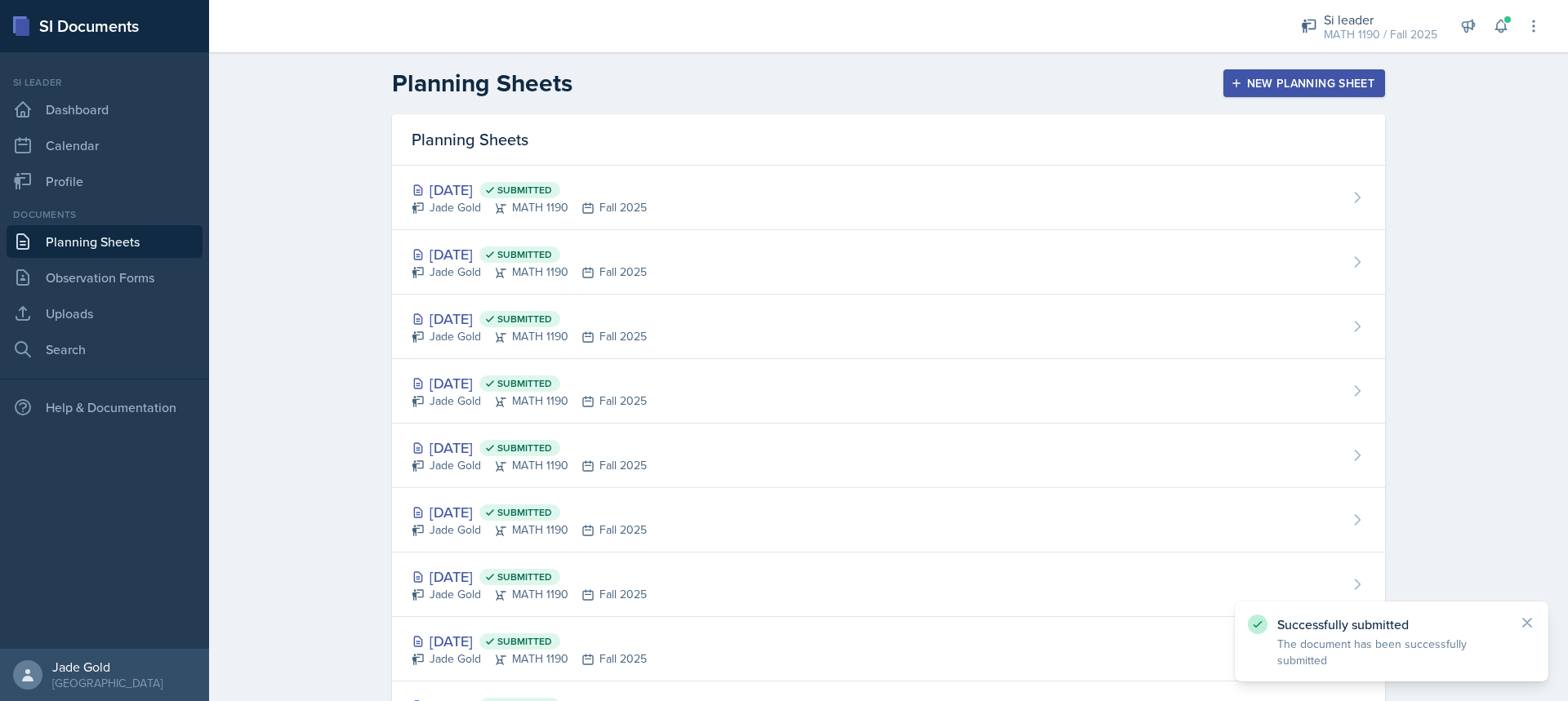
click at [1335, 71] on button "New Planning Sheet" at bounding box center [1304, 83] width 162 height 28
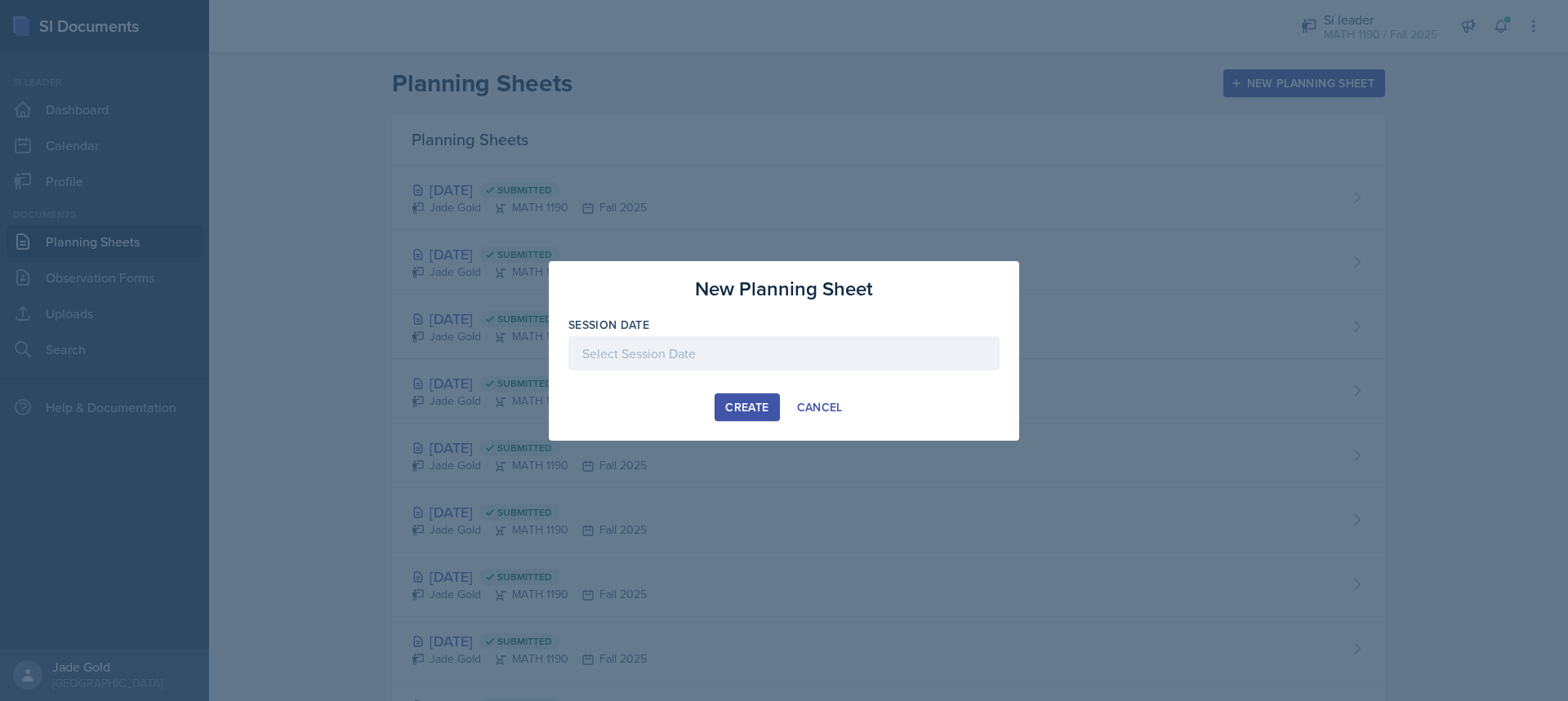
click at [830, 356] on div at bounding box center [784, 353] width 432 height 34
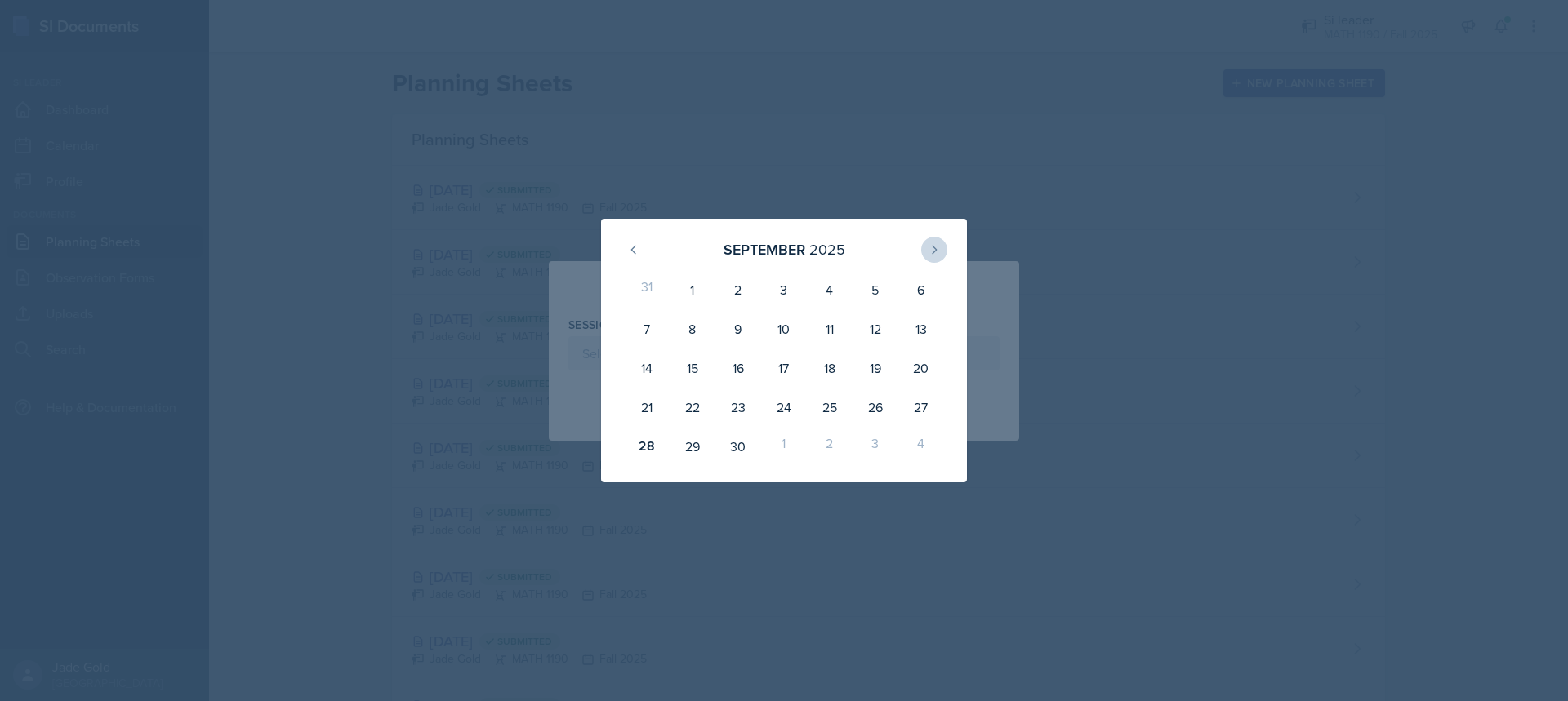
drag, startPoint x: 955, startPoint y: 251, endPoint x: 941, endPoint y: 252, distance: 14.0
click at [947, 251] on div "[DATE] 31 1 2 3 4 5 6 7 8 9 10 11 12 13 14 15 16 17 18 19 20 21 22 23 24 25 26 …" at bounding box center [784, 350] width 366 height 264
click at [941, 252] on icon at bounding box center [934, 250] width 13 height 13
click at [840, 296] on div "2" at bounding box center [830, 290] width 46 height 39
type input "[DATE]"
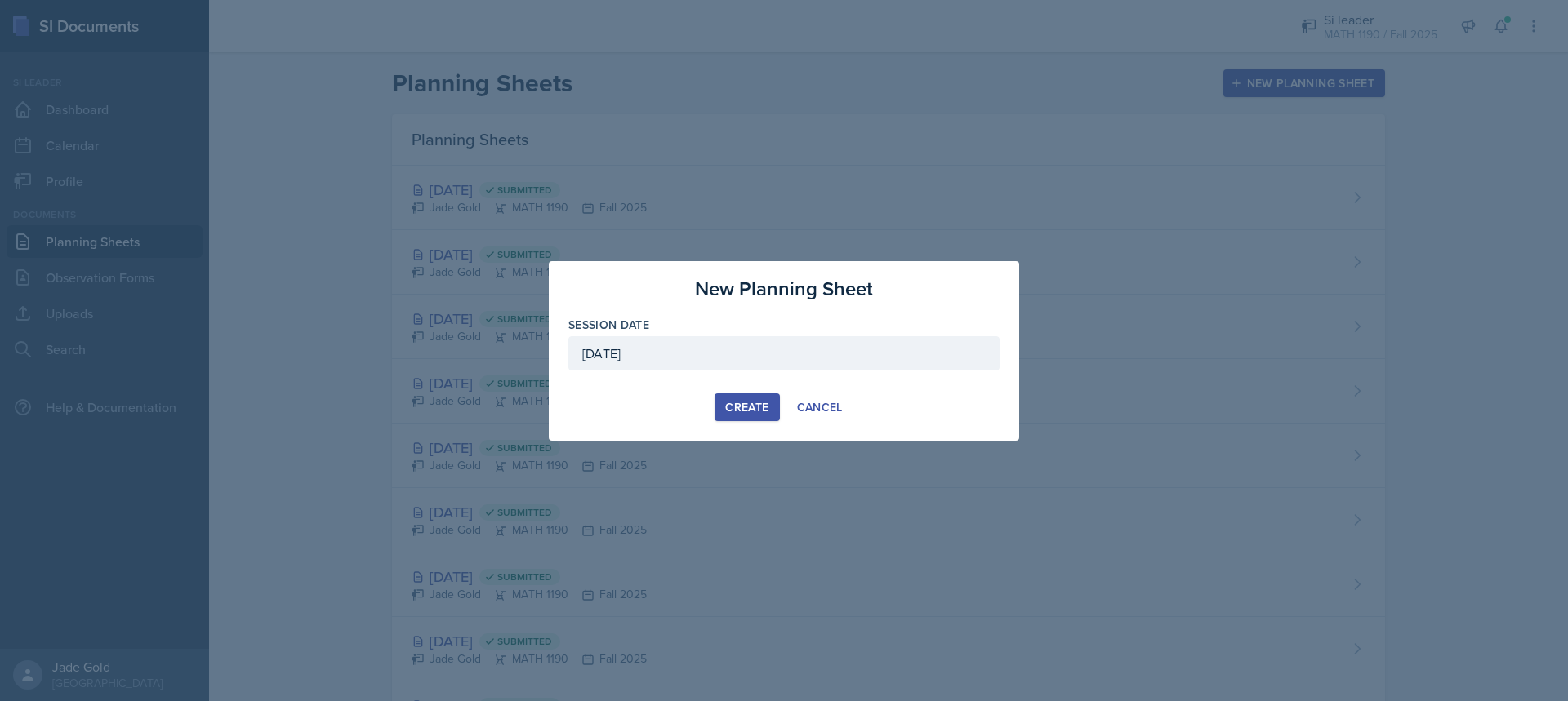
click at [754, 401] on div "Create" at bounding box center [747, 407] width 44 height 13
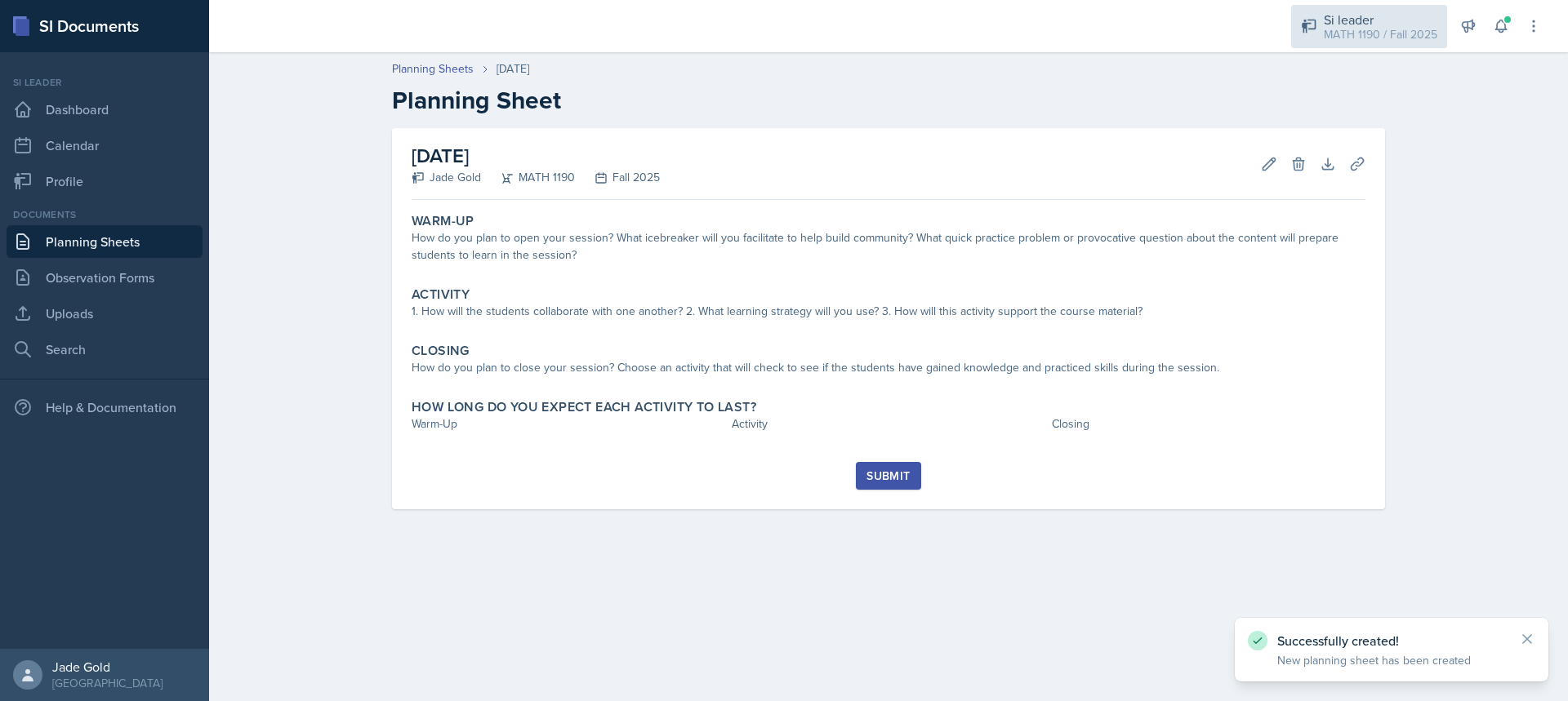
click at [1360, 32] on div "MATH 1190 / Fall 2025" at bounding box center [1381, 35] width 113 height 17
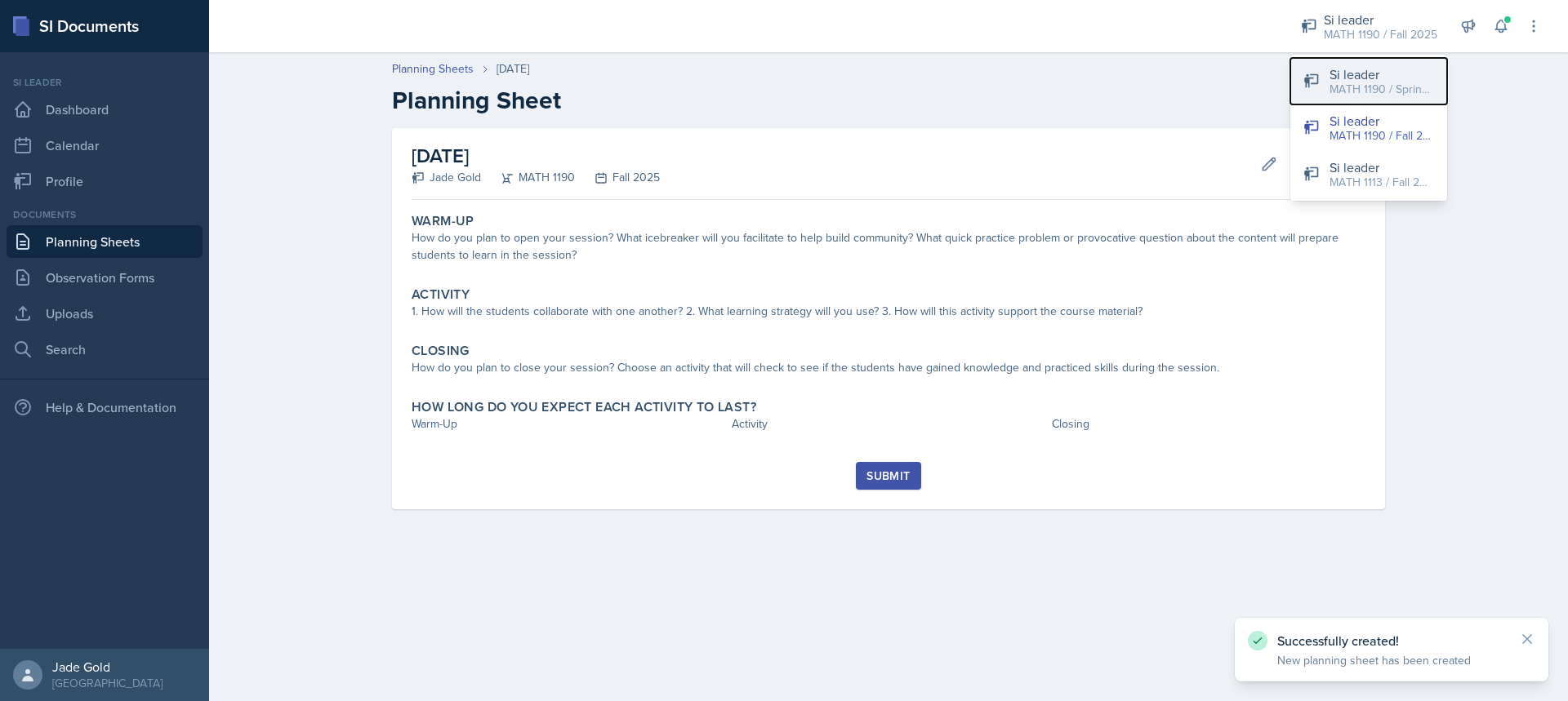
click at [1384, 87] on div "MATH 1190 / Spring 2025" at bounding box center [1382, 90] width 104 height 17
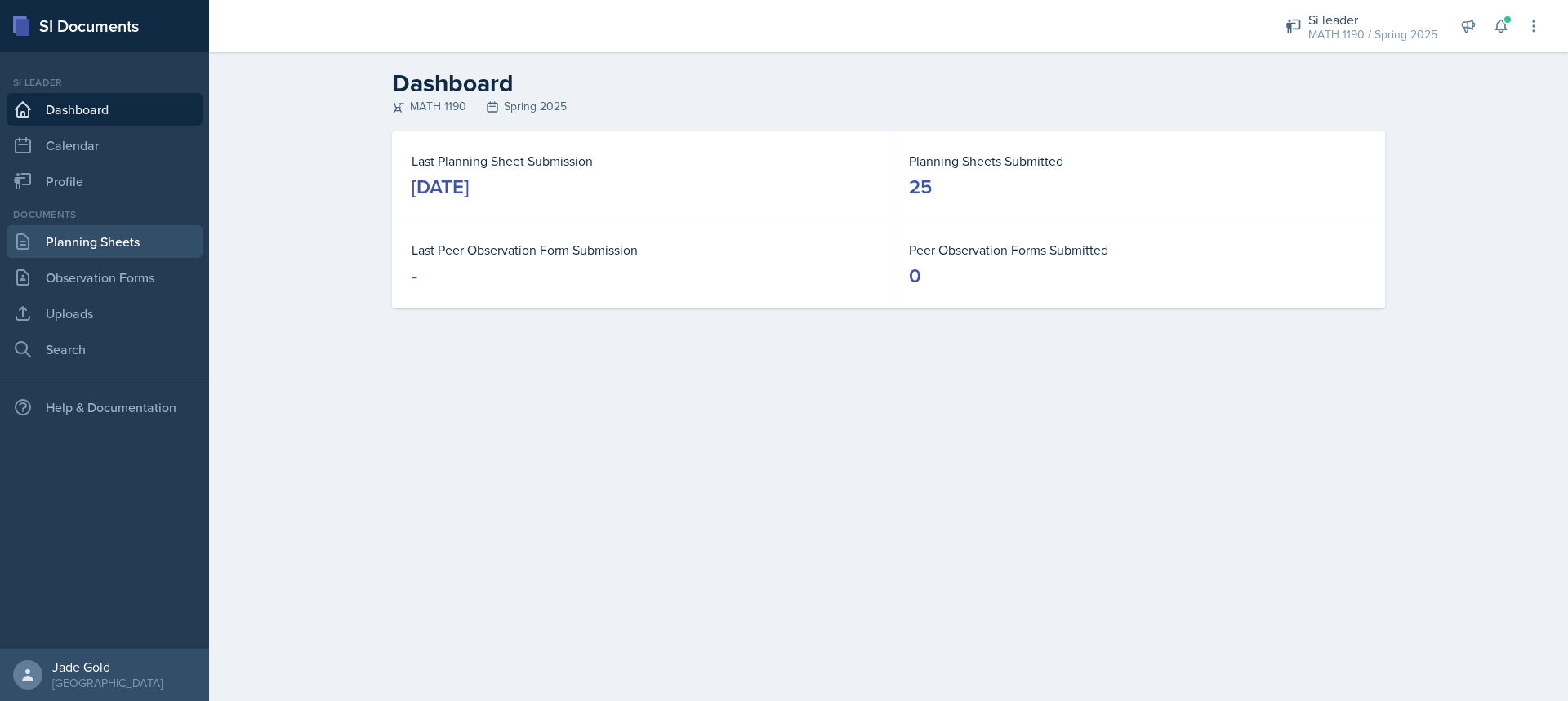
click at [105, 241] on link "Planning Sheets" at bounding box center [104, 242] width 196 height 33
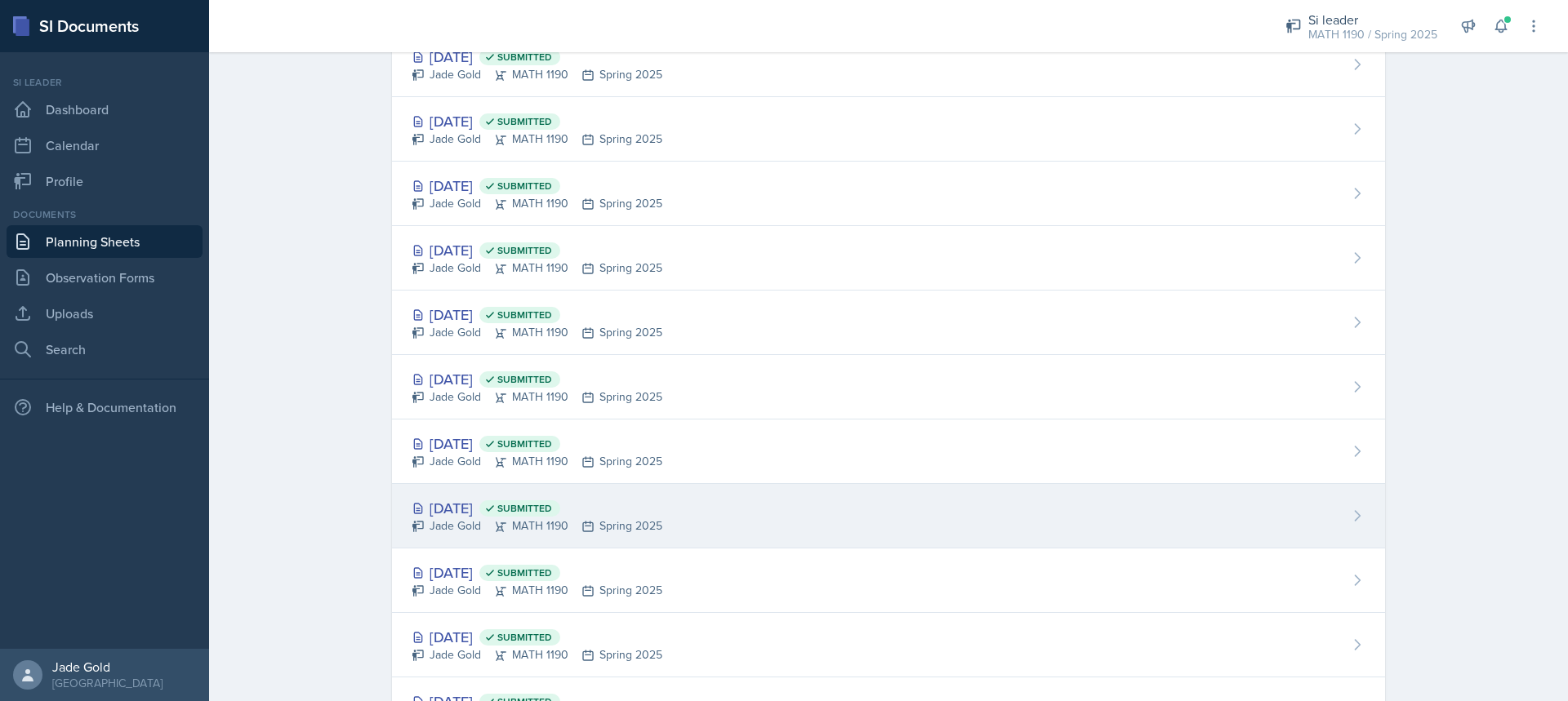
scroll to position [408, 0]
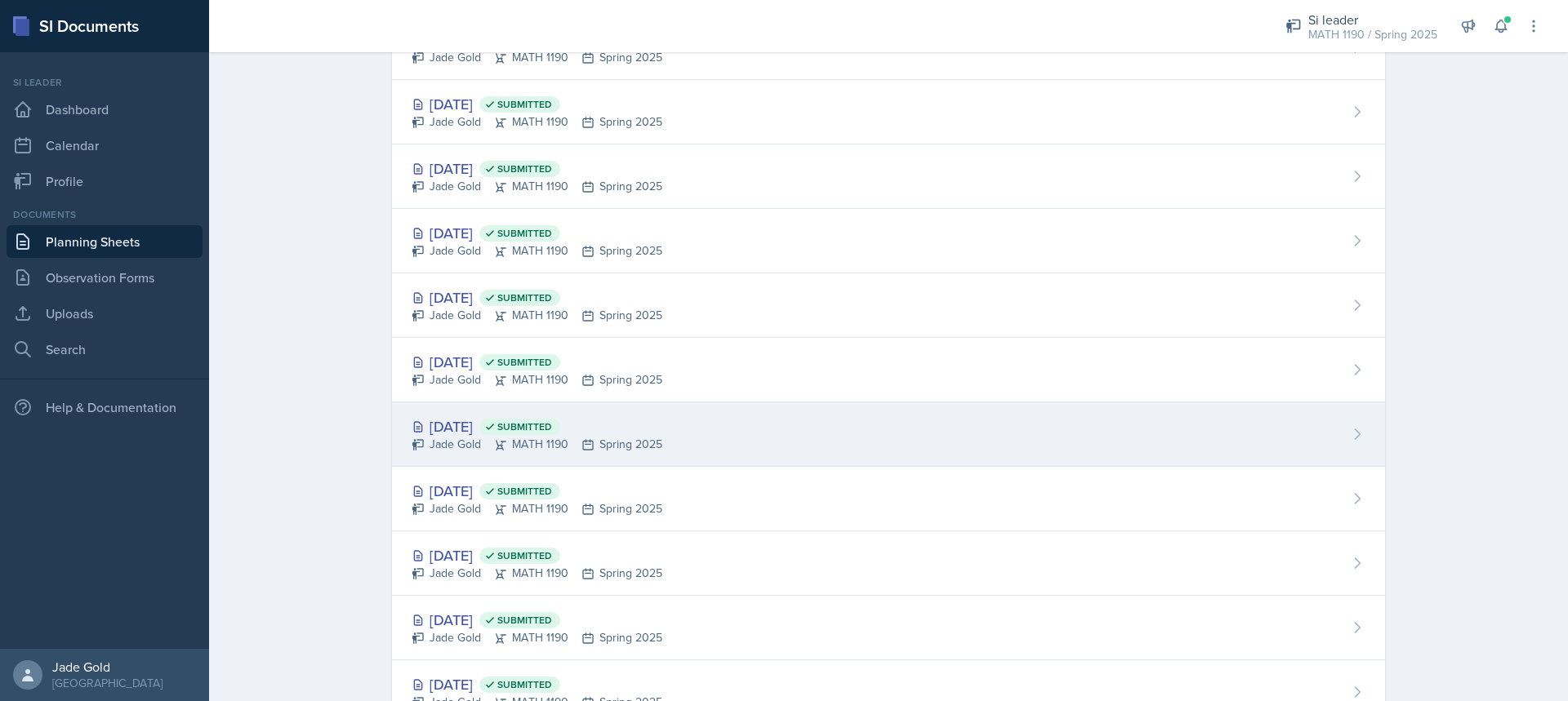
click at [677, 433] on div "[DATE] Submitted Jade Gold MATH 1190 Spring 2025" at bounding box center [889, 435] width 994 height 64
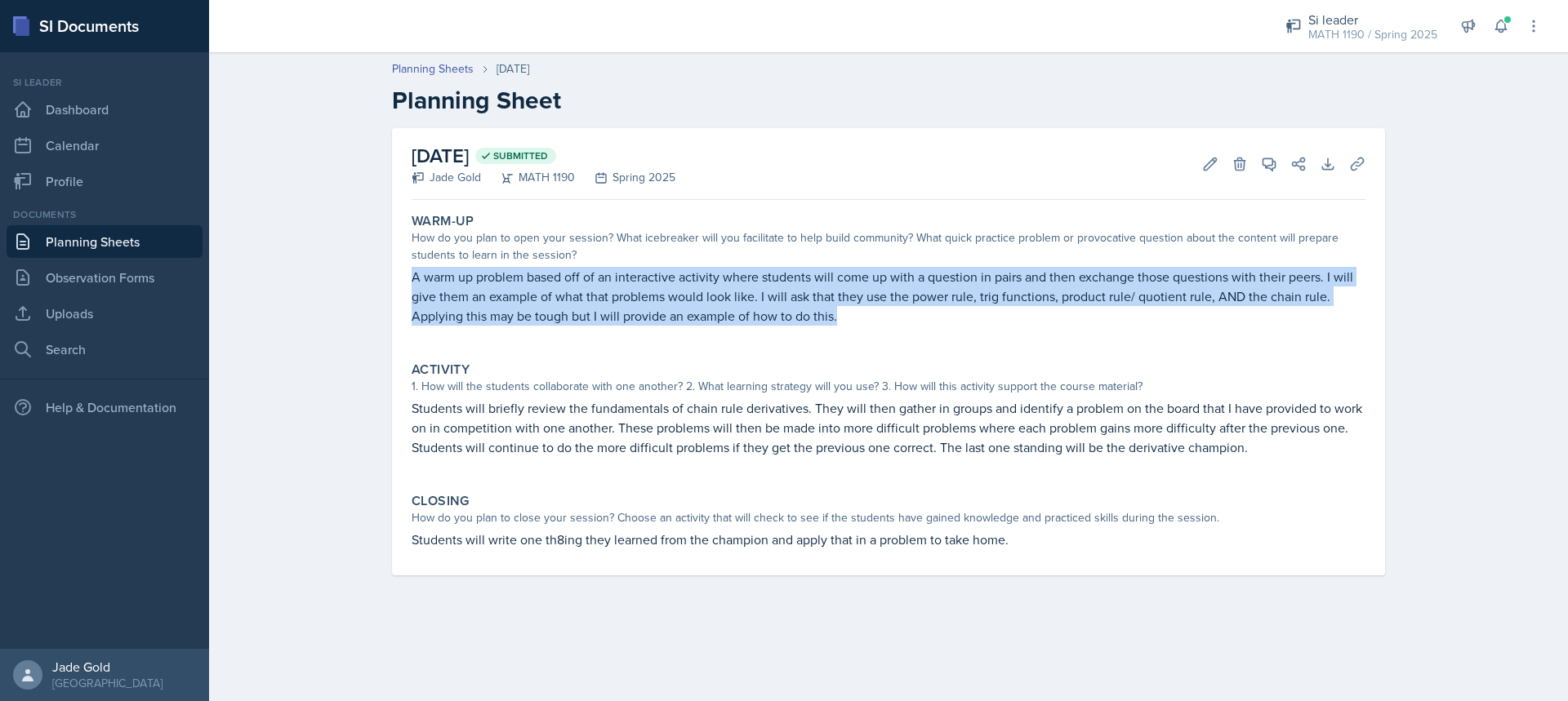
drag, startPoint x: 411, startPoint y: 277, endPoint x: 861, endPoint y: 313, distance: 451.4
click at [861, 313] on div "Warm-Up How do you plan to open your session? What icebreaker will you facilita…" at bounding box center [889, 277] width 968 height 142
copy p "A warm up problem based off of an interactive activity where students will come…"
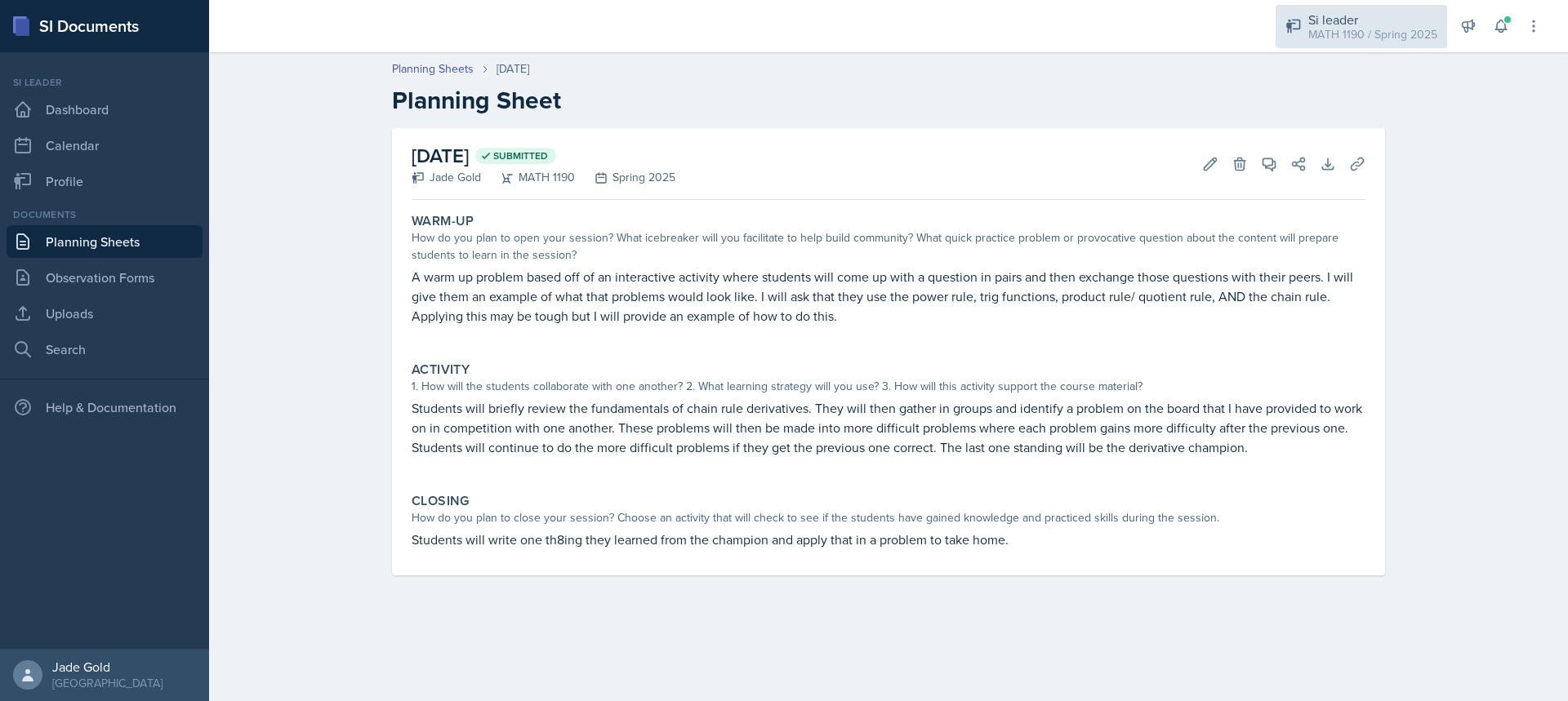
click at [1402, 18] on div "Si leader" at bounding box center [1373, 19] width 129 height 20
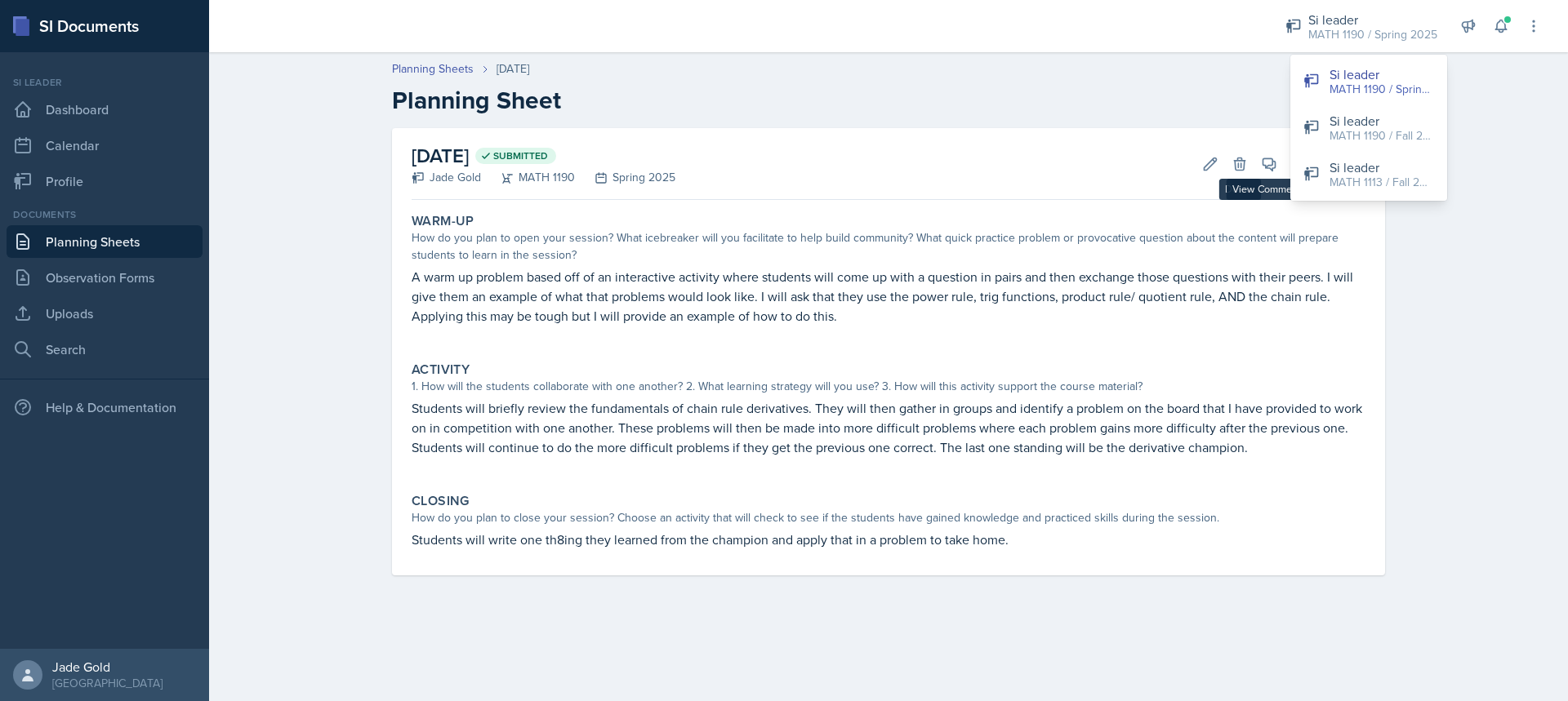
drag, startPoint x: 614, startPoint y: 258, endPoint x: 593, endPoint y: 257, distance: 21.0
click at [611, 258] on div "How do you plan to open your session? What icebreaker will you facilitate to he…" at bounding box center [888, 246] width 954 height 34
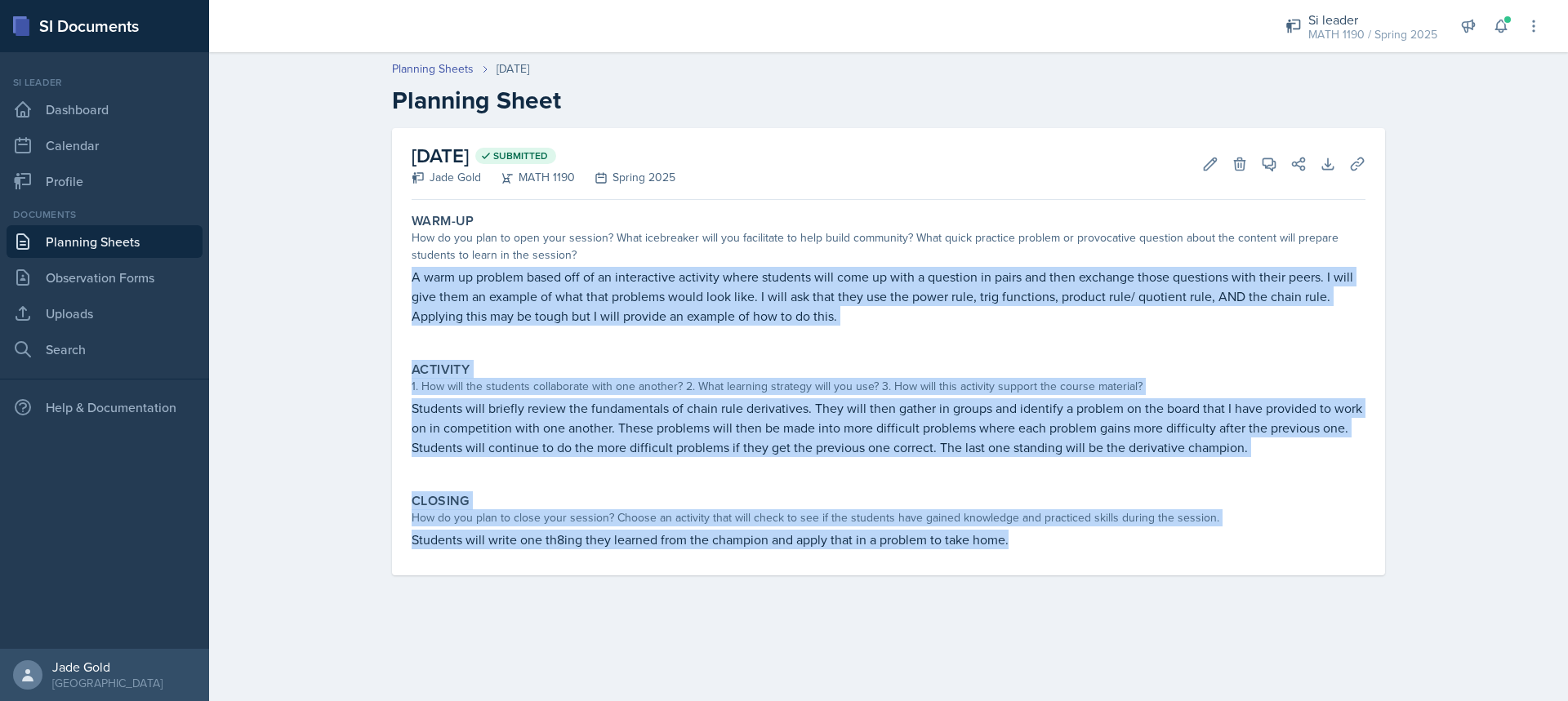
drag, startPoint x: 413, startPoint y: 276, endPoint x: 1108, endPoint y: 553, distance: 748.2
click at [1108, 553] on div "Warm-Up How do you plan to open your session? What icebreaker will you facilita…" at bounding box center [888, 391] width 954 height 369
copy div "A warm up problem based off of an interactive activity where students will come…"
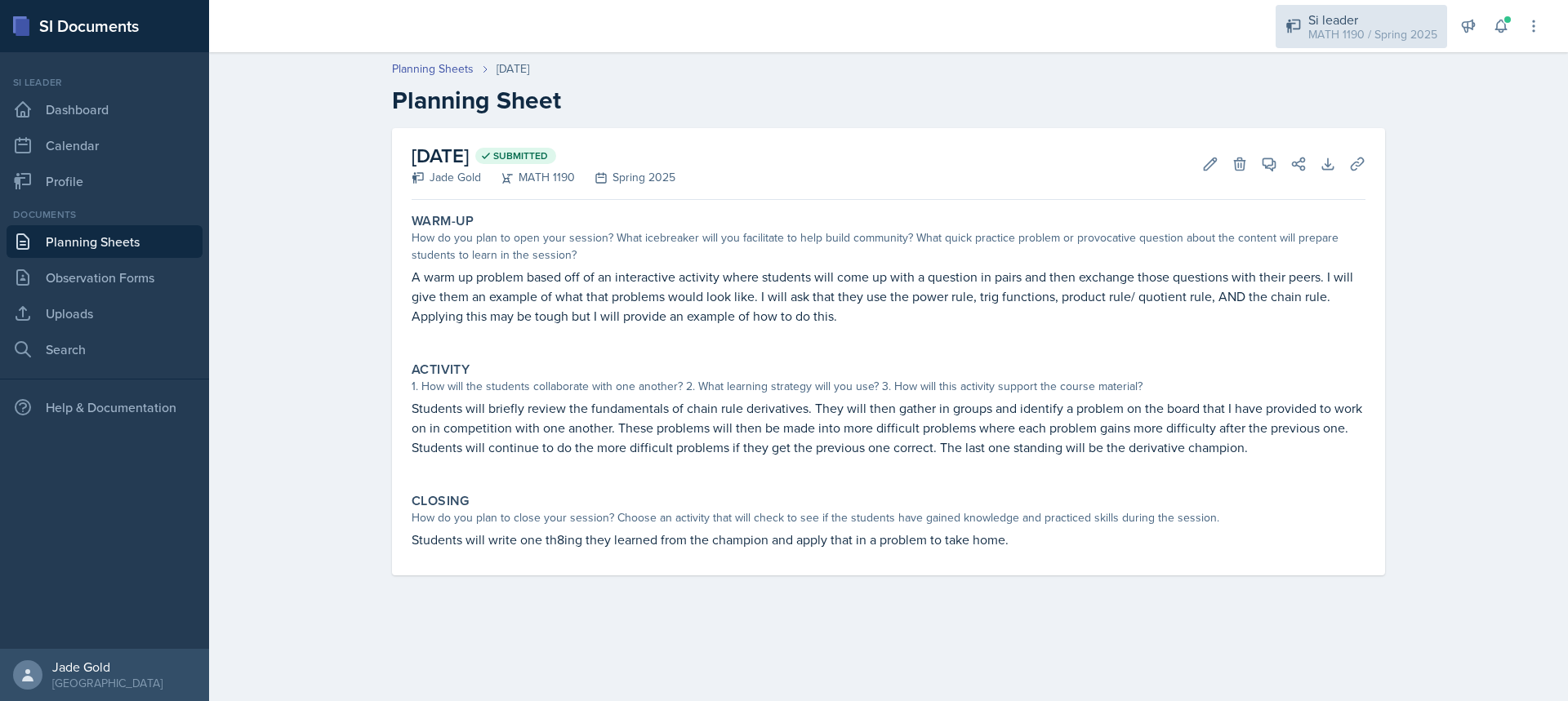
click at [1334, 36] on div "MATH 1190 / Spring 2025" at bounding box center [1373, 35] width 129 height 17
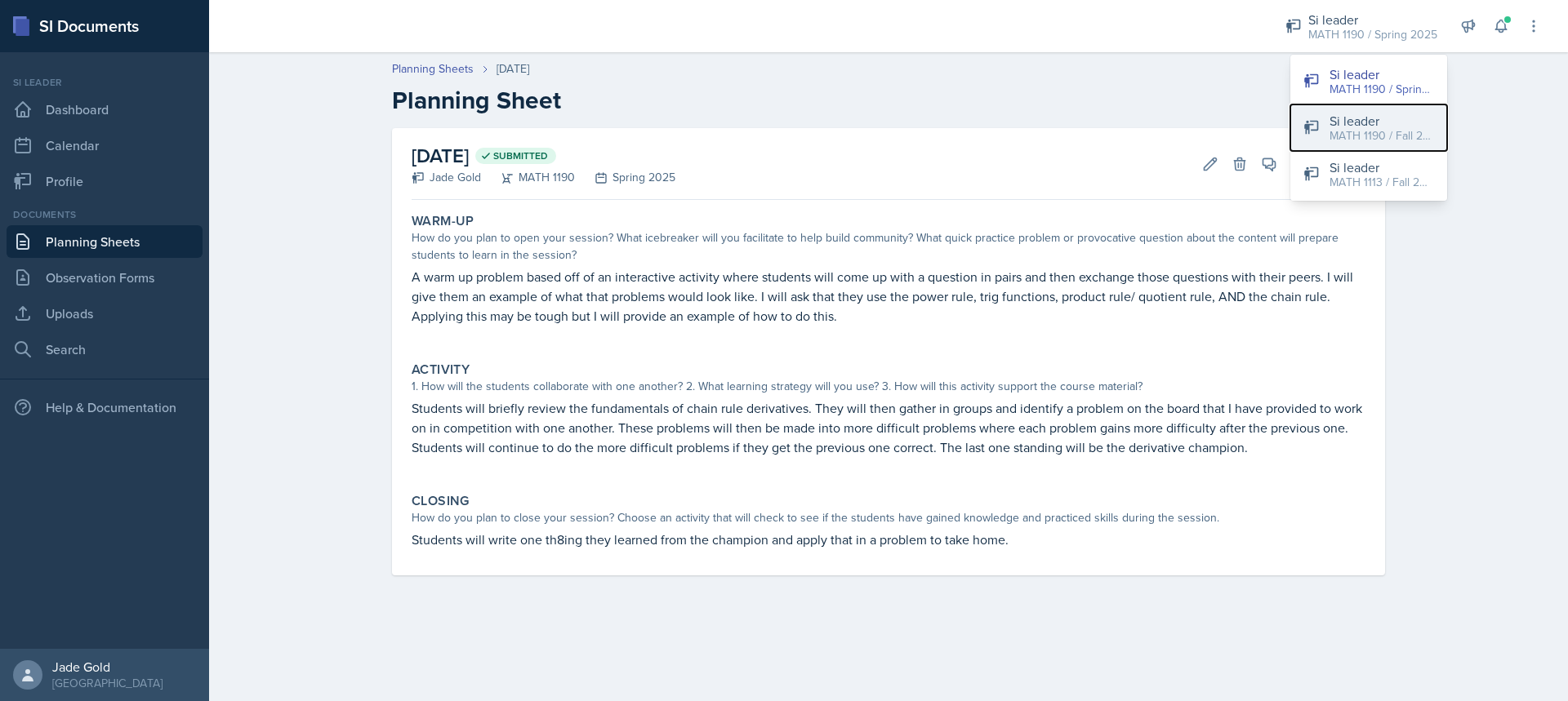
click at [1378, 133] on div "MATH 1190 / Fall 2025" at bounding box center [1382, 136] width 104 height 17
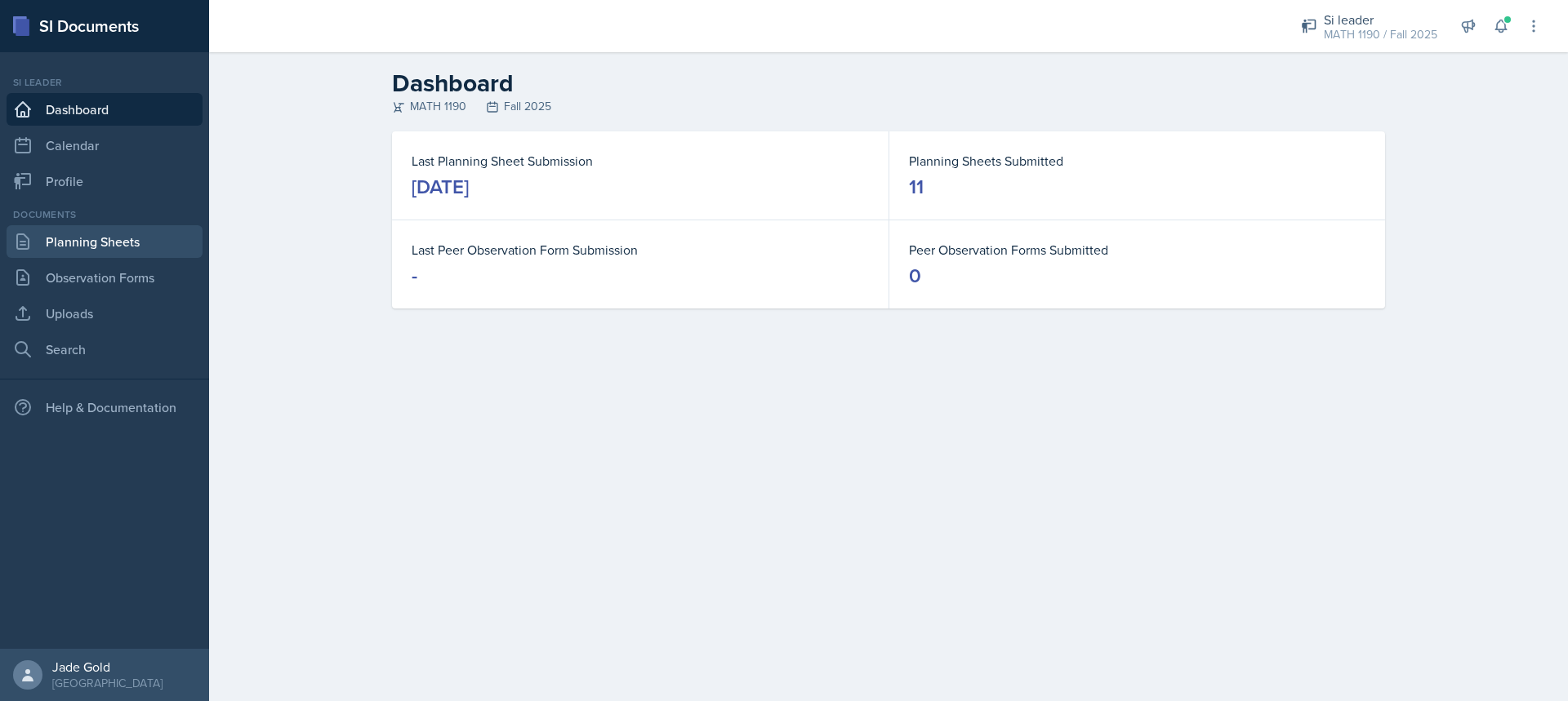
click at [122, 236] on link "Planning Sheets" at bounding box center [104, 242] width 196 height 33
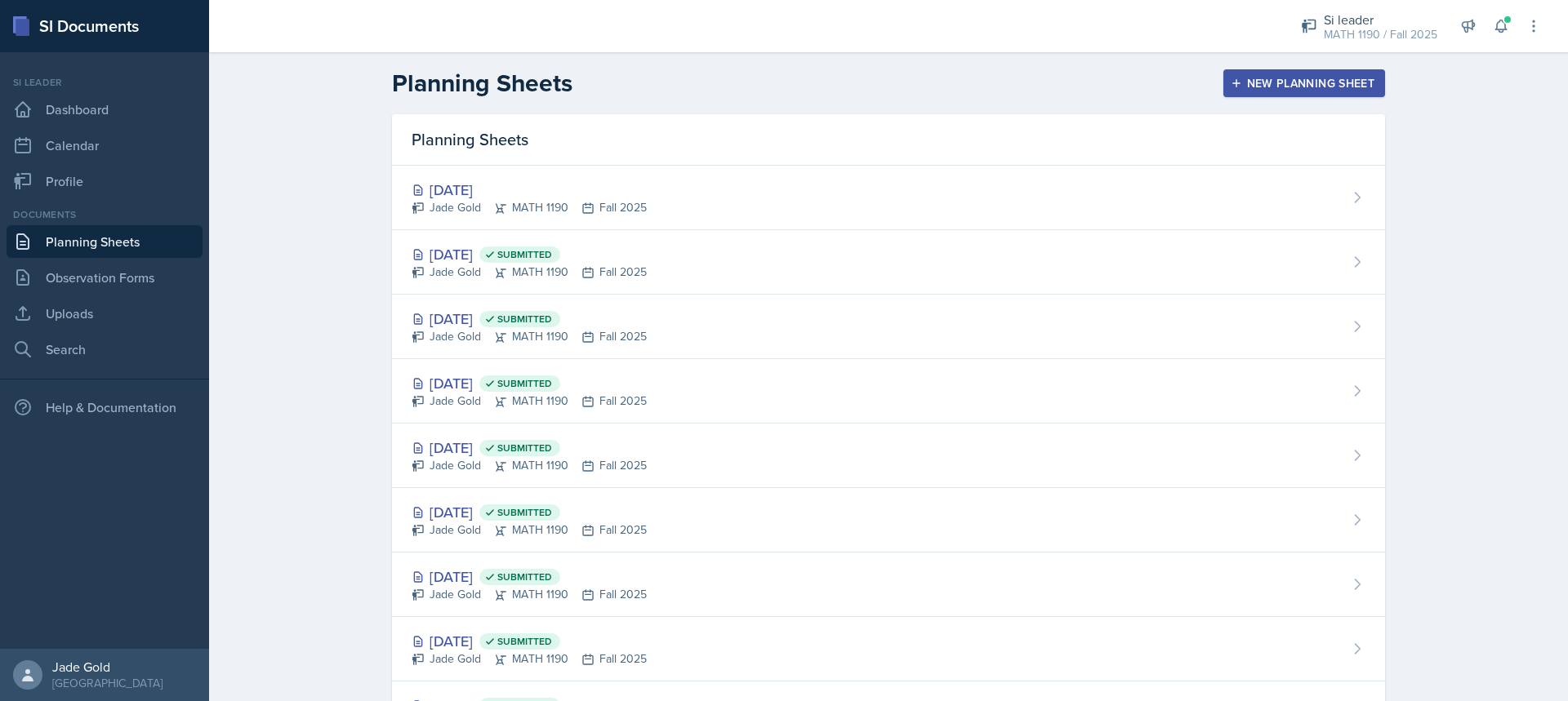
click at [1274, 88] on div "New Planning Sheet" at bounding box center [1303, 83] width 140 height 13
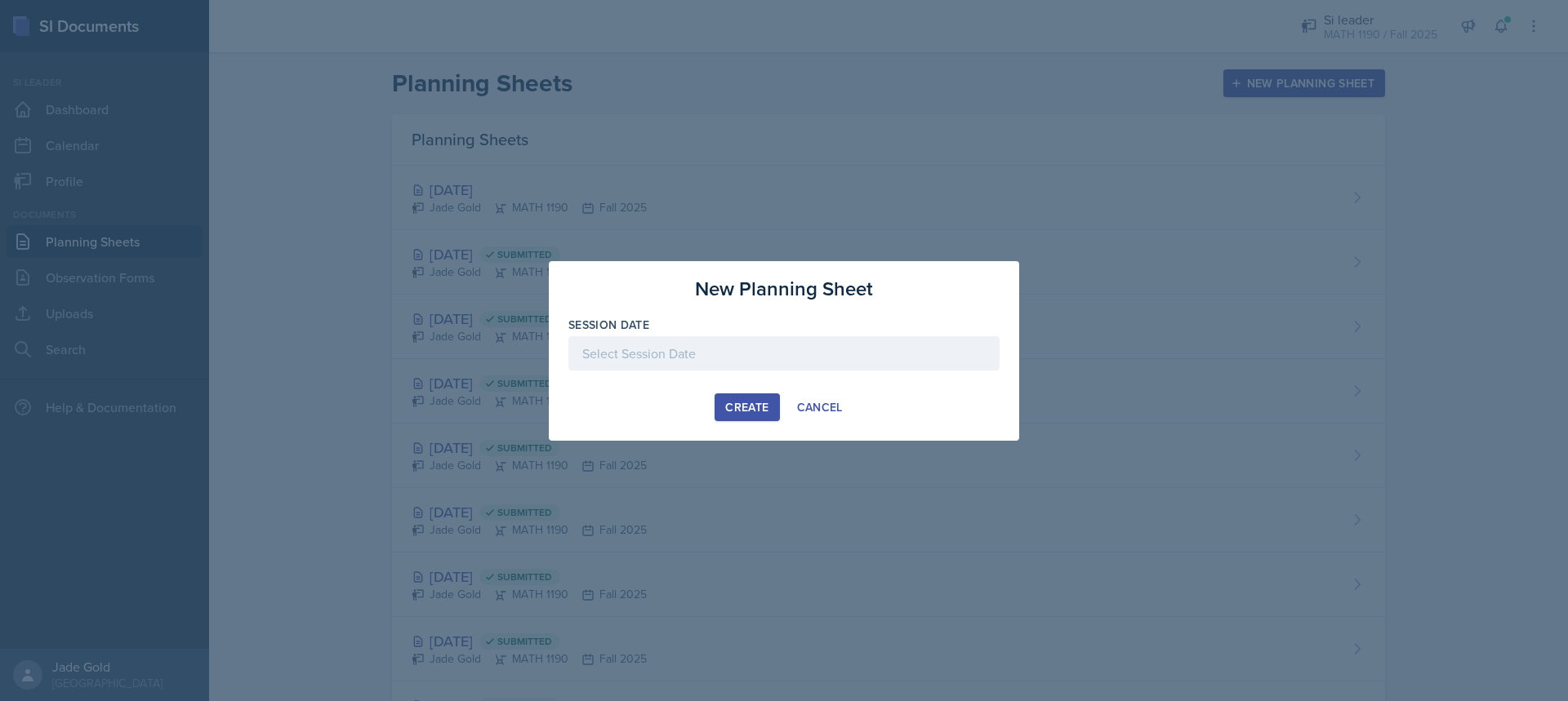
click at [649, 188] on div at bounding box center [784, 350] width 1568 height 701
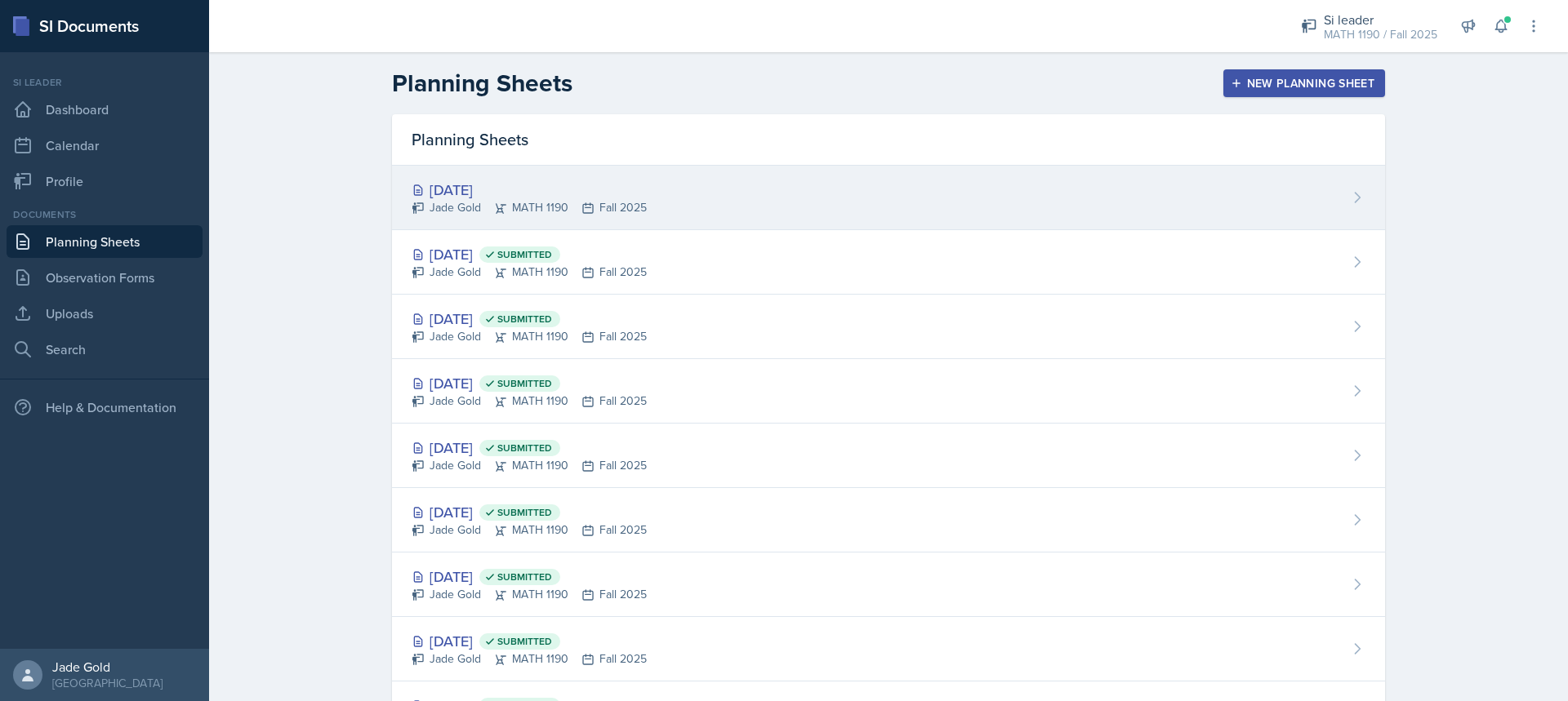
click at [535, 206] on div "Jade Gold MATH 1190 Fall 2025" at bounding box center [529, 208] width 235 height 17
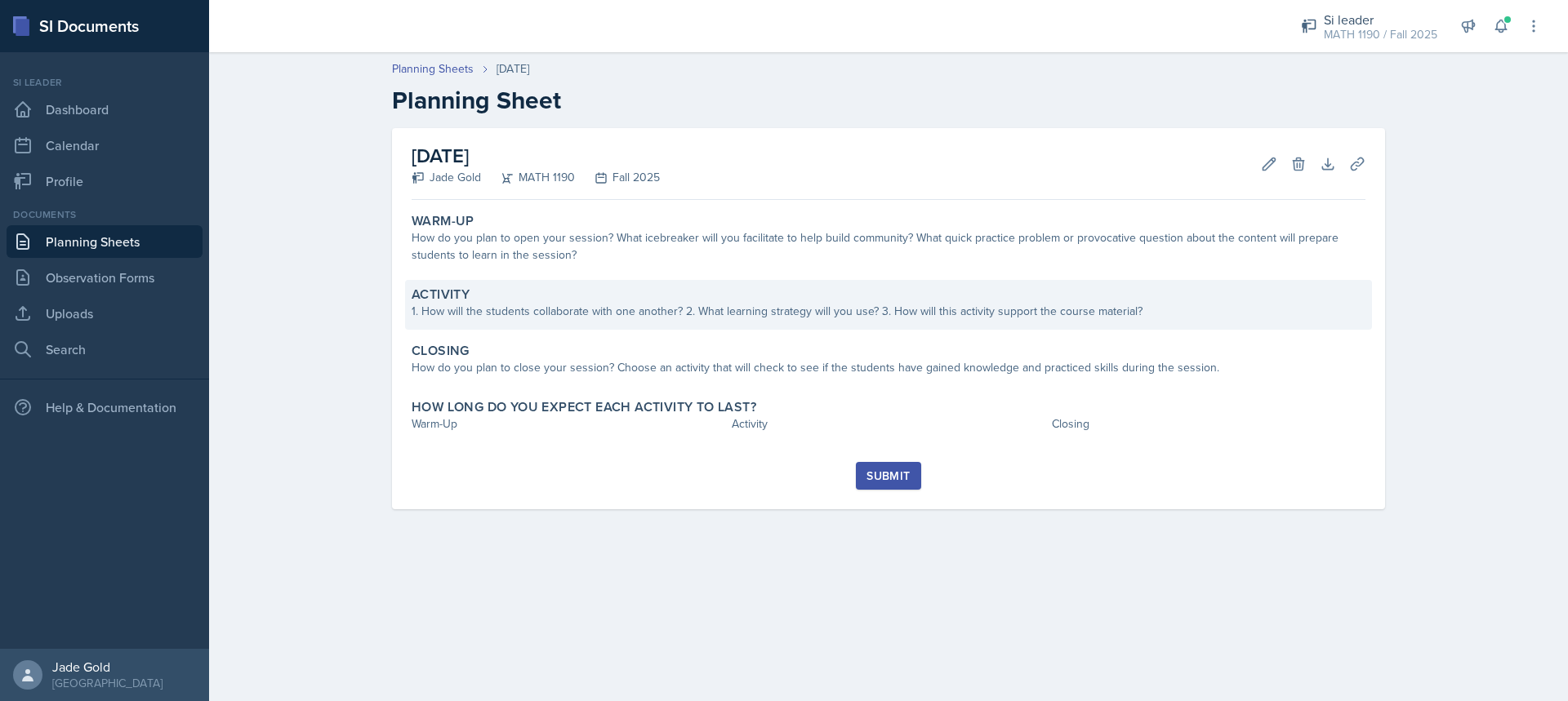
click at [514, 325] on div "Activity 1. How will the students collaborate with one another? 2. What learnin…" at bounding box center [889, 304] width 968 height 50
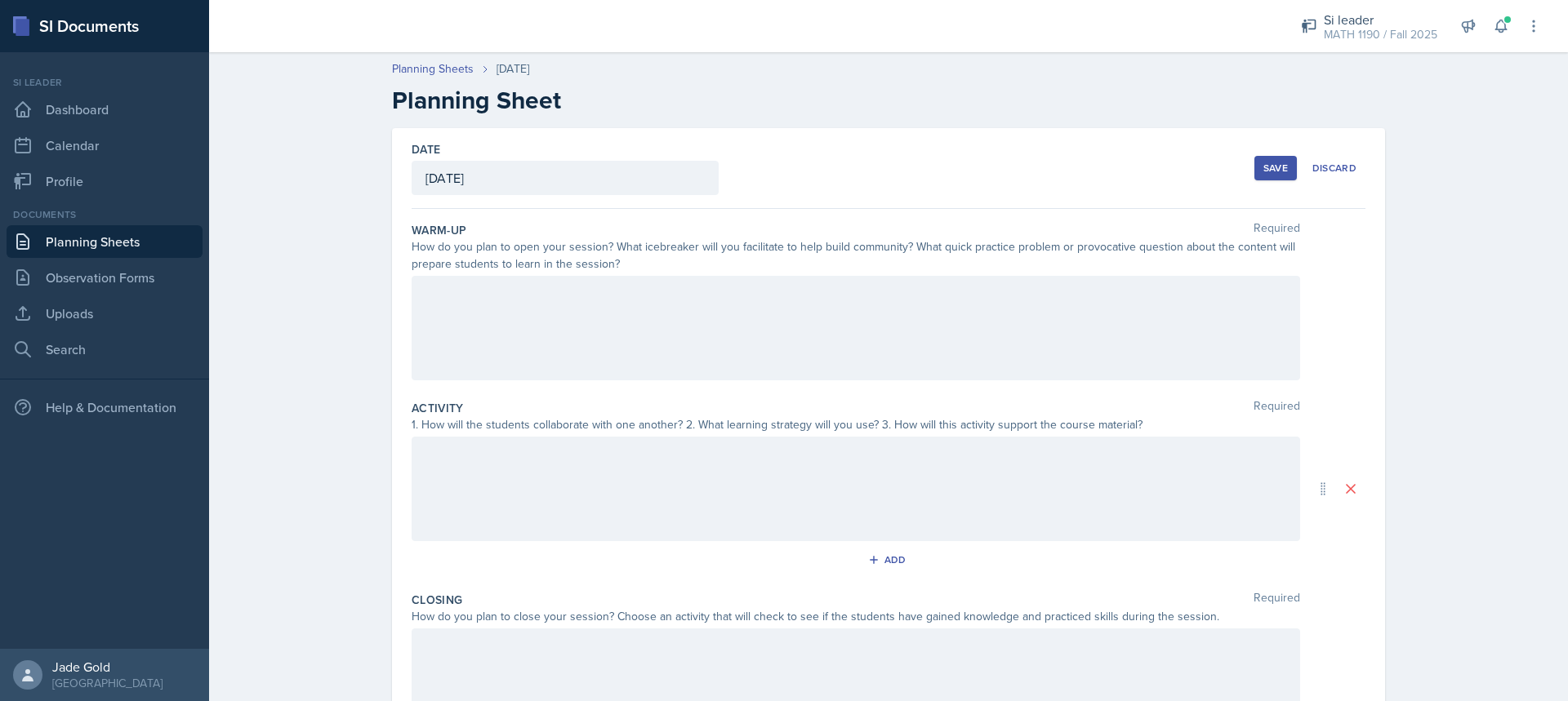
click at [533, 324] on div at bounding box center [855, 328] width 888 height 104
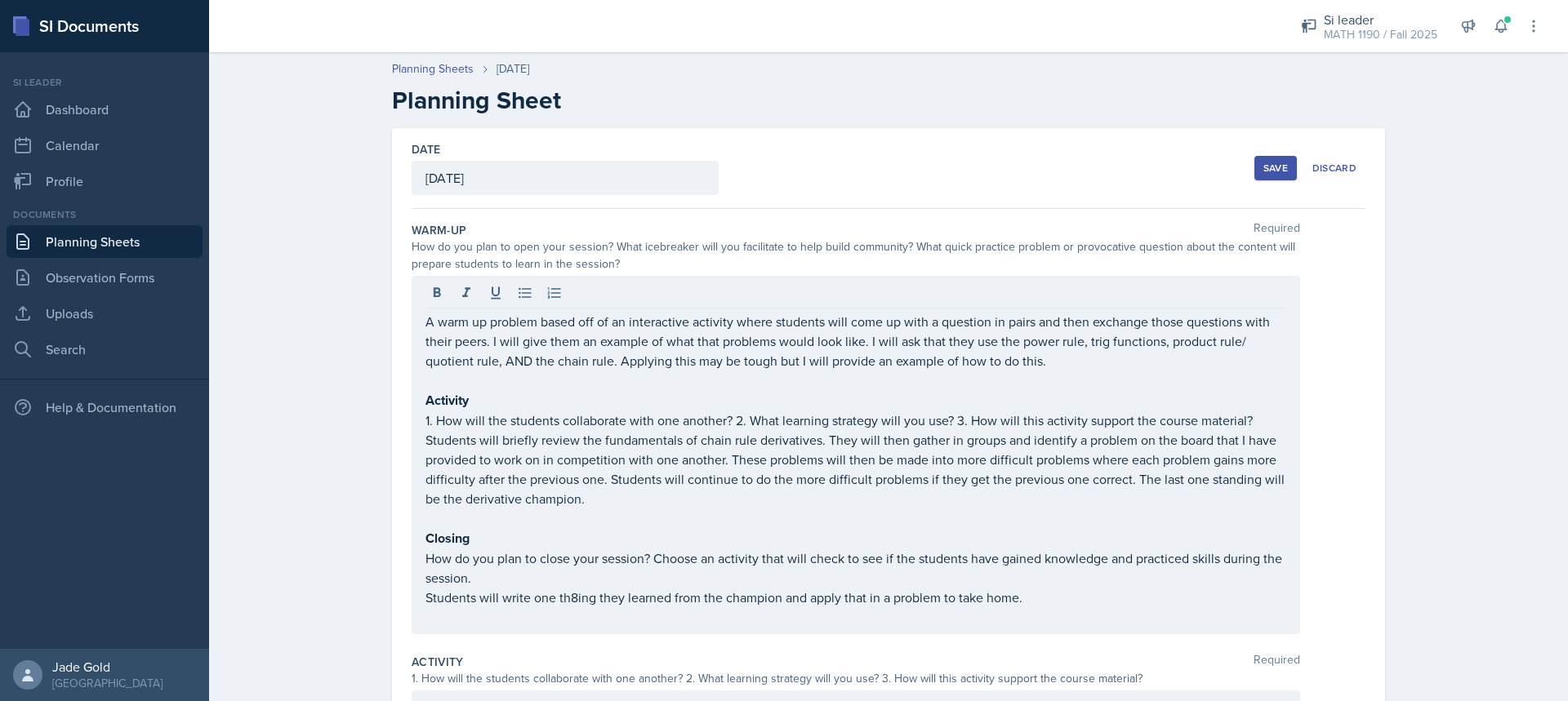
drag, startPoint x: 423, startPoint y: 404, endPoint x: 620, endPoint y: 412, distance: 197.2
click at [612, 417] on div "A warm up problem based off of an interactive activity where students will come…" at bounding box center [855, 455] width 888 height 358
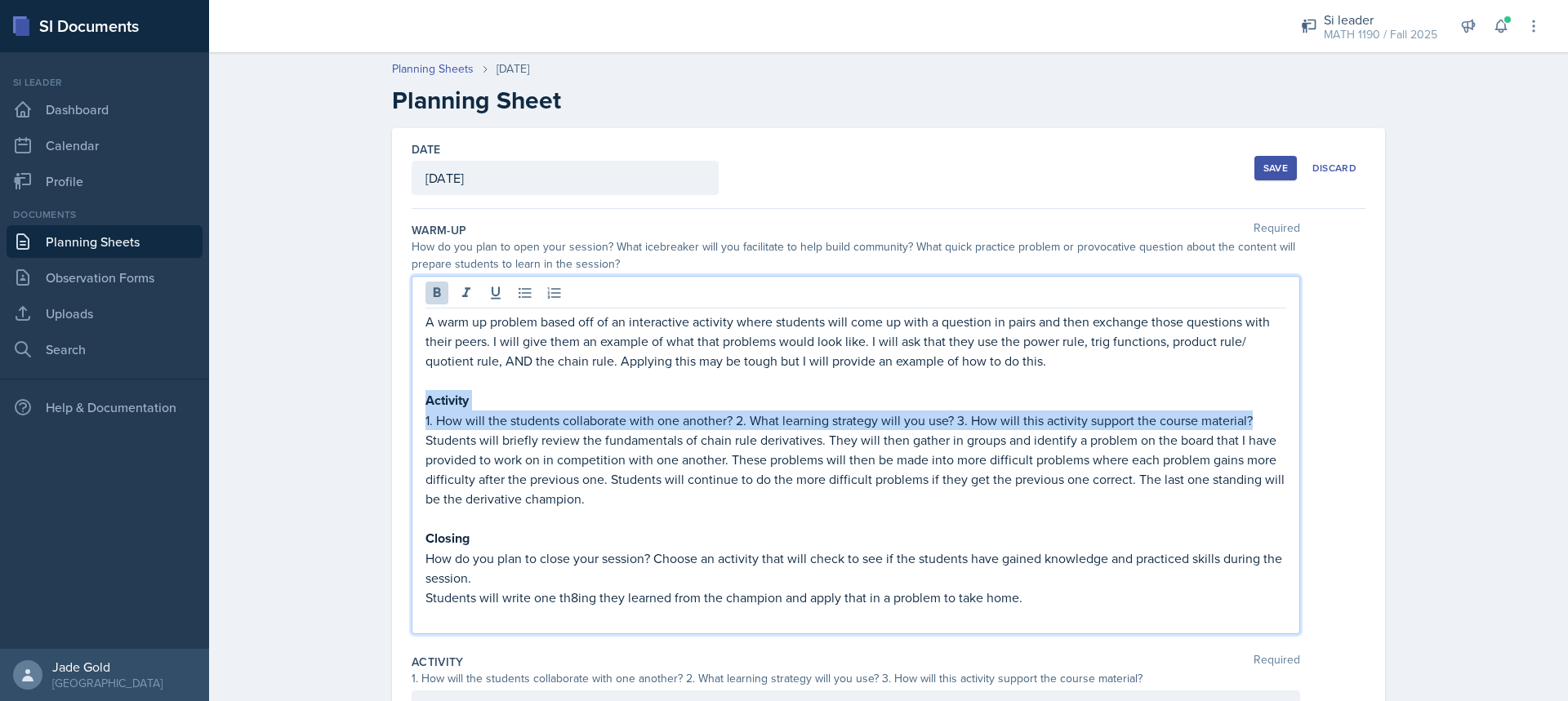
drag, startPoint x: 1070, startPoint y: 420, endPoint x: 371, endPoint y: 391, distance: 699.6
click at [371, 391] on div "Date [DATE] [DATE] 31 1 2 3 4 5 6 7 8 9 10 11 12 13 14 15 16 17 18 19 20 21 22 …" at bounding box center [889, 635] width 1046 height 1015
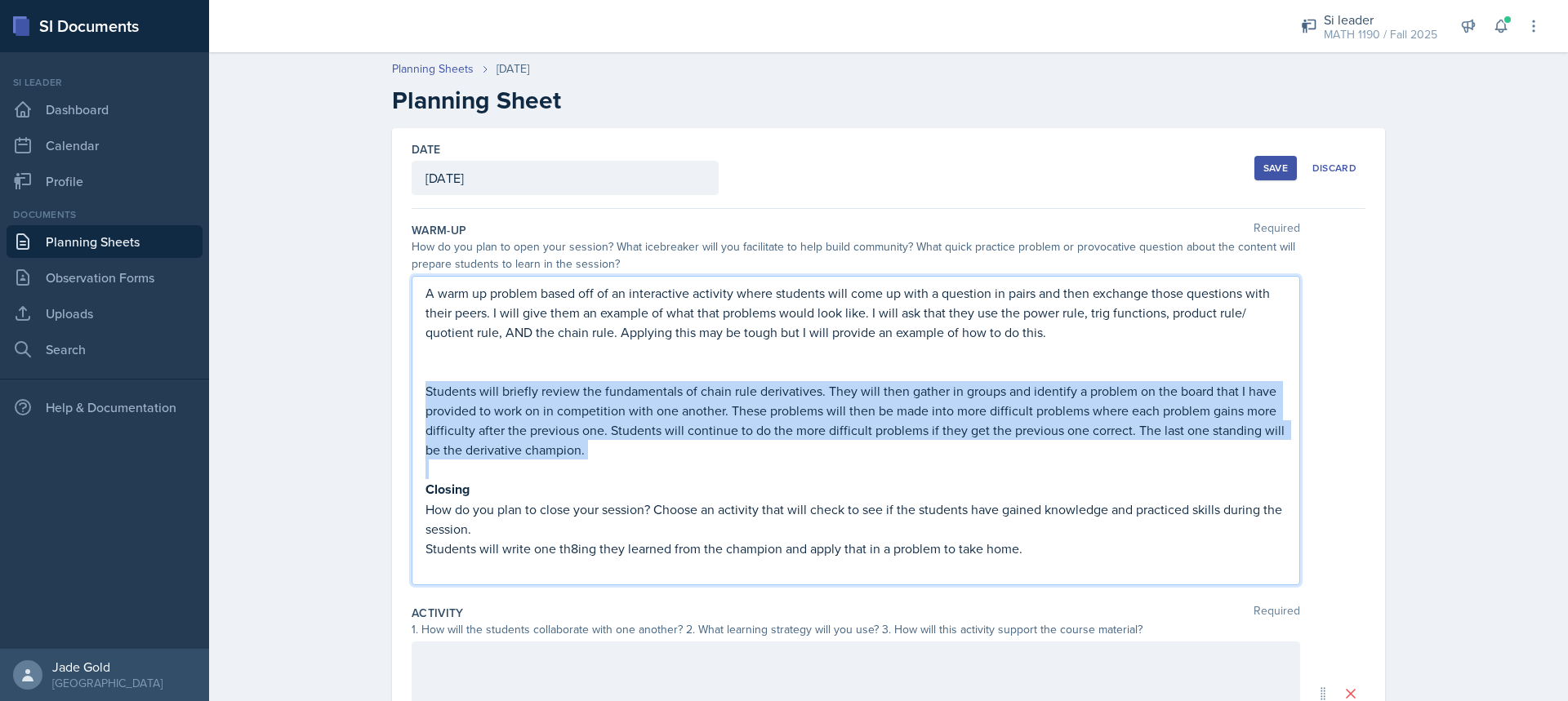
drag, startPoint x: 557, startPoint y: 461, endPoint x: 376, endPoint y: 386, distance: 195.9
click at [376, 386] on div "Date [DATE] [DATE] 31 1 2 3 4 5 6 7 8 9 10 11 12 13 14 15 16 17 18 19 20 21 22 …" at bounding box center [889, 611] width 1046 height 966
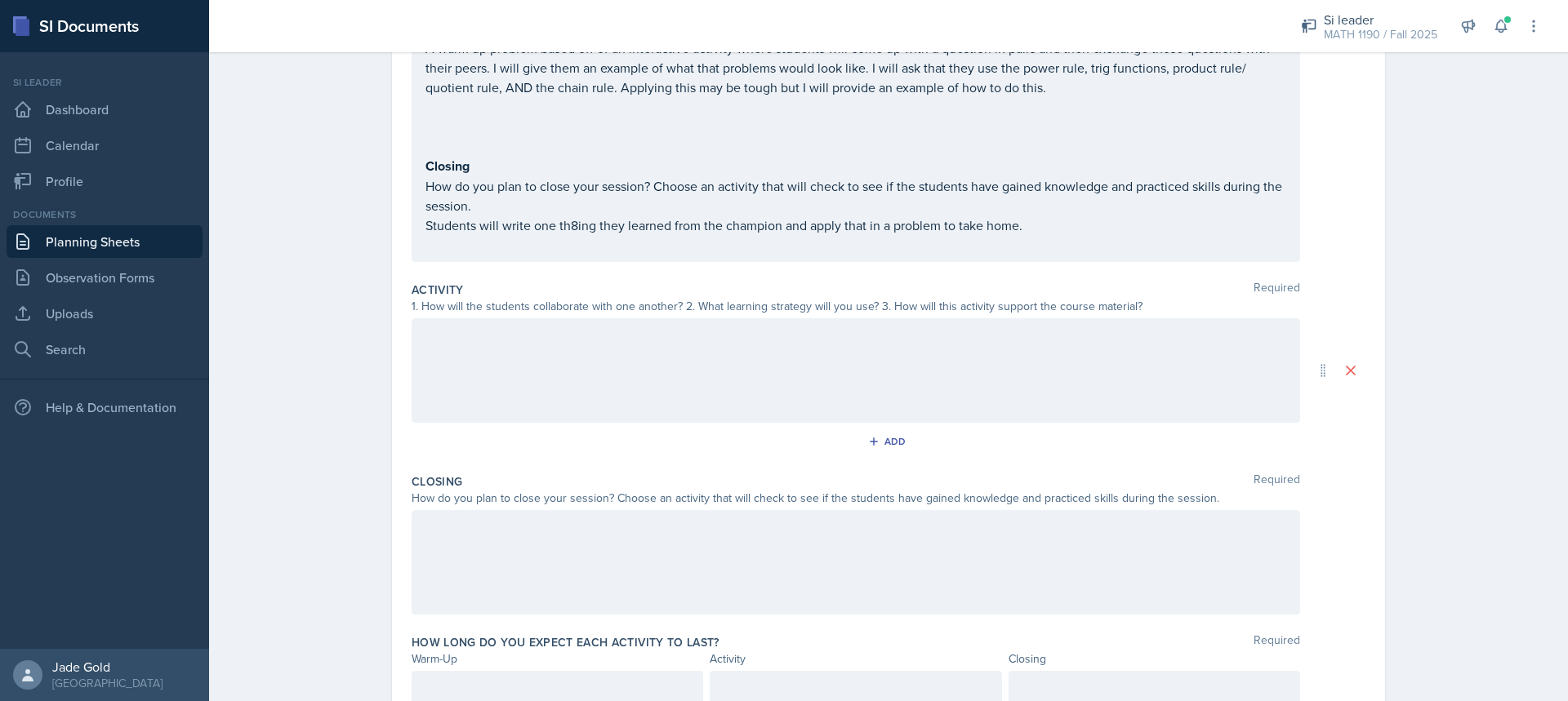
click at [625, 377] on div at bounding box center [855, 371] width 888 height 104
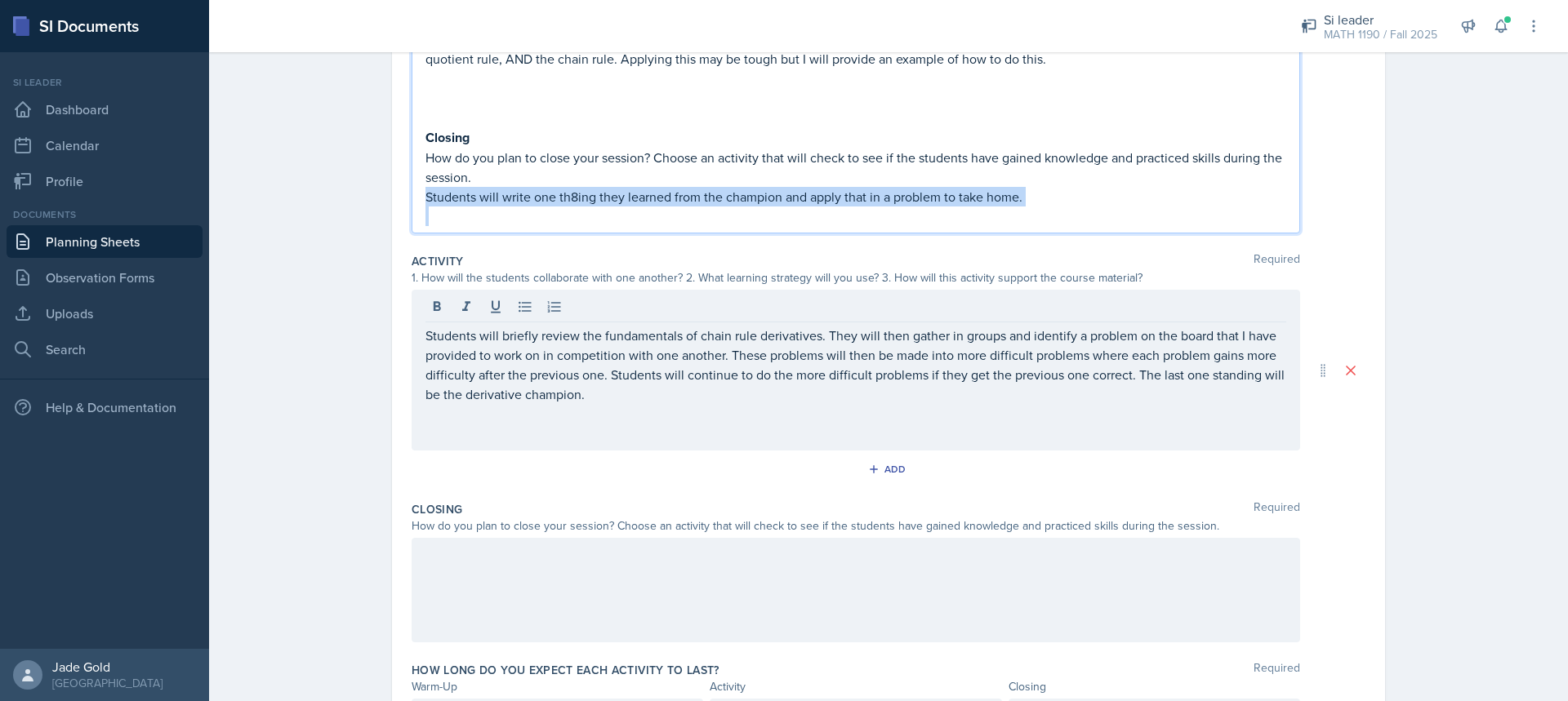
drag, startPoint x: 1005, startPoint y: 208, endPoint x: 361, endPoint y: 199, distance: 644.1
click at [366, 200] on div "Date [DATE] [DATE] 31 1 2 3 4 5 6 7 8 9 10 11 12 13 14 15 16 17 18 19 20 21 22 …" at bounding box center [889, 312] width 1046 height 972
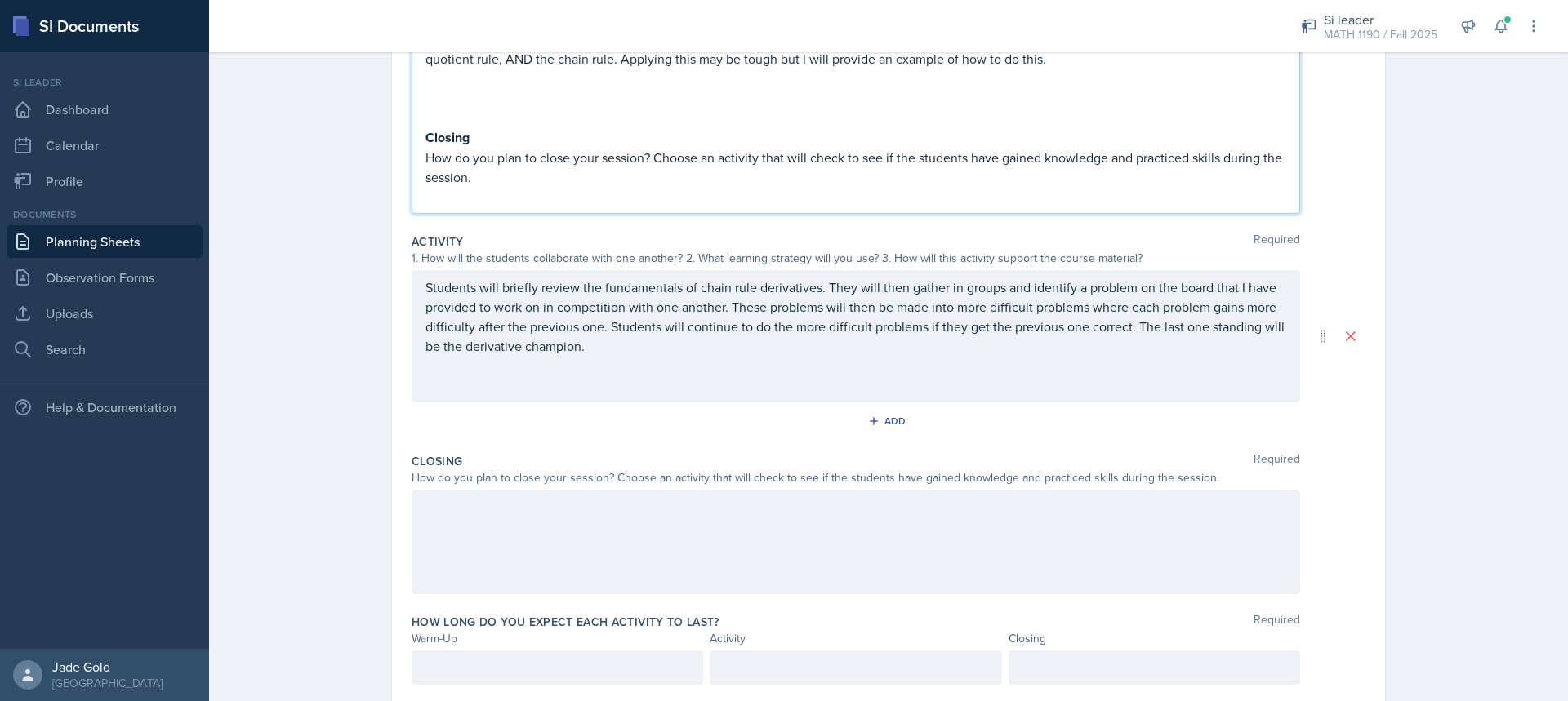
click at [527, 531] on div at bounding box center [855, 542] width 888 height 104
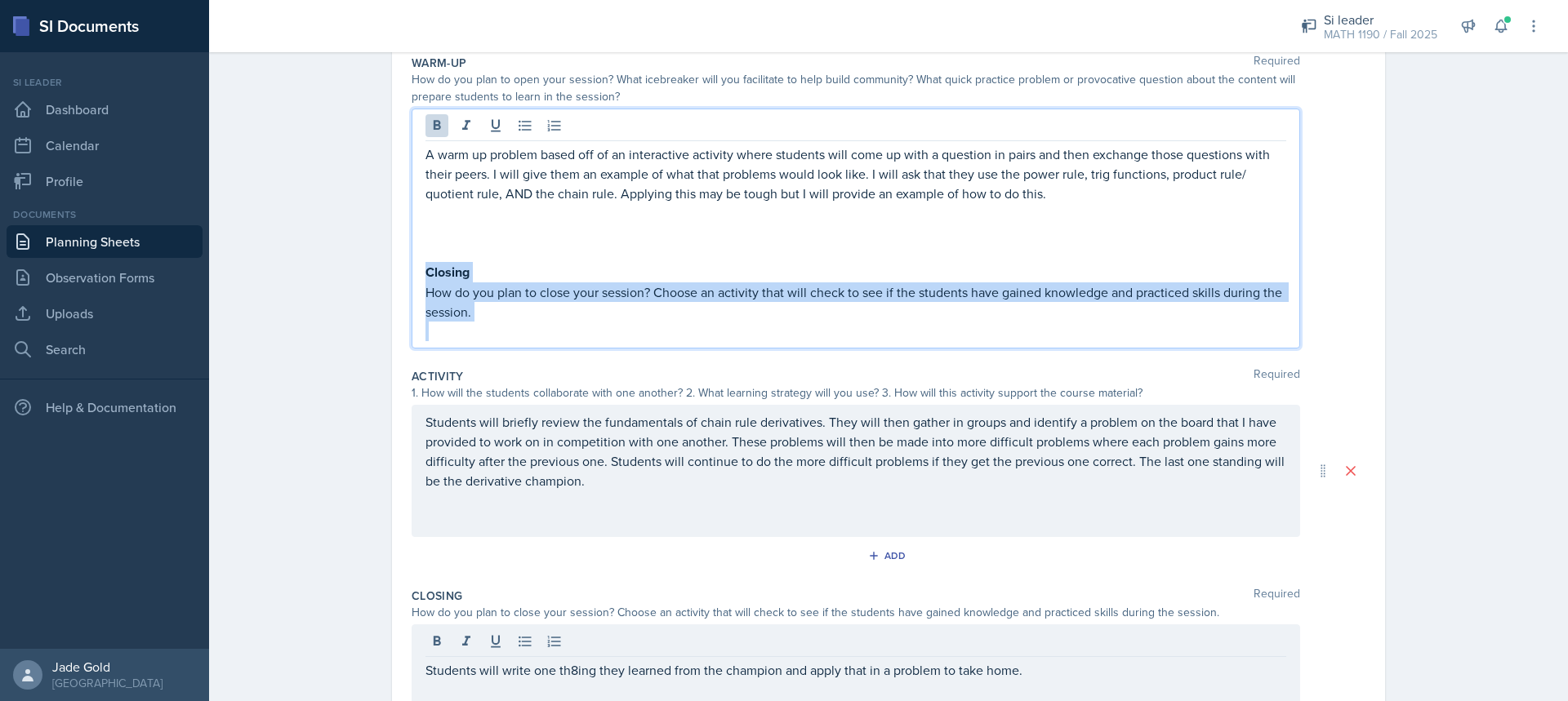
drag, startPoint x: 399, startPoint y: 286, endPoint x: 391, endPoint y: 269, distance: 18.8
click at [392, 269] on div "Date [DATE] [DATE] 31 1 2 3 4 5 6 7 8 9 10 11 12 13 14 15 16 17 18 19 20 21 22 …" at bounding box center [889, 404] width 994 height 885
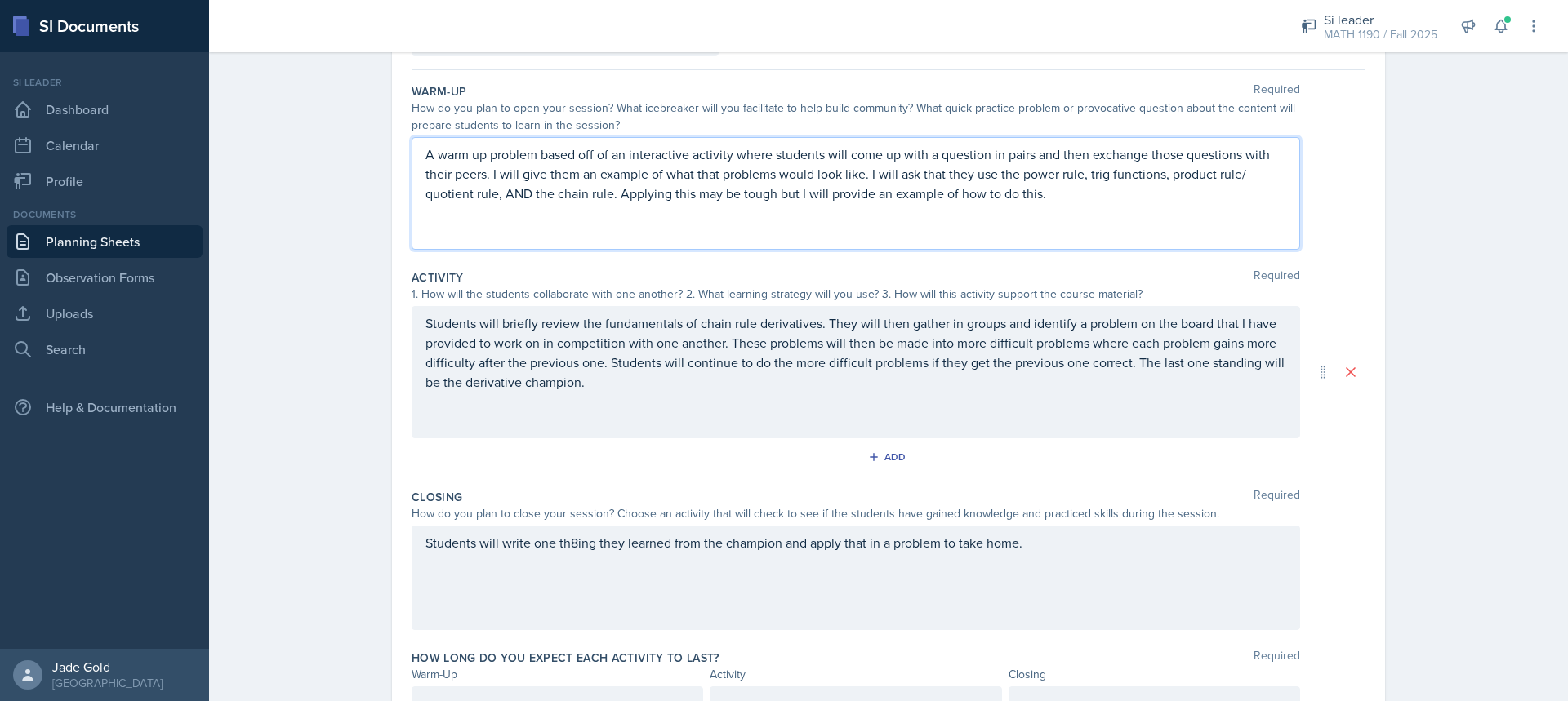
click at [1062, 198] on p "A warm up problem based off of an interactive activity where students will come…" at bounding box center [855, 174] width 861 height 59
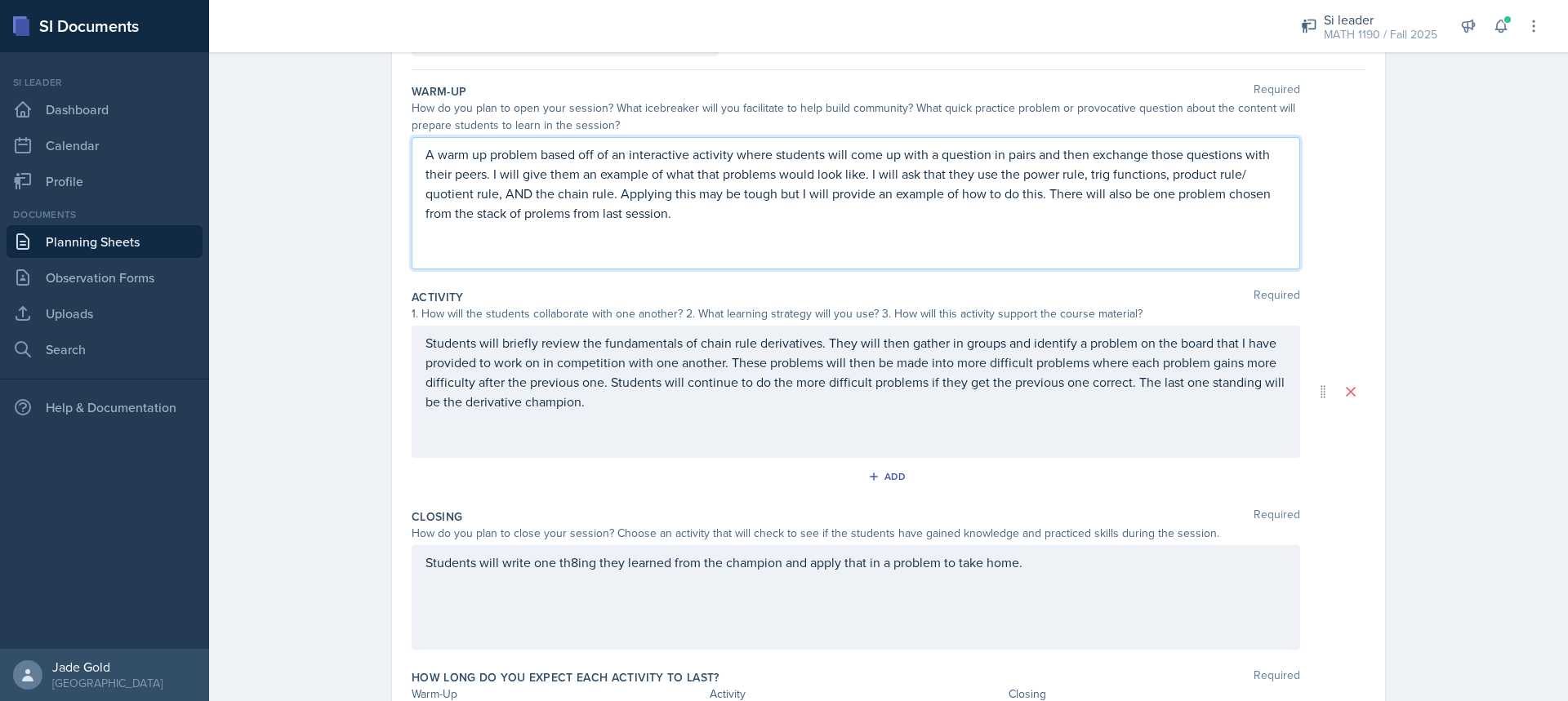
drag, startPoint x: 663, startPoint y: 211, endPoint x: 459, endPoint y: 190, distance: 205.1
click at [429, 163] on p "A warm up problem based off of an interactive activity where students will come…" at bounding box center [855, 184] width 861 height 78
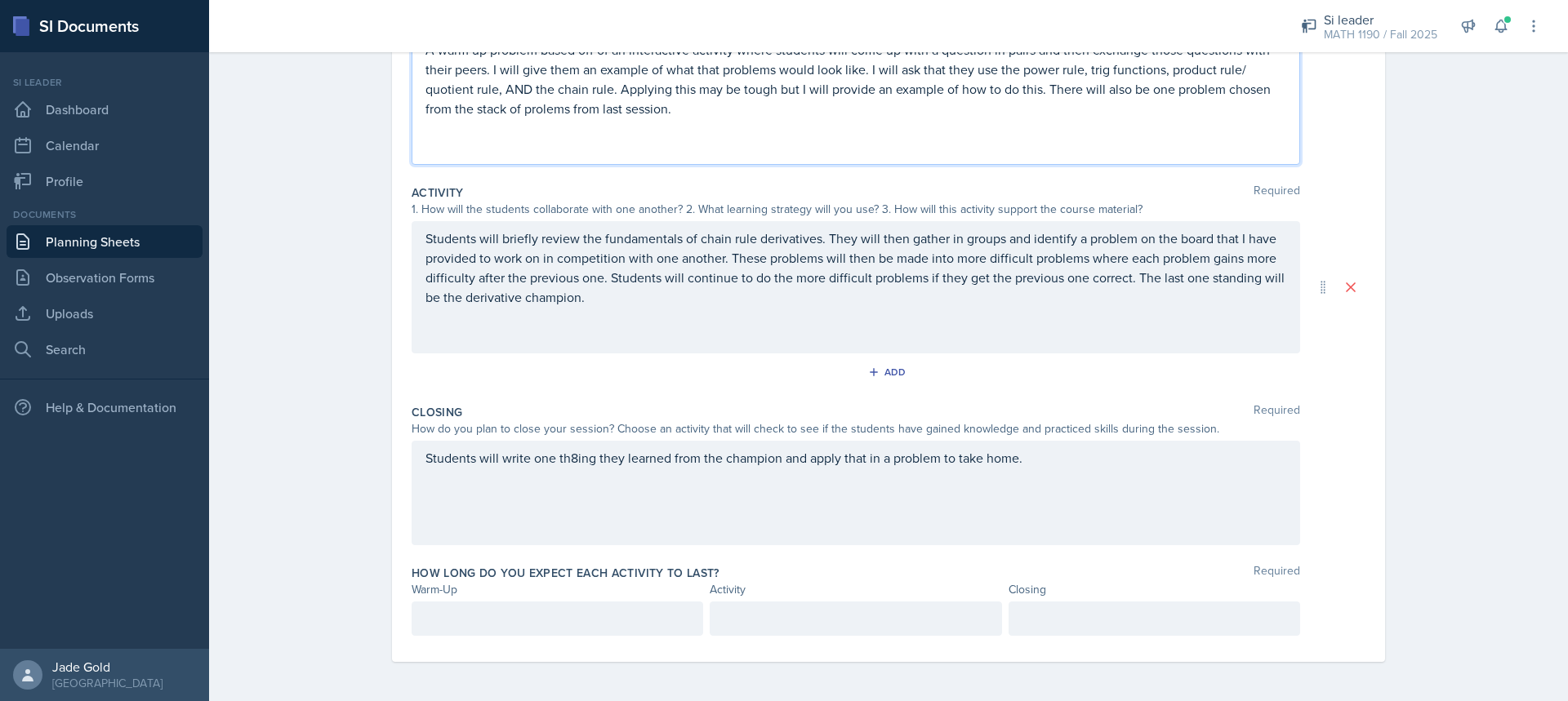
click at [900, 507] on div "Students will write one th8ing they learned from the champion and apply that in…" at bounding box center [855, 493] width 888 height 104
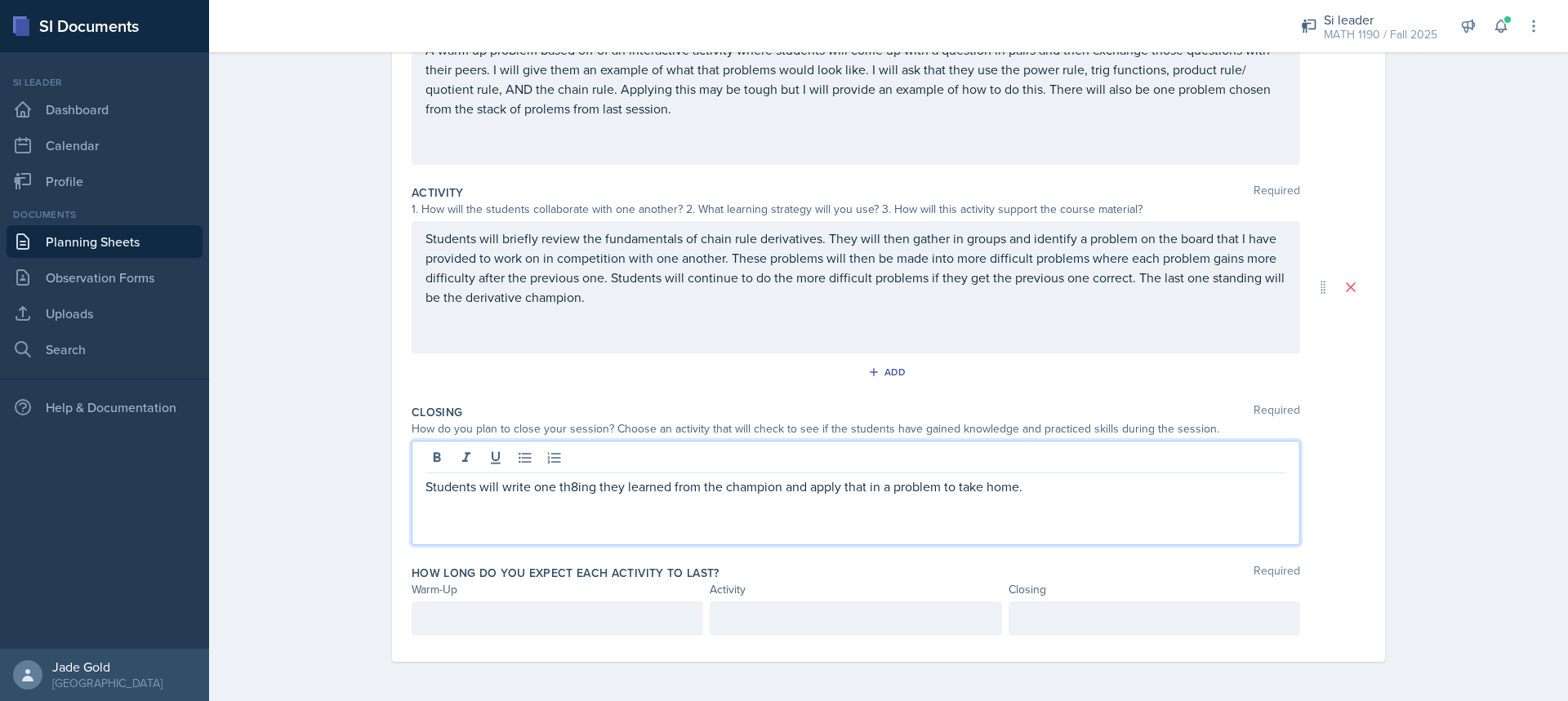
click at [1045, 484] on p "Students will write one th8ing they learned from the champion and apply that in…" at bounding box center [855, 486] width 861 height 20
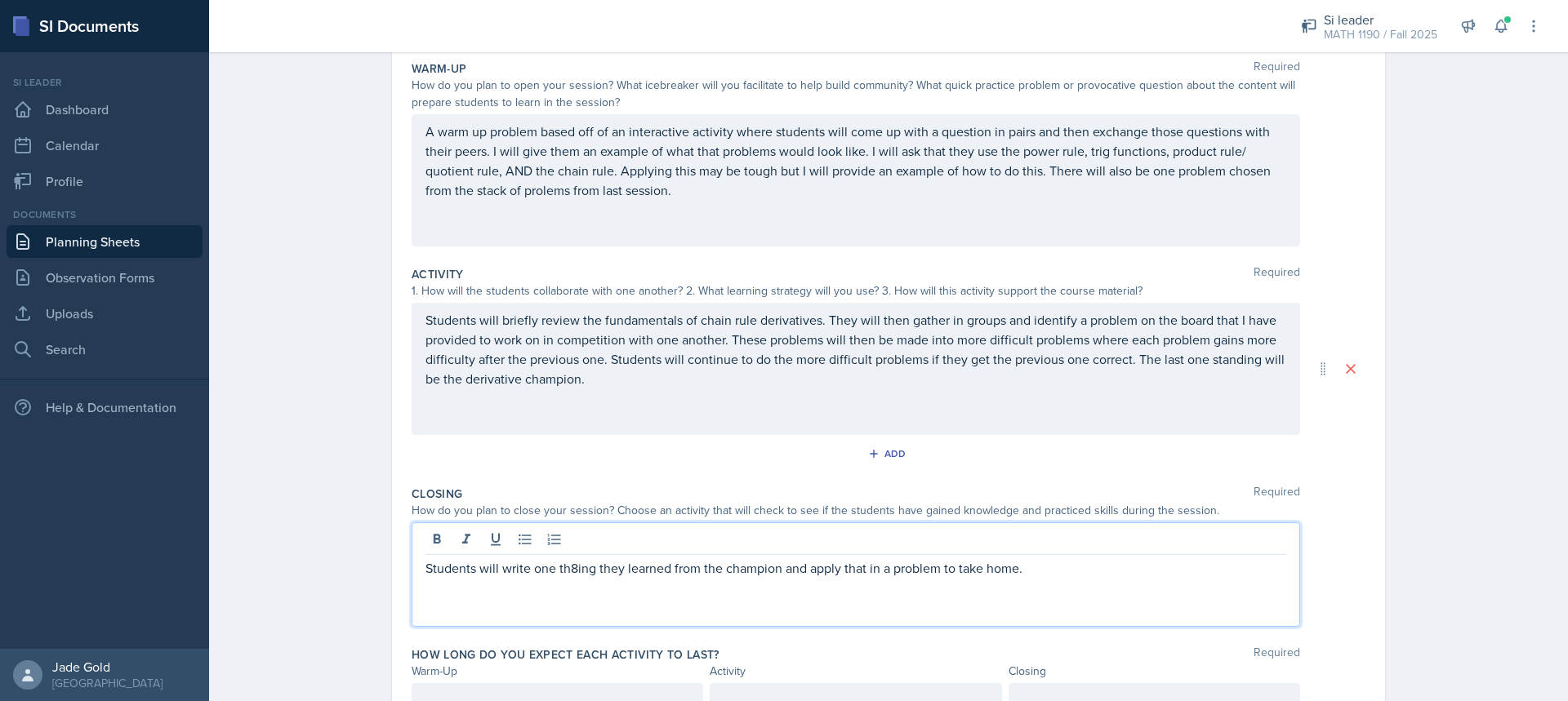
scroll to position [0, 0]
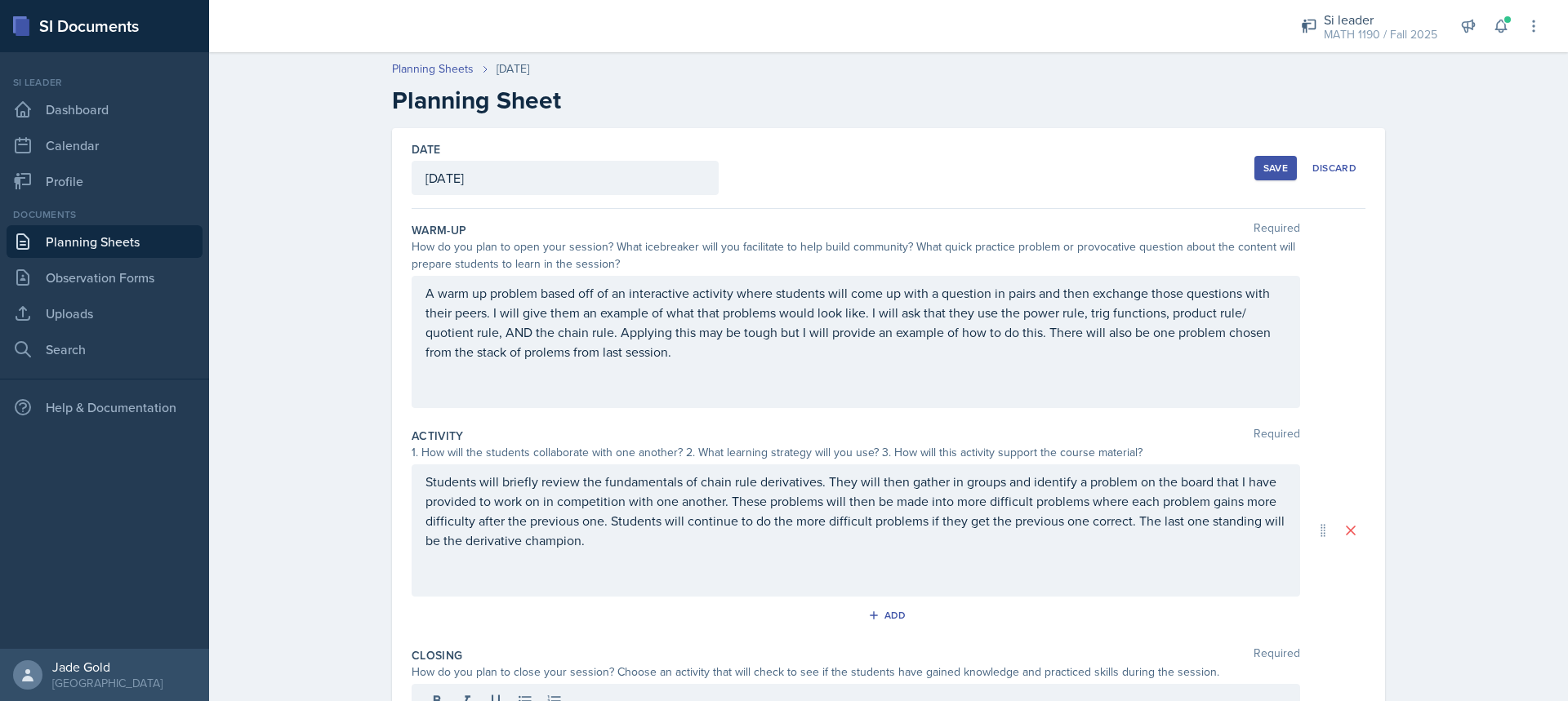
click at [1263, 170] on div "Save" at bounding box center [1276, 168] width 24 height 13
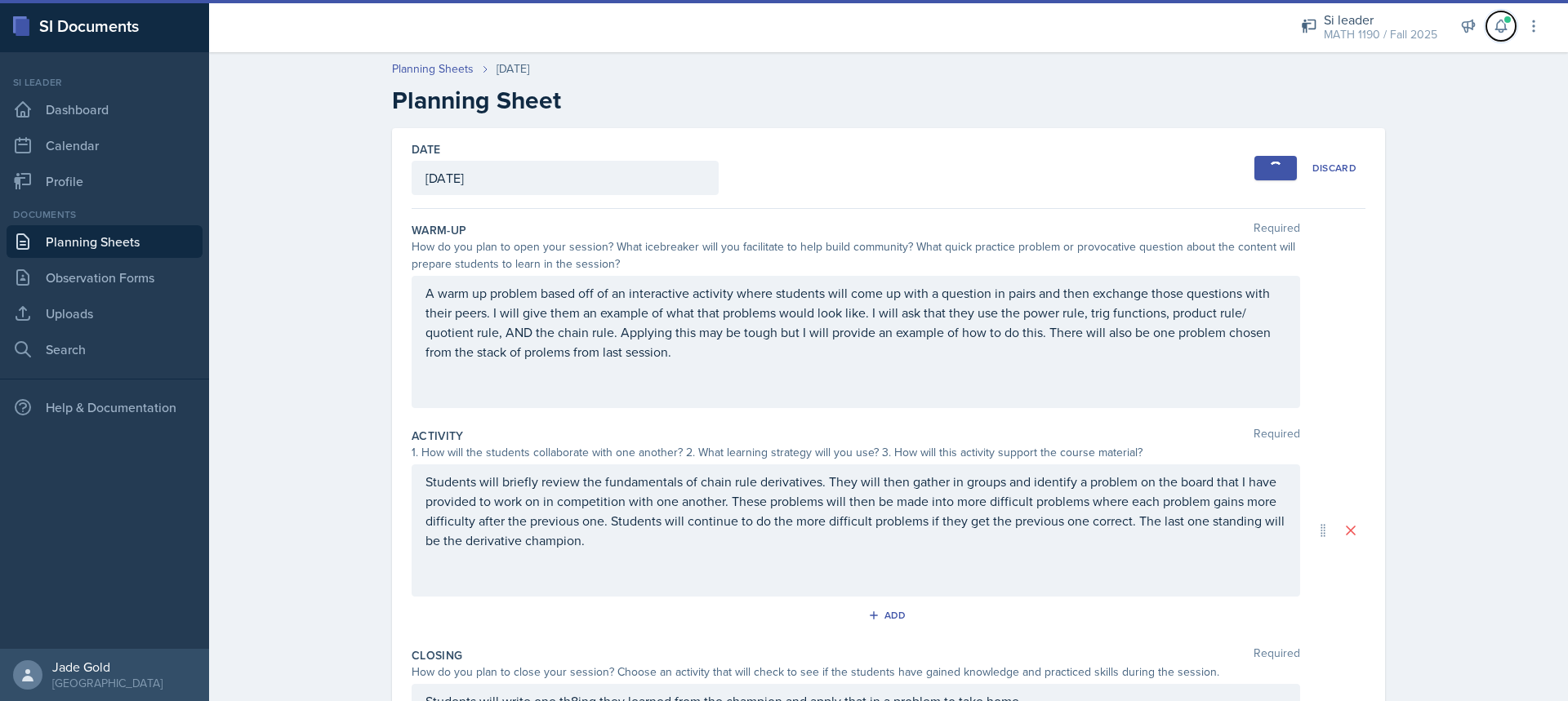
click at [1496, 19] on button at bounding box center [1502, 26] width 30 height 30
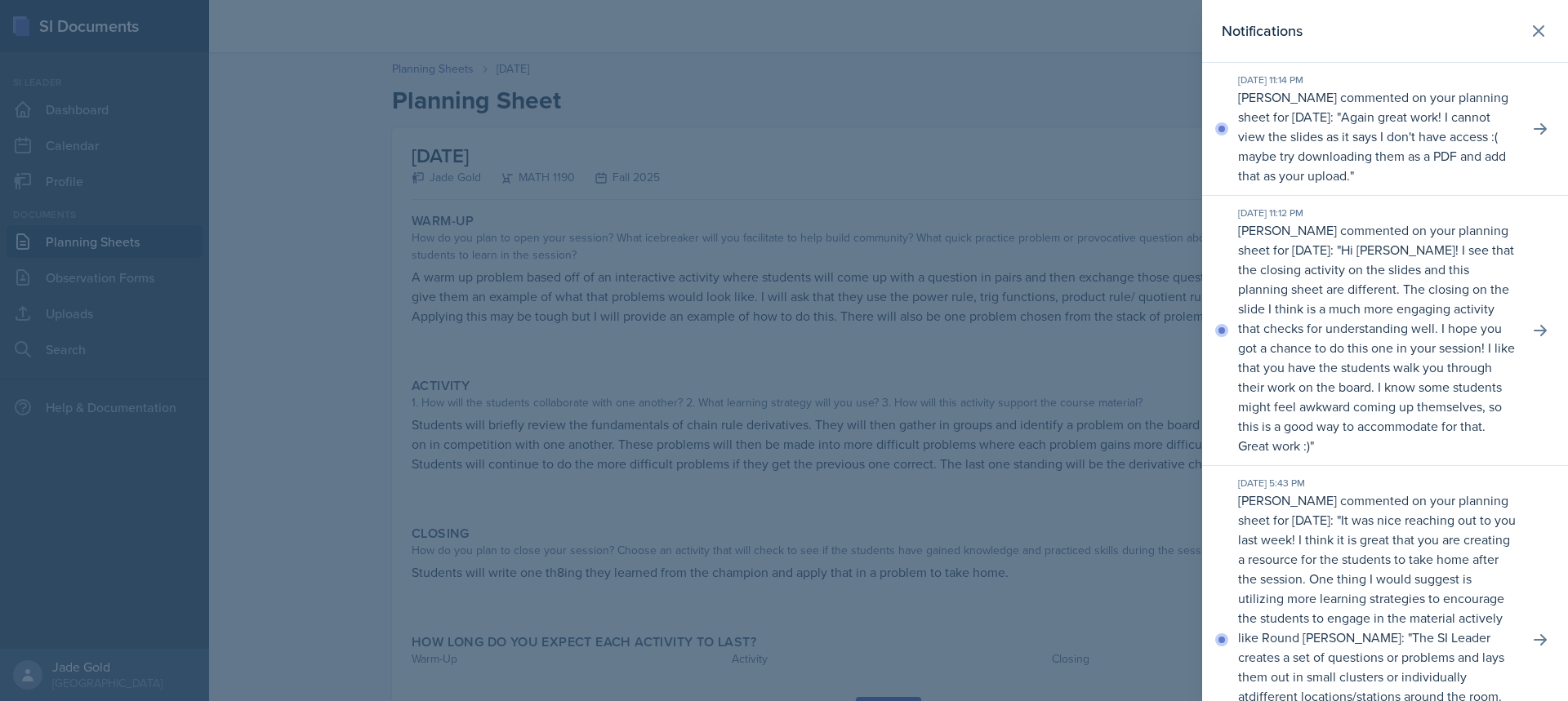
drag, startPoint x: 1034, startPoint y: 200, endPoint x: 995, endPoint y: 289, distance: 97.2
click at [1034, 201] on div at bounding box center [784, 350] width 1568 height 701
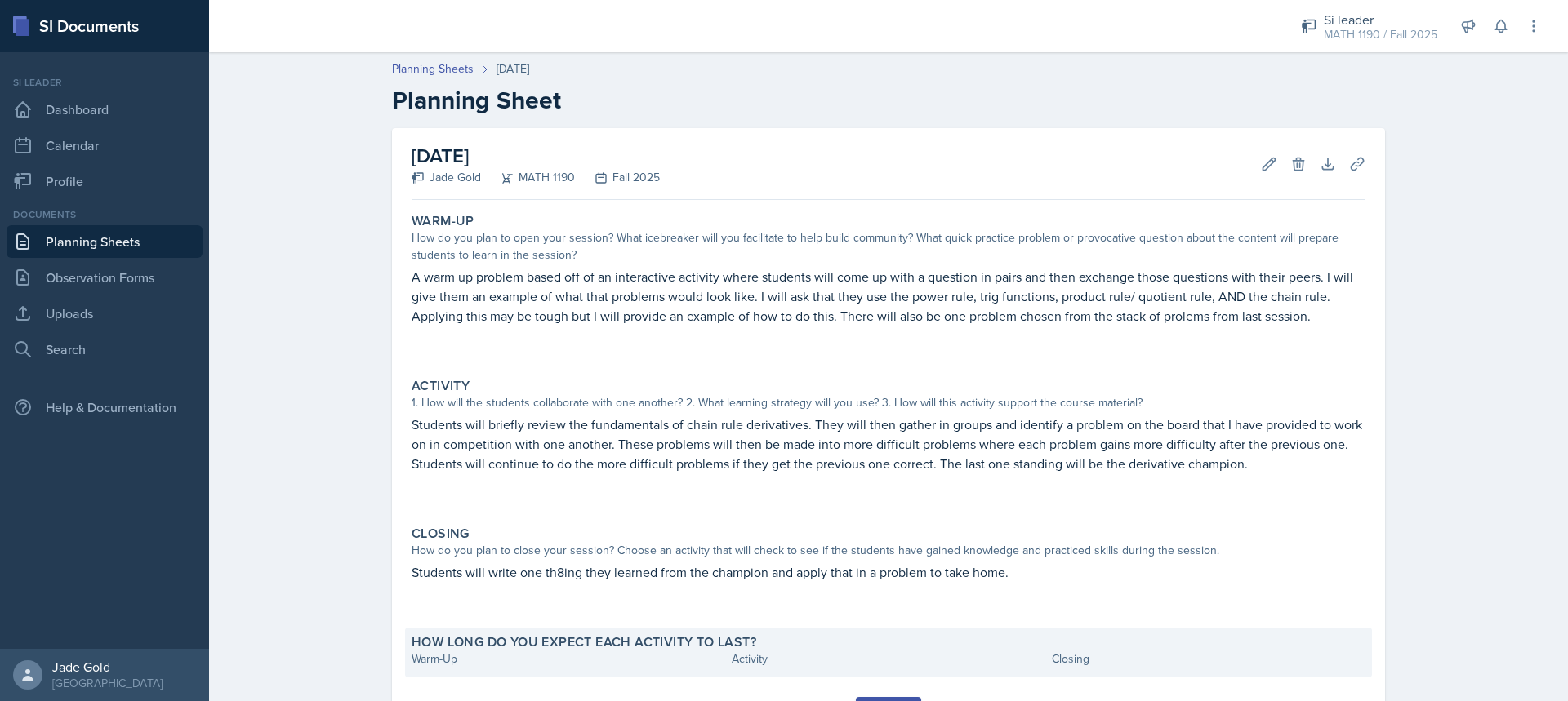
scroll to position [83, 0]
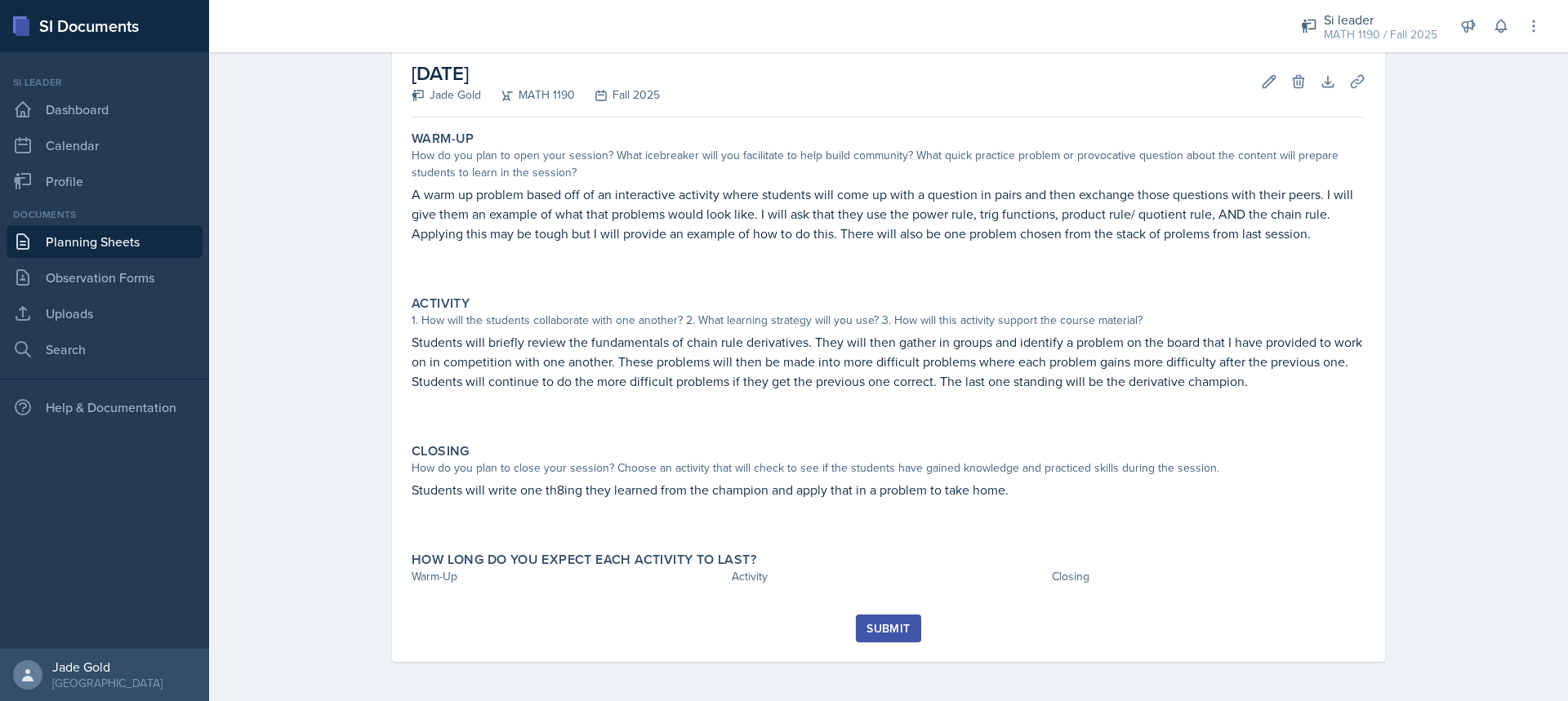
click at [903, 628] on div "Submit" at bounding box center [888, 628] width 44 height 13
click at [1527, 625] on icon at bounding box center [1527, 623] width 17 height 17
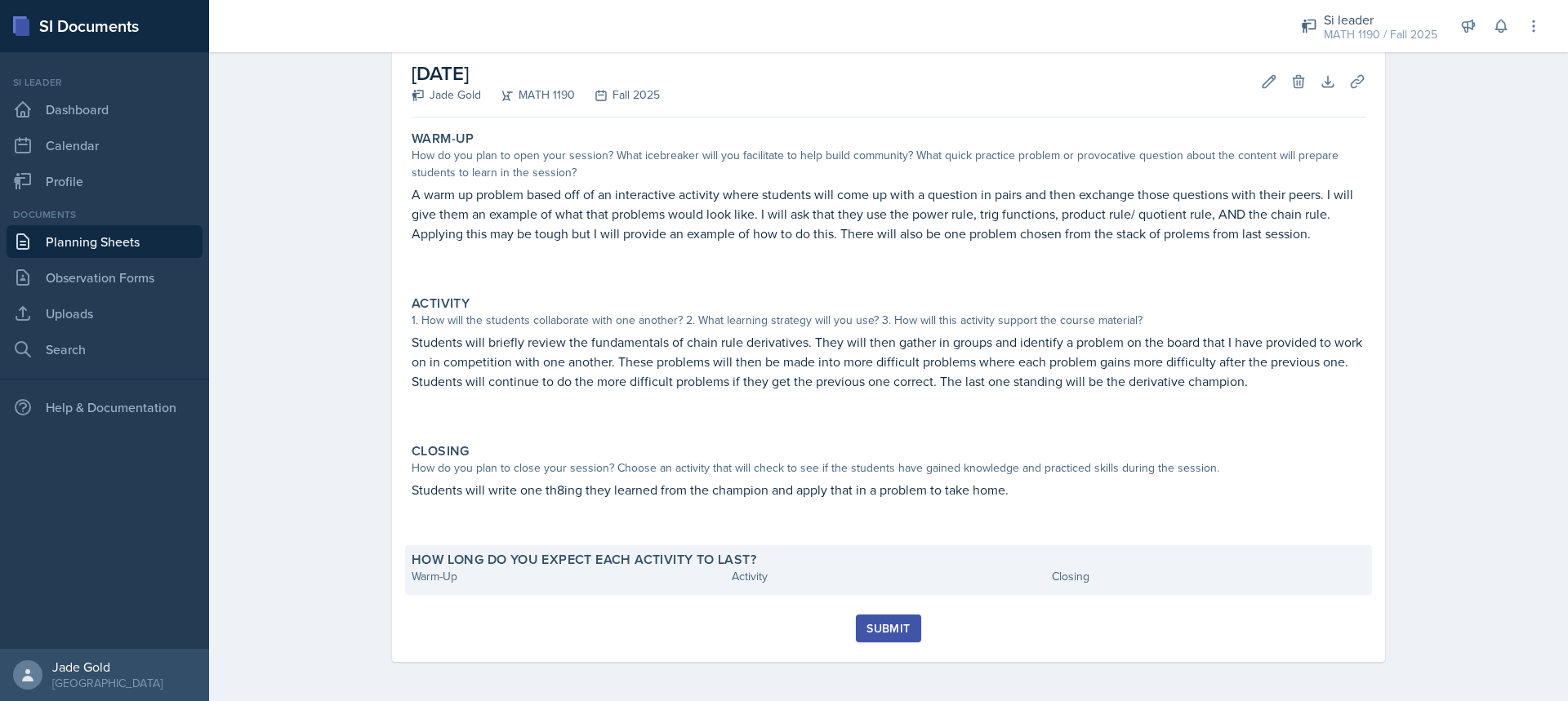
click at [518, 590] on div "How long do you expect each activity to last? Warm-Up Activity Closing" at bounding box center [889, 570] width 968 height 50
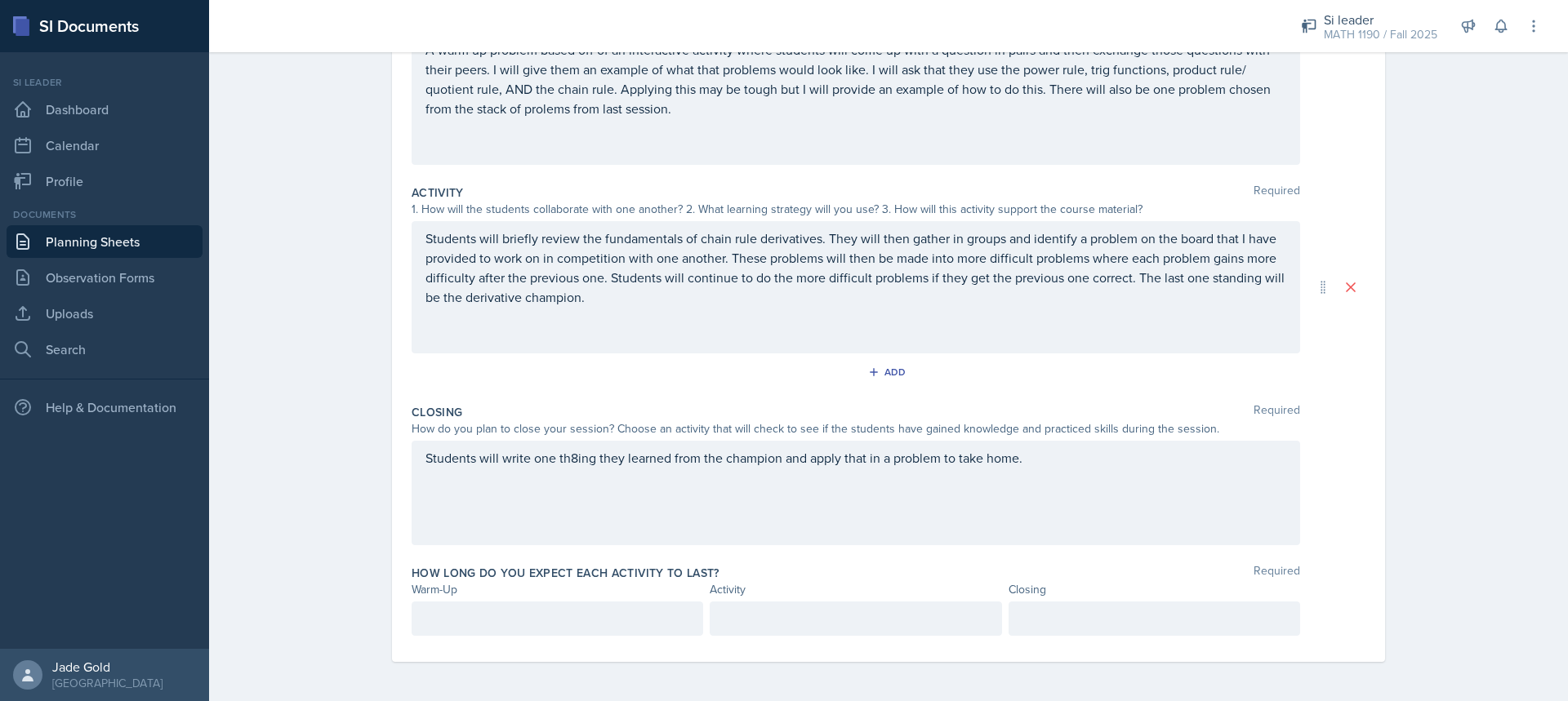
click at [514, 621] on p at bounding box center [557, 618] width 264 height 20
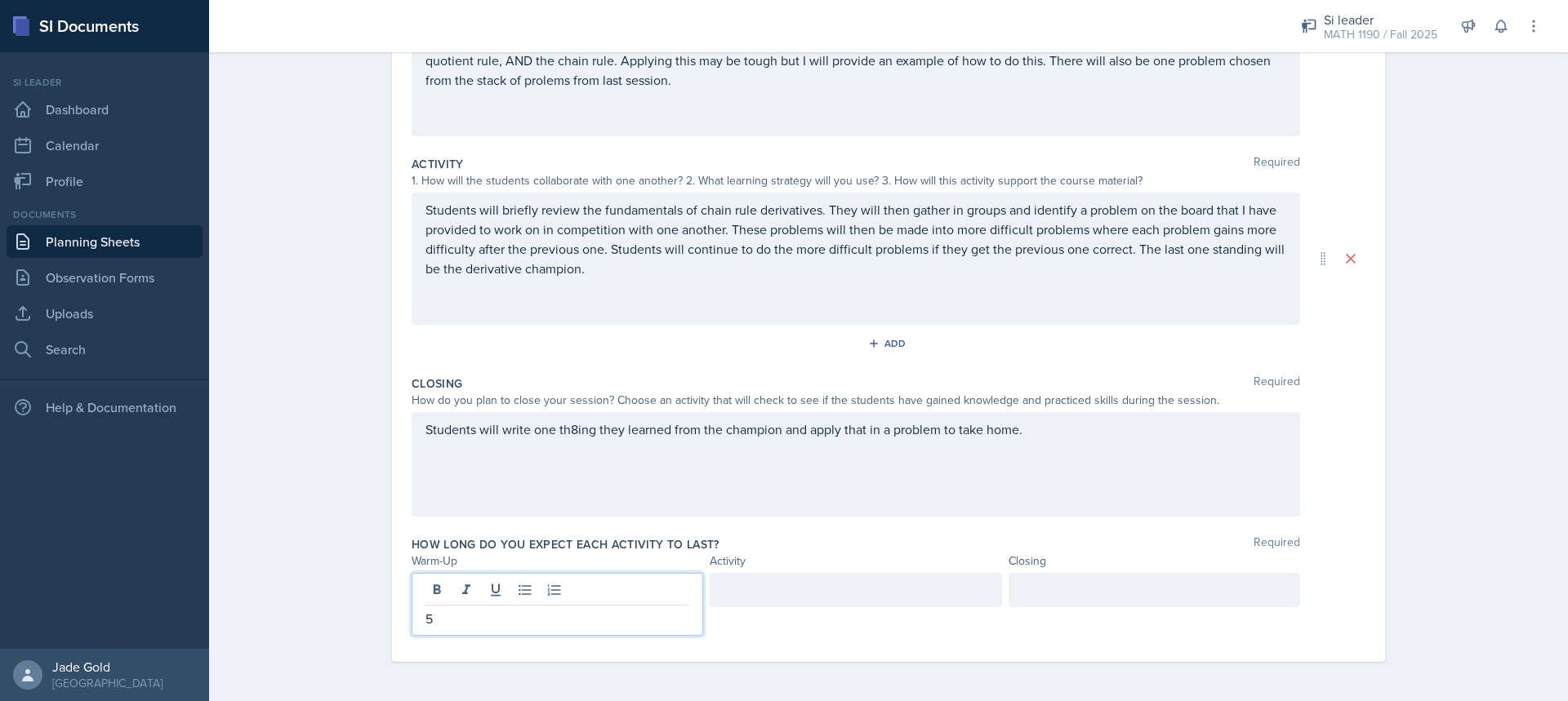
click at [794, 603] on div at bounding box center [855, 590] width 291 height 34
click at [1071, 595] on div at bounding box center [1154, 590] width 291 height 34
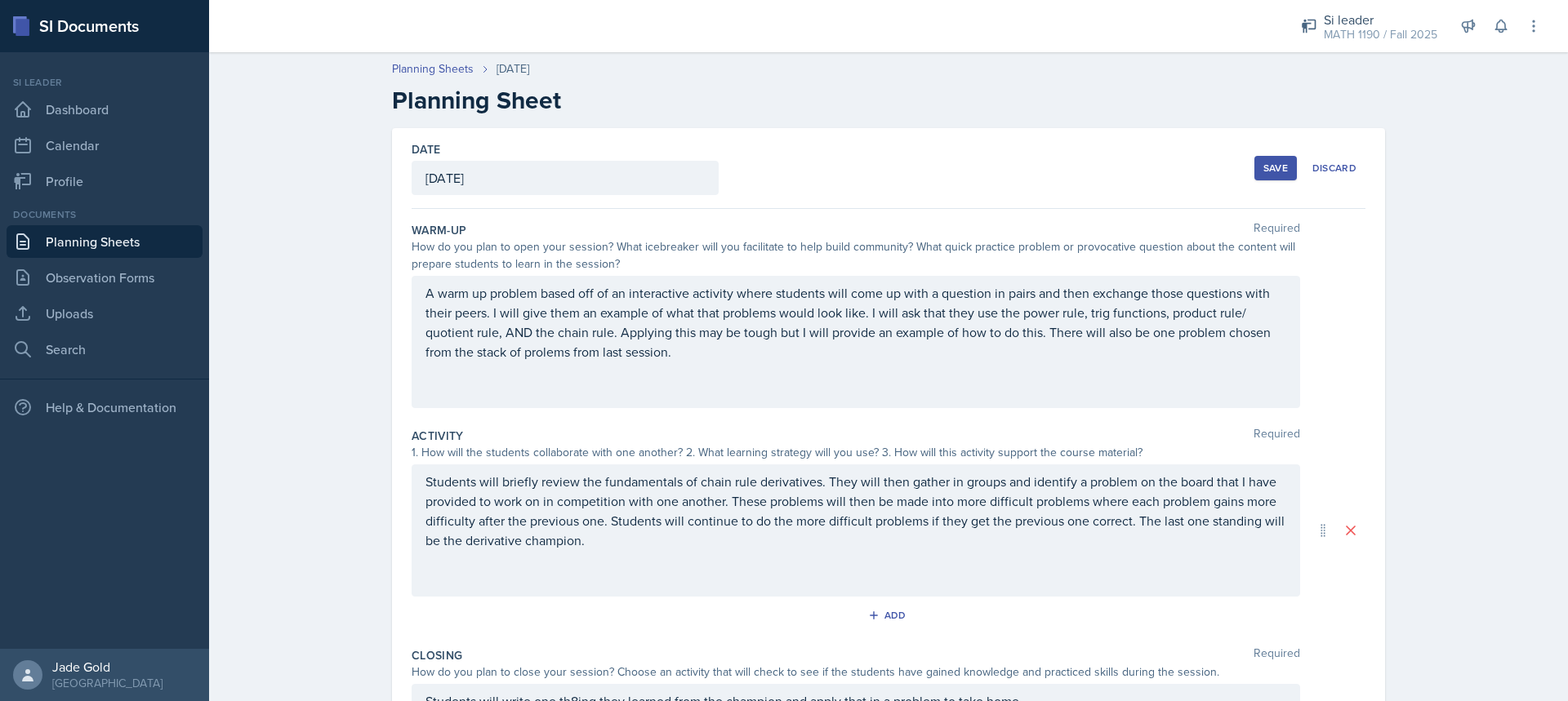
click at [1278, 158] on button "Save" at bounding box center [1276, 168] width 43 height 24
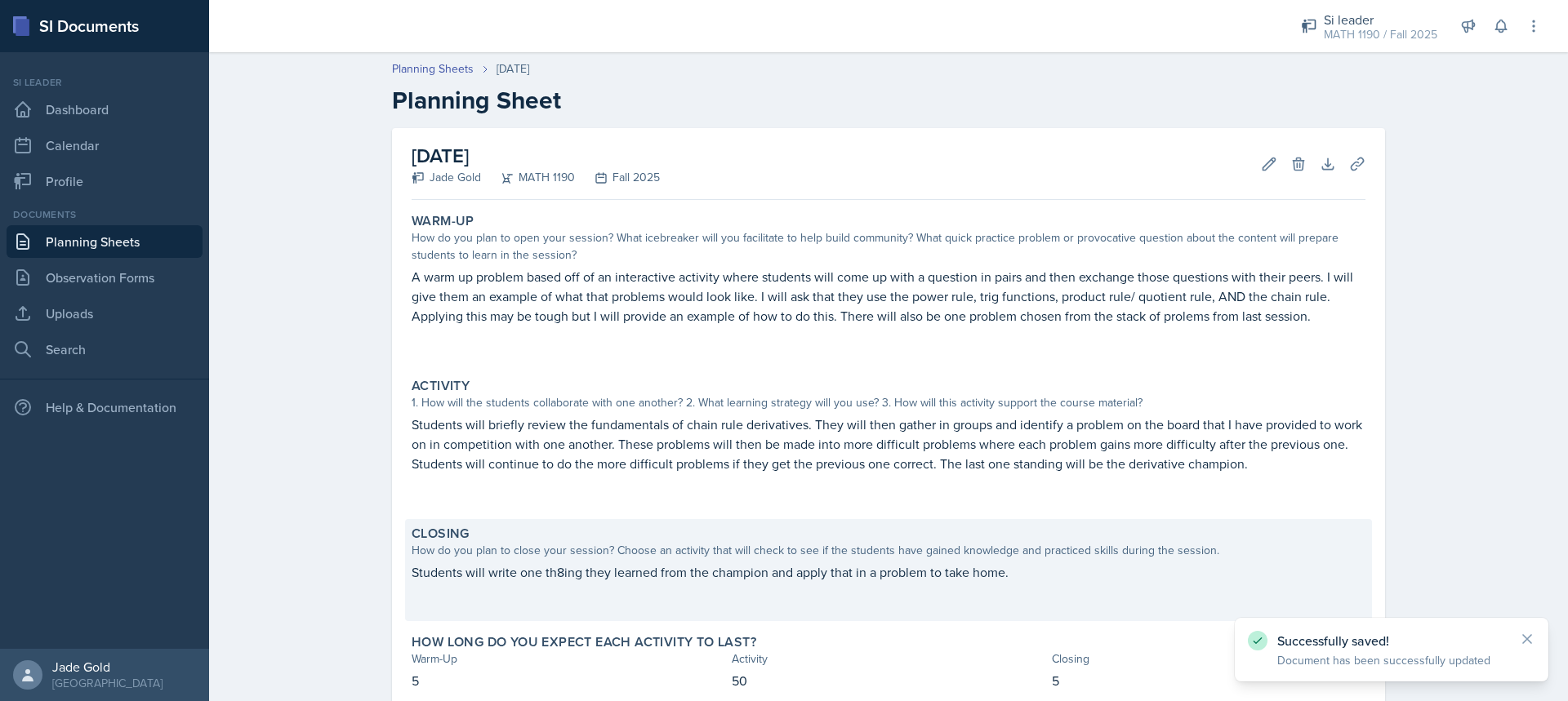
scroll to position [102, 0]
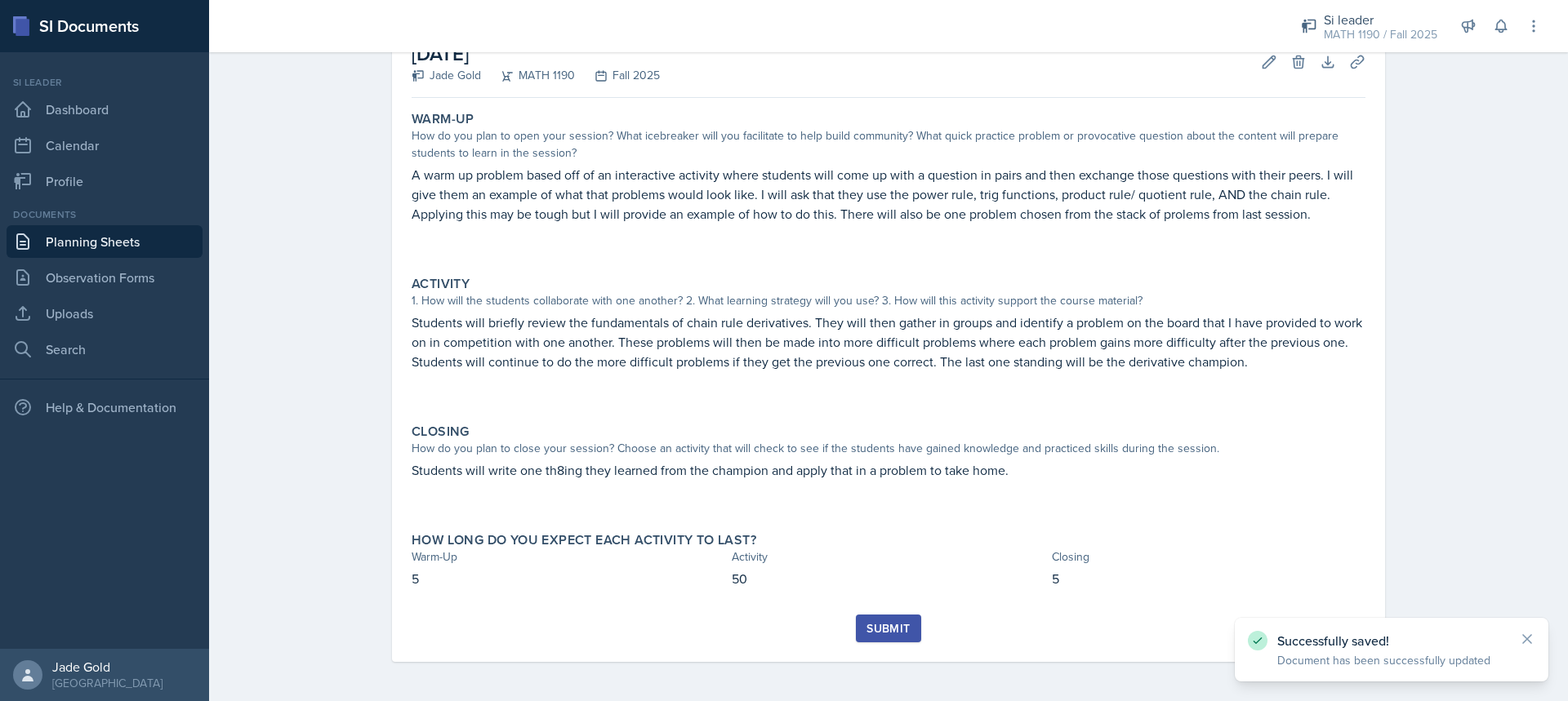
click at [905, 620] on button "Submit" at bounding box center [888, 629] width 64 height 28
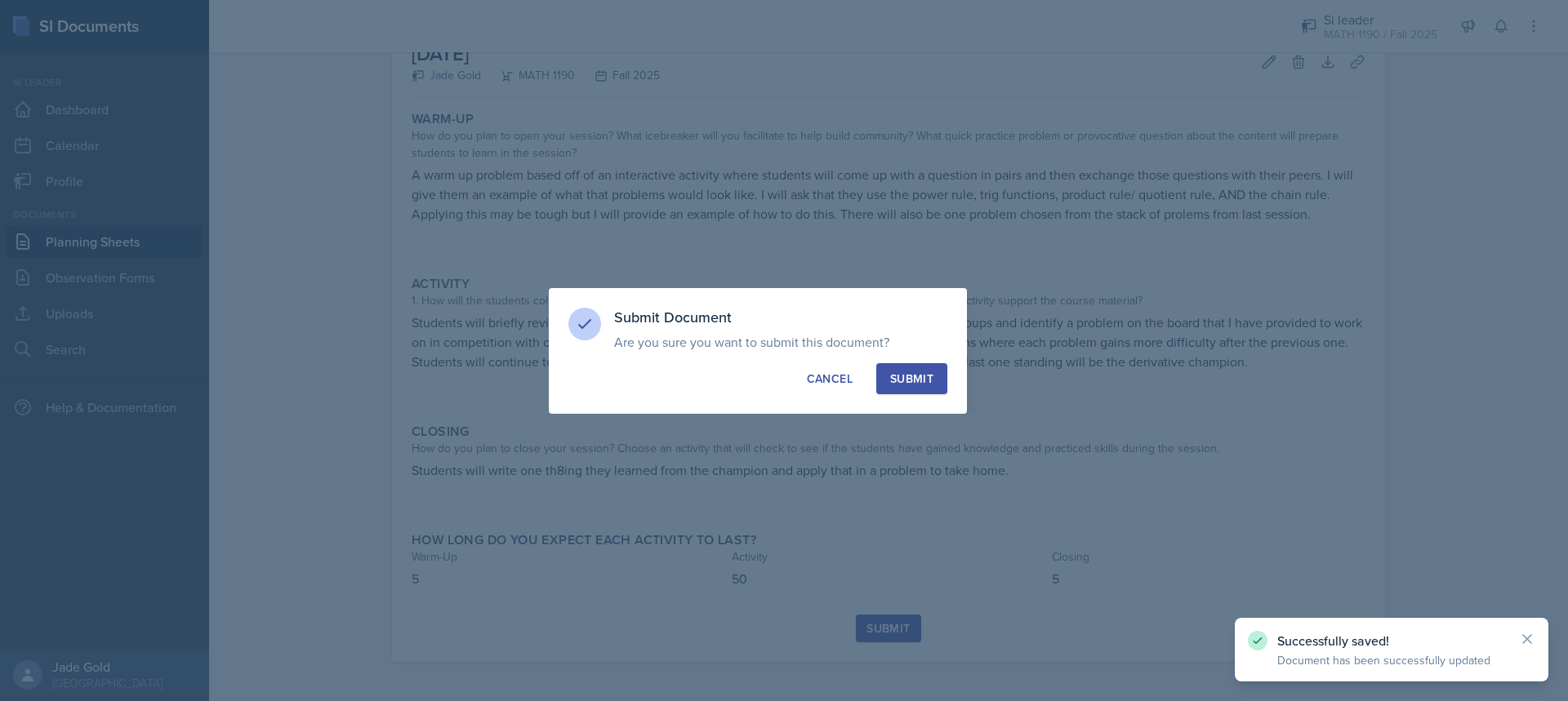
click at [899, 379] on div "Submit" at bounding box center [912, 378] width 44 height 17
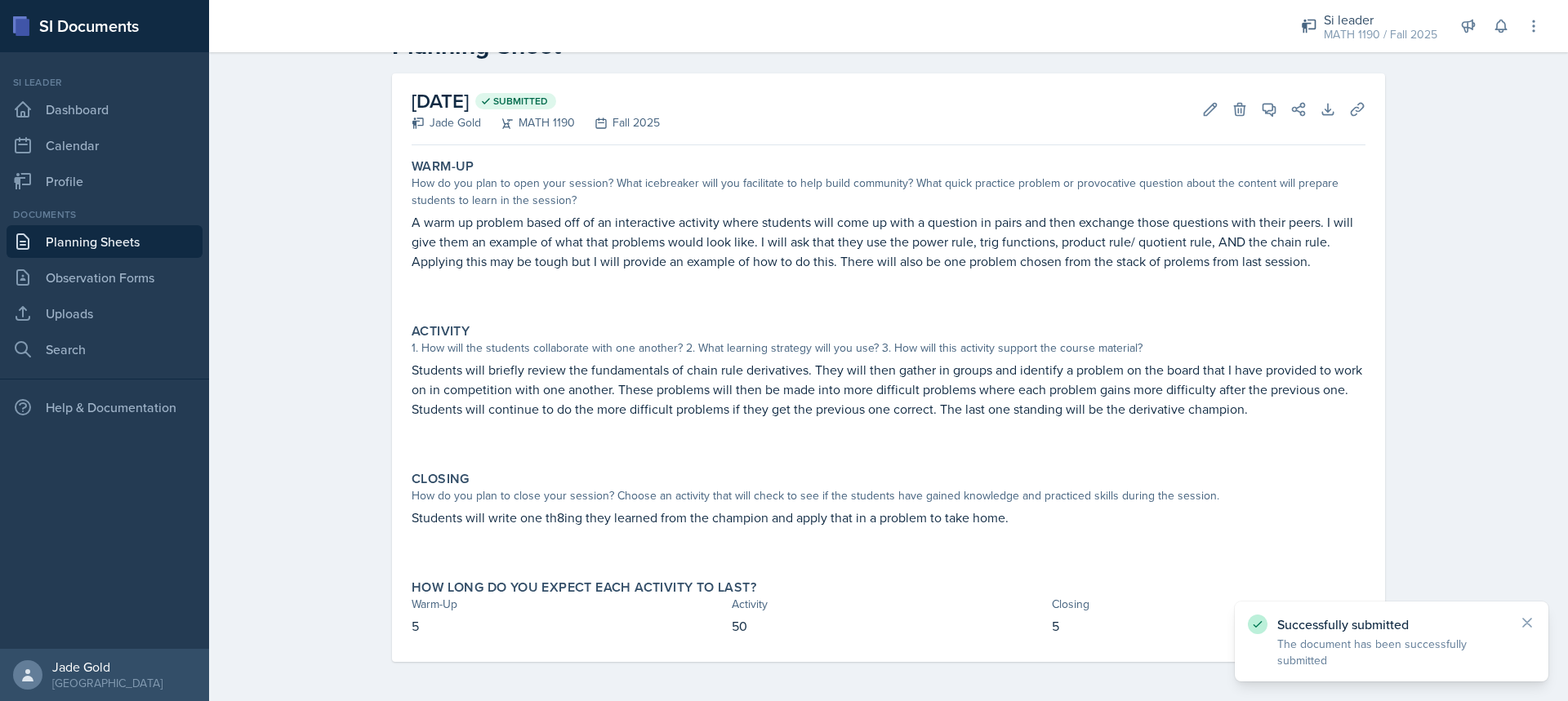
click at [70, 247] on link "Planning Sheets" at bounding box center [104, 242] width 196 height 33
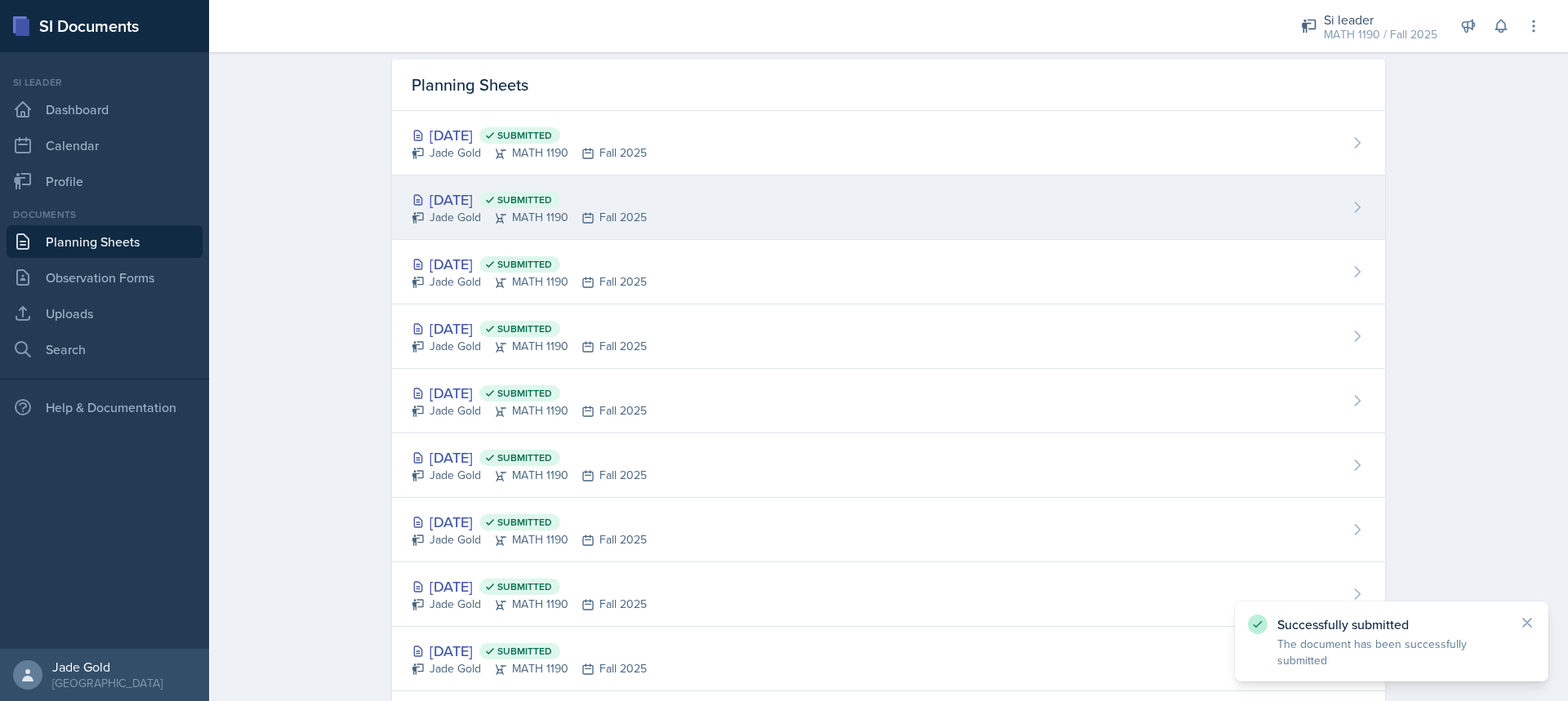
click at [673, 204] on div "[DATE] Submitted Jade Gold MATH 1190 Fall 2025" at bounding box center [889, 208] width 994 height 64
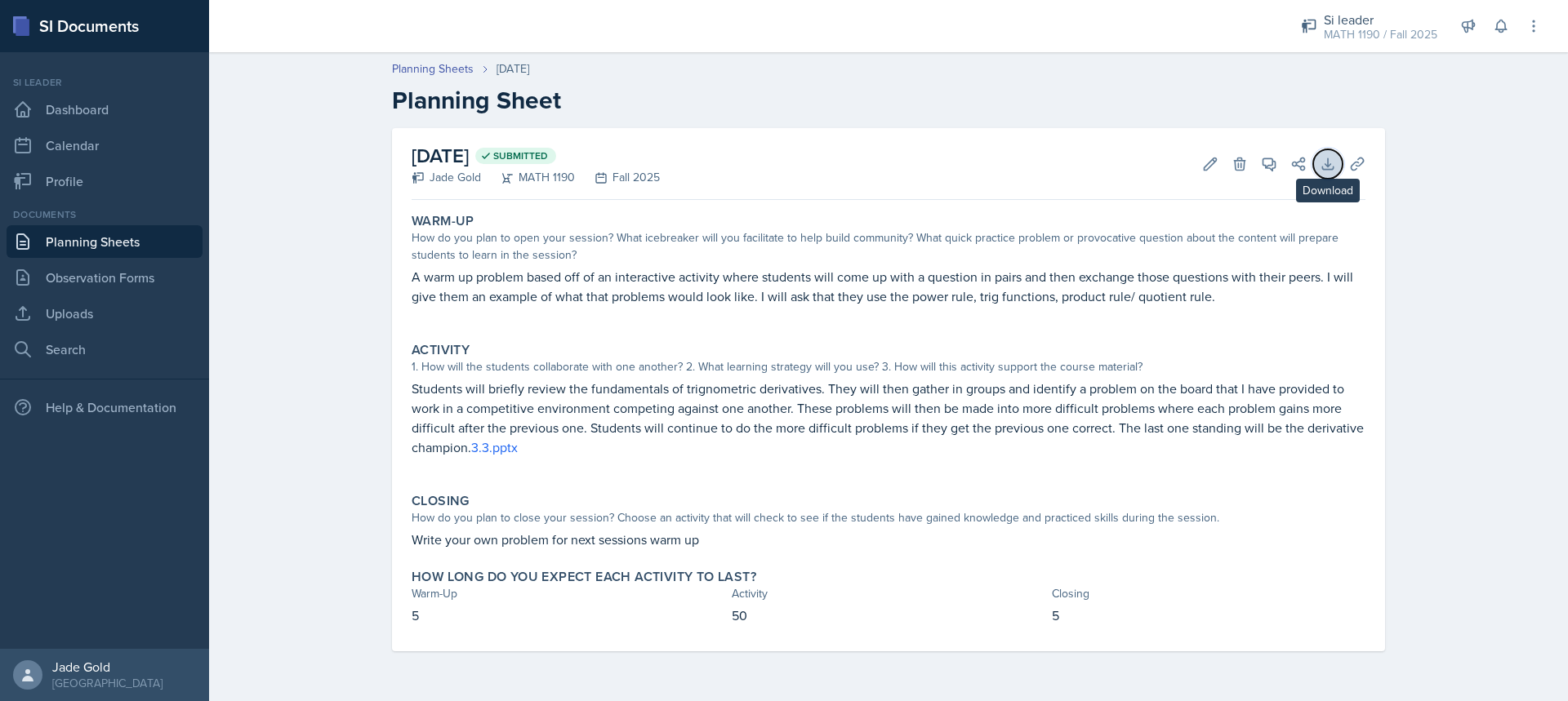
click at [1328, 169] on icon at bounding box center [1328, 164] width 10 height 10
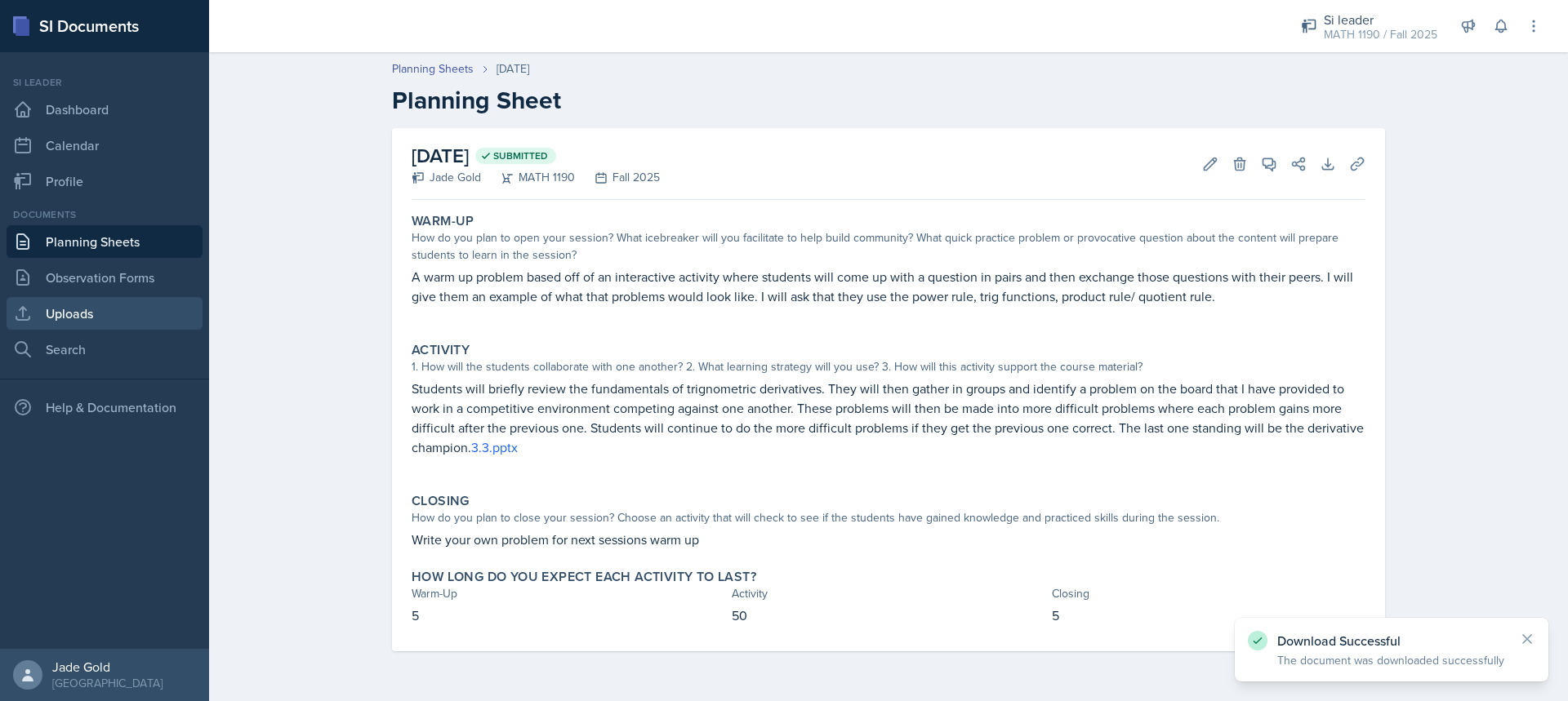
drag, startPoint x: 90, startPoint y: 321, endPoint x: 153, endPoint y: 313, distance: 63.5
click at [91, 321] on link "Uploads" at bounding box center [104, 314] width 196 height 33
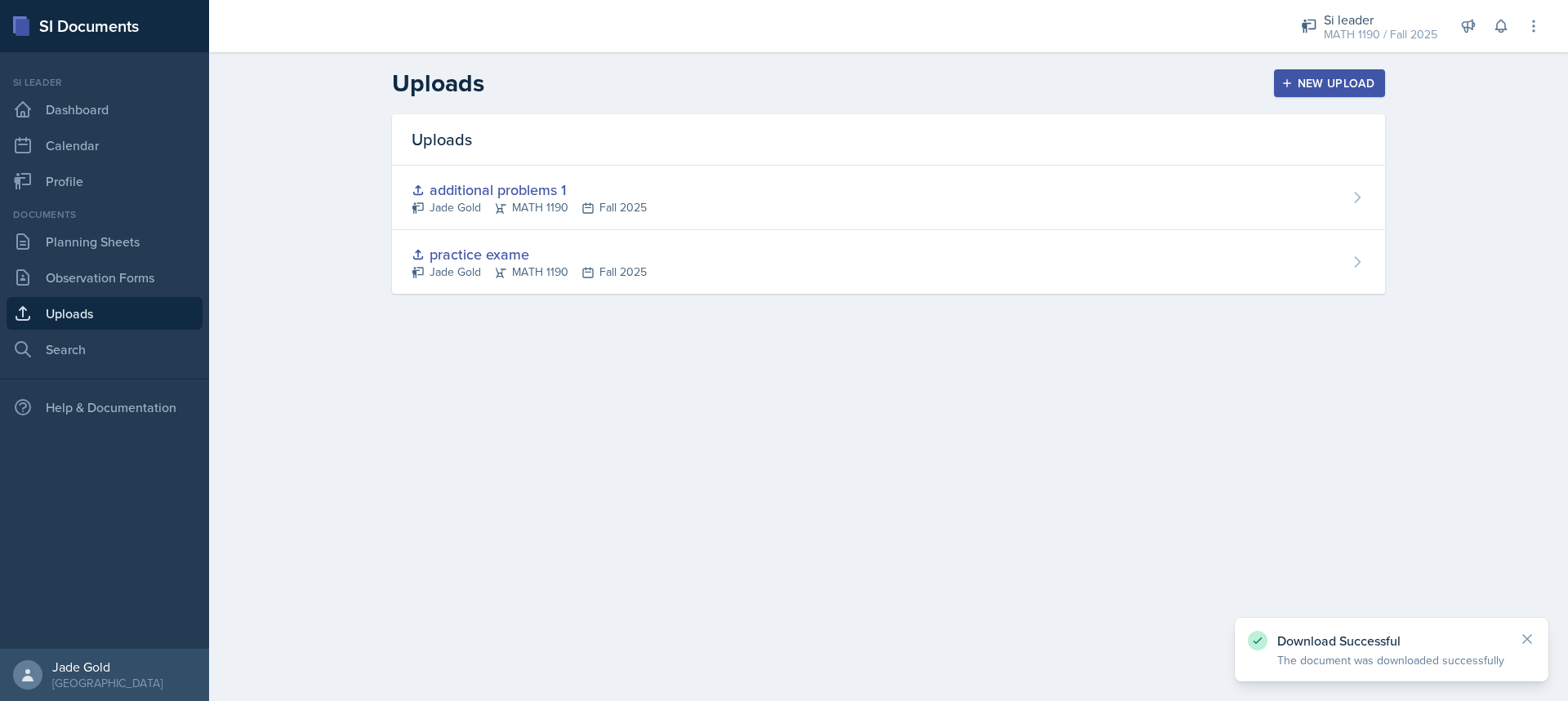
click at [1318, 79] on div "New Upload" at bounding box center [1330, 83] width 90 height 13
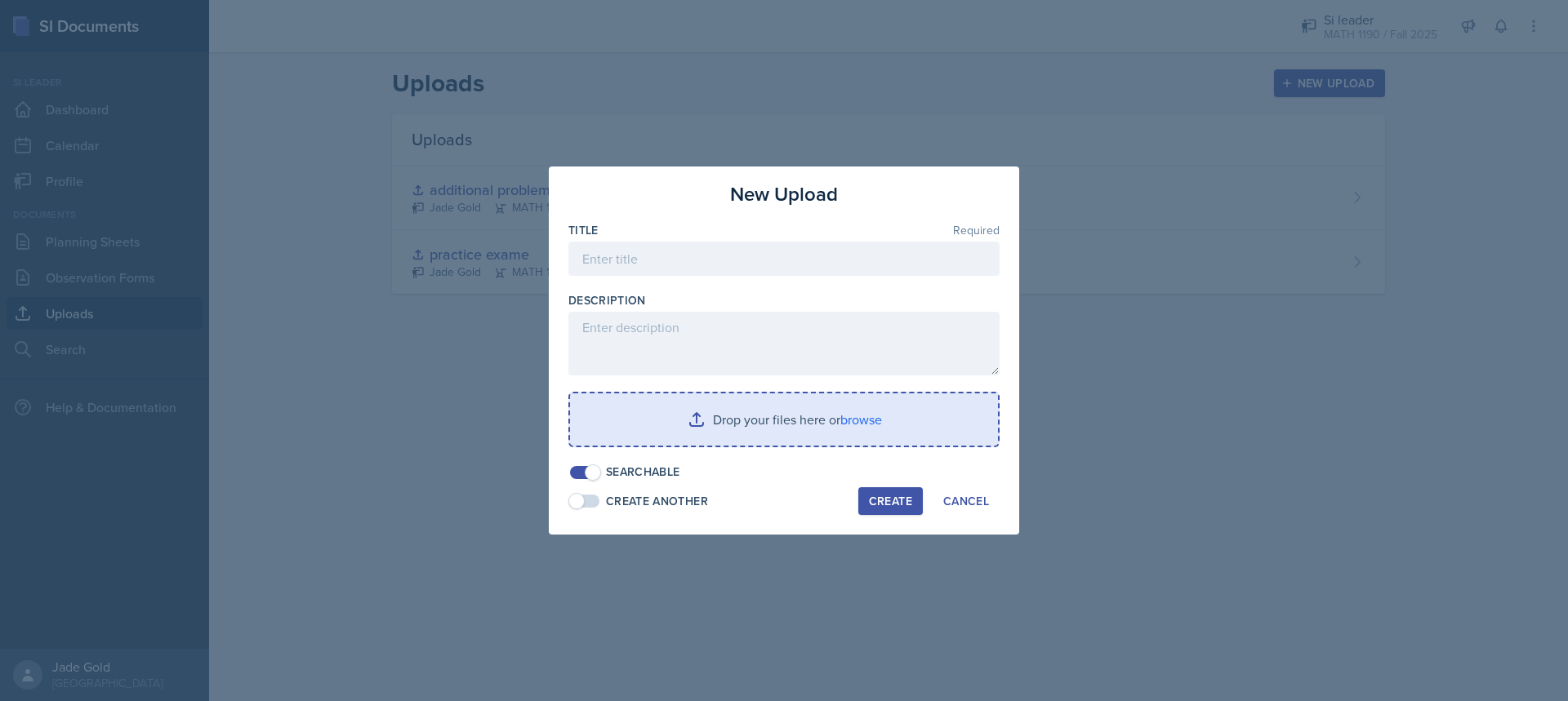
click at [734, 443] on input "file" at bounding box center [784, 419] width 428 height 52
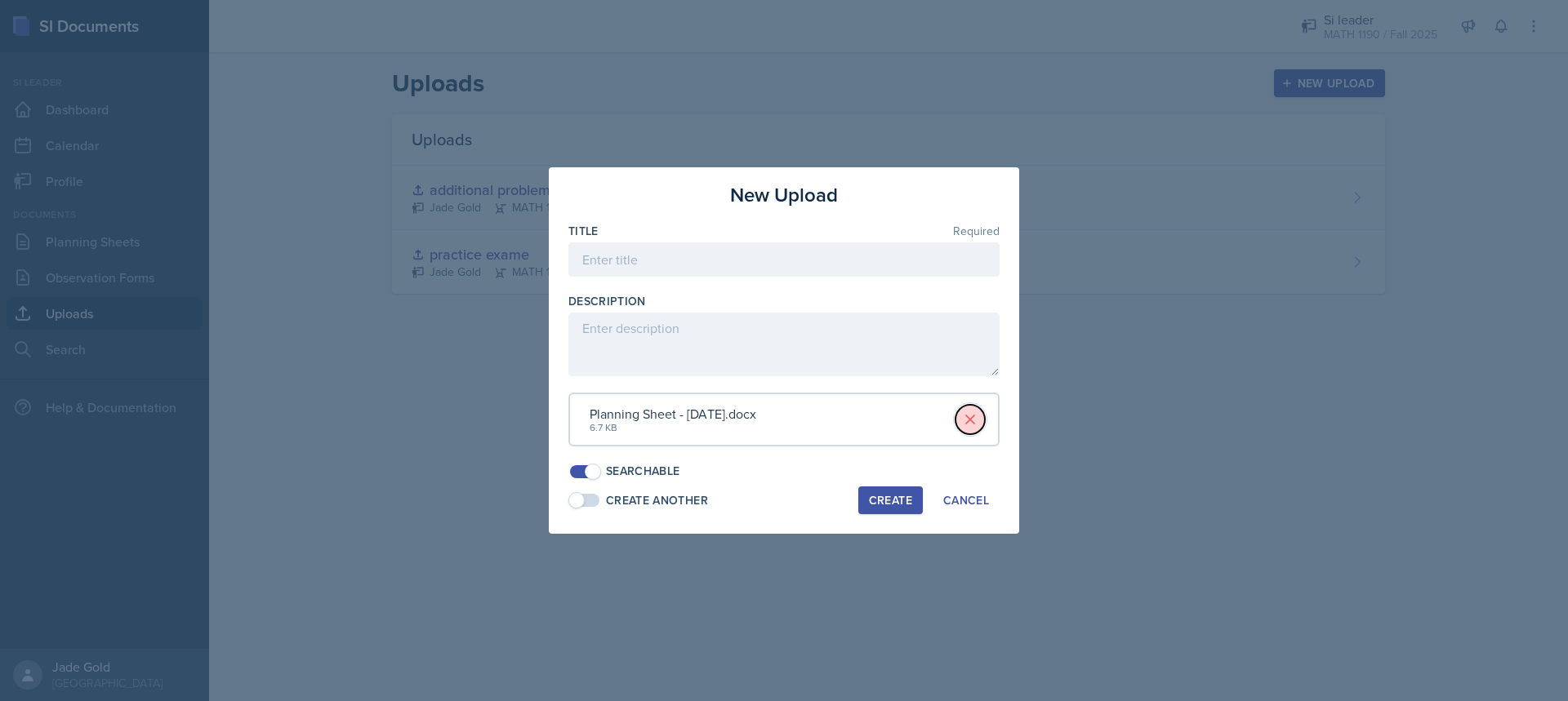
click at [976, 417] on icon at bounding box center [970, 419] width 17 height 17
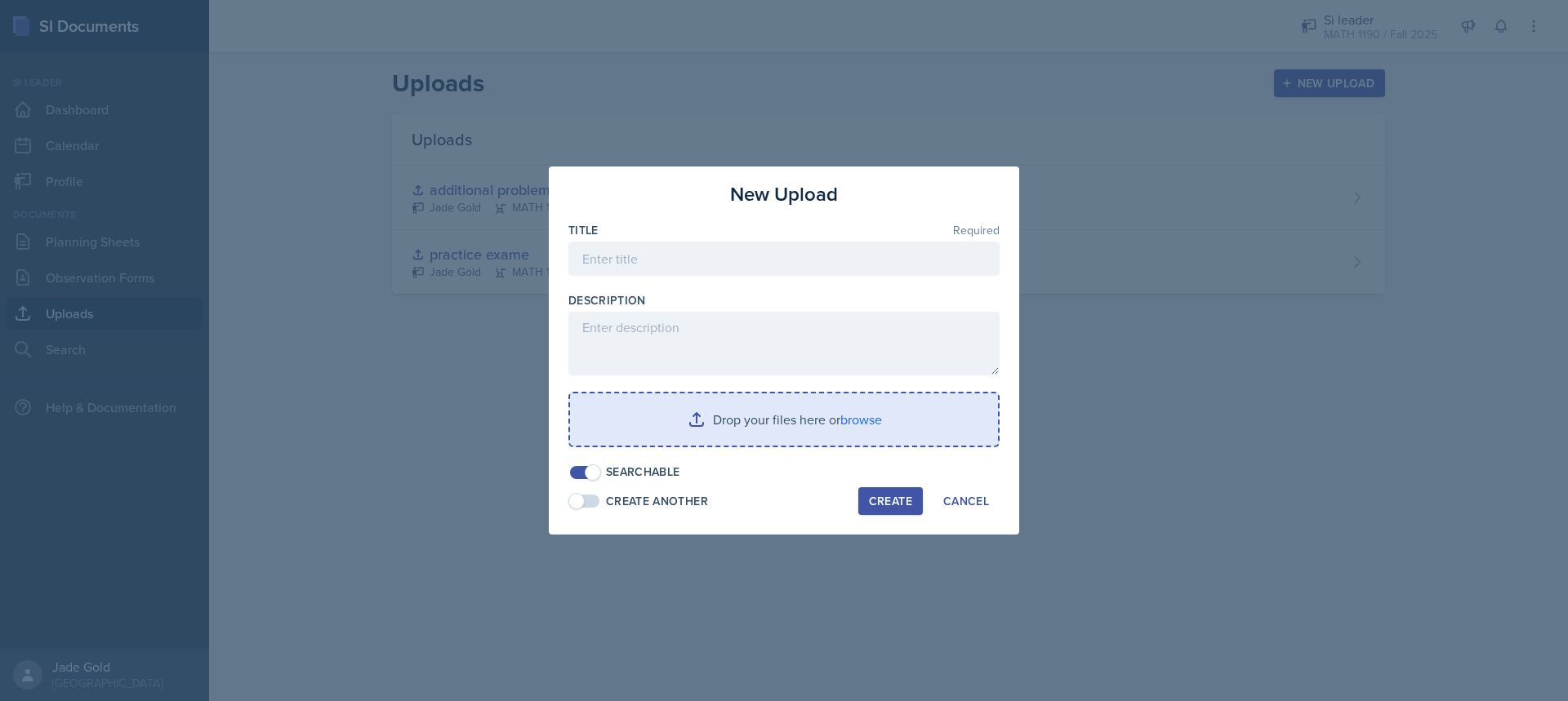
click at [798, 424] on input "file" at bounding box center [784, 419] width 428 height 52
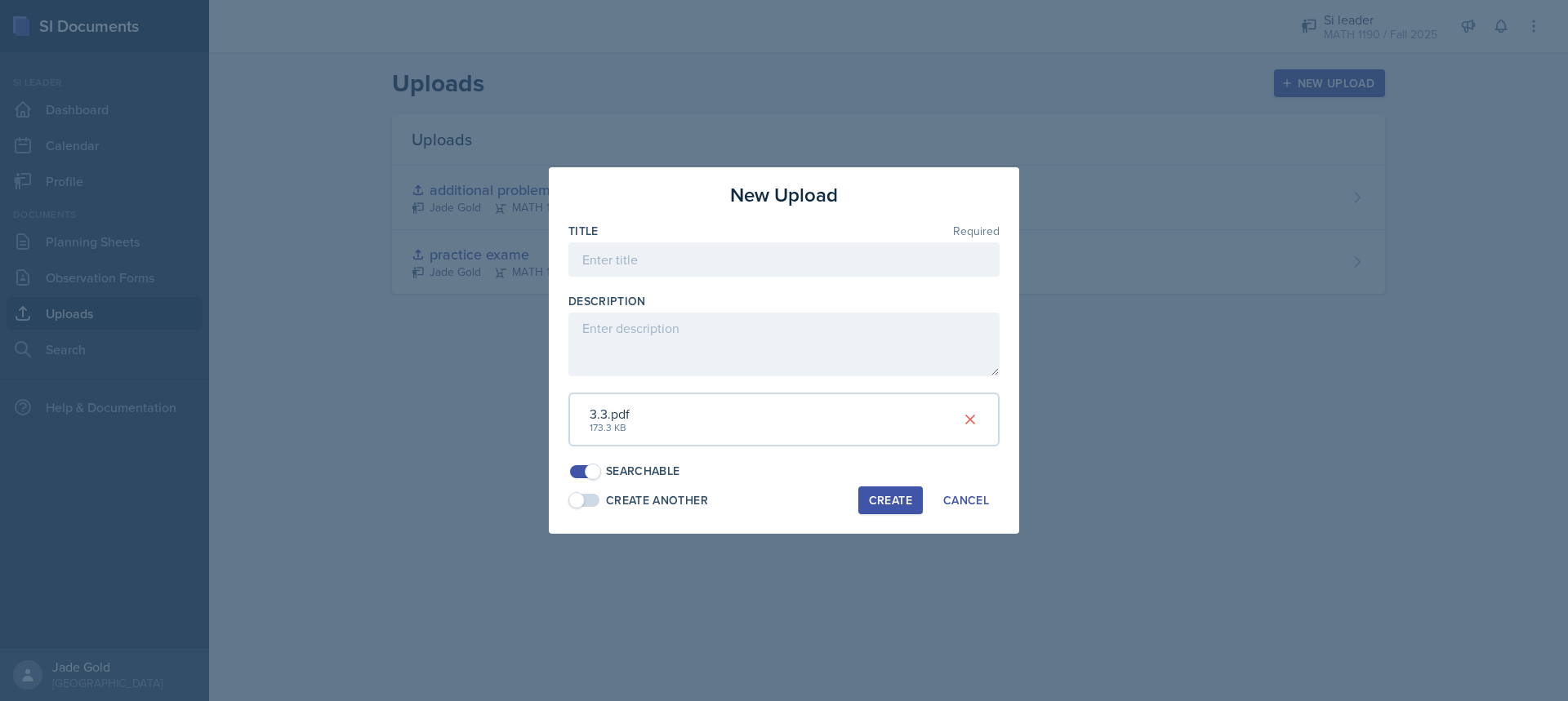
click at [897, 511] on button "Create" at bounding box center [891, 501] width 64 height 28
click at [727, 265] on input at bounding box center [784, 259] width 432 height 34
type input "3.3"
click at [890, 497] on div "Create" at bounding box center [891, 500] width 44 height 13
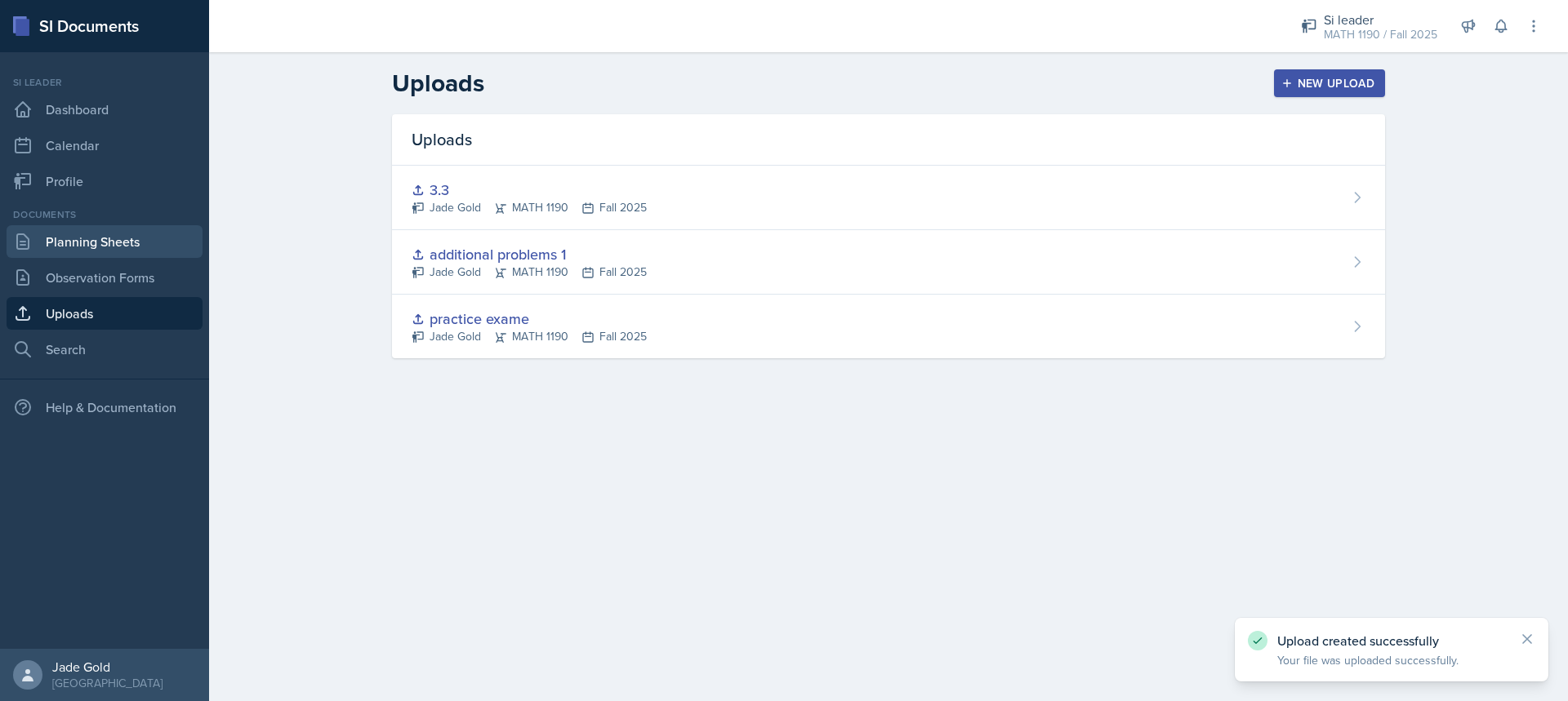
click at [100, 228] on link "Planning Sheets" at bounding box center [104, 242] width 196 height 33
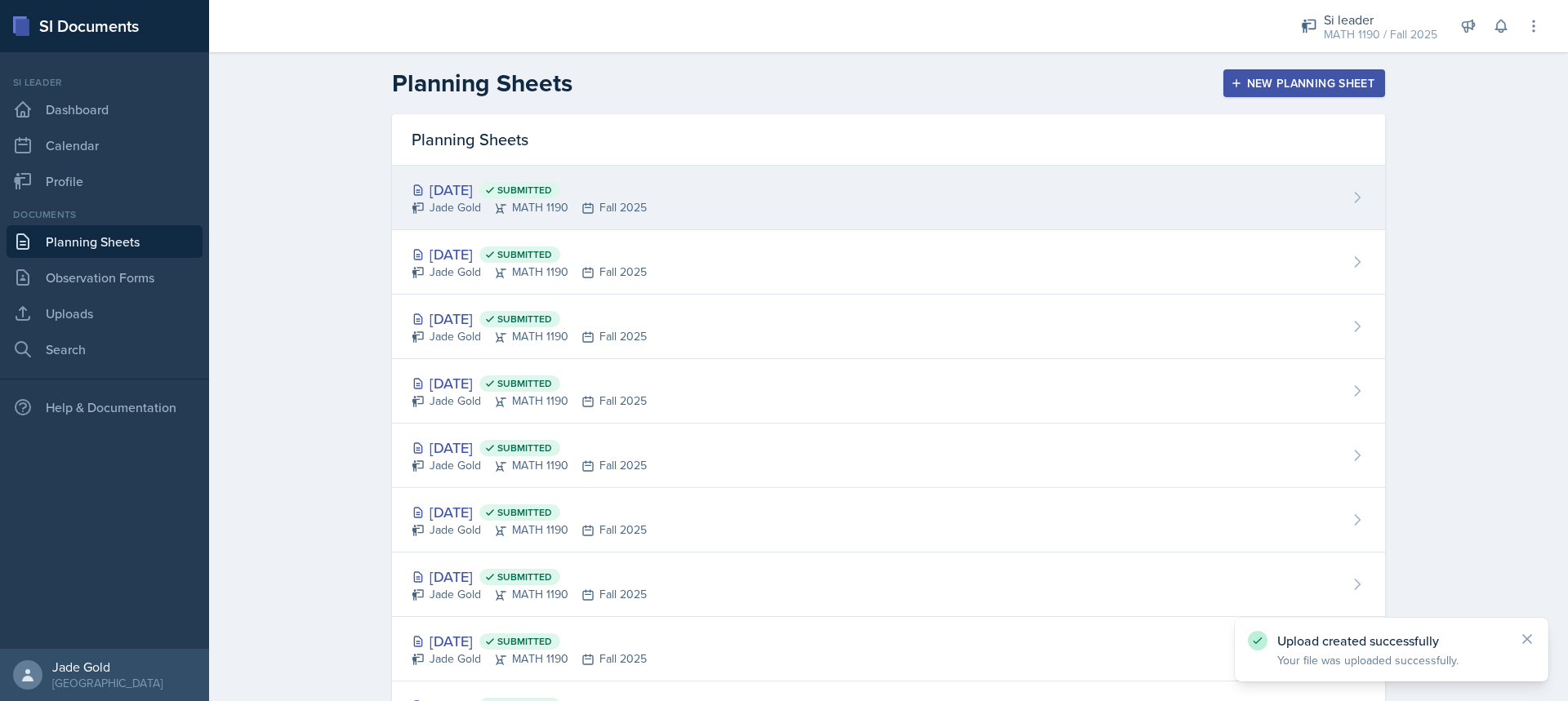
click at [612, 190] on div "[DATE] Submitted" at bounding box center [529, 190] width 235 height 22
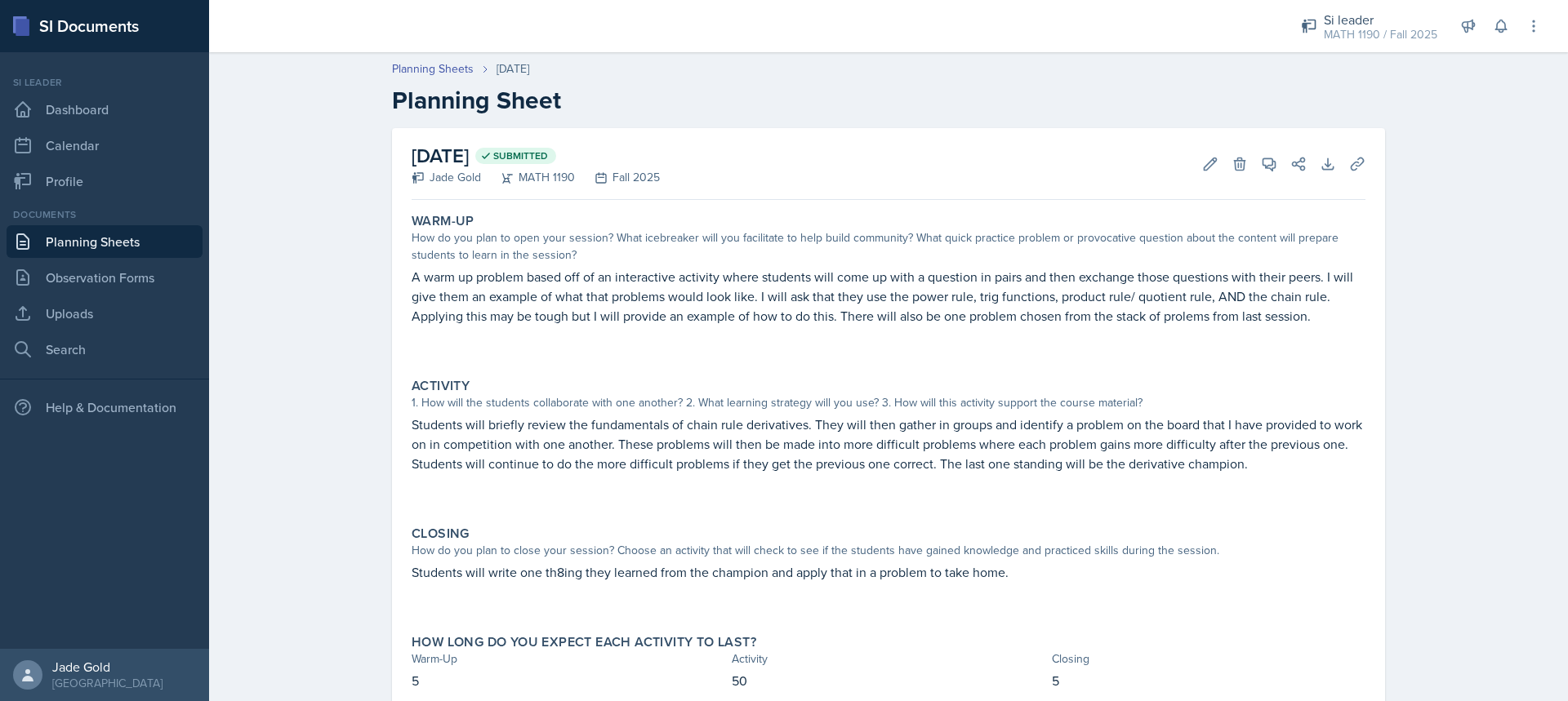
click at [98, 250] on link "Planning Sheets" at bounding box center [104, 242] width 196 height 33
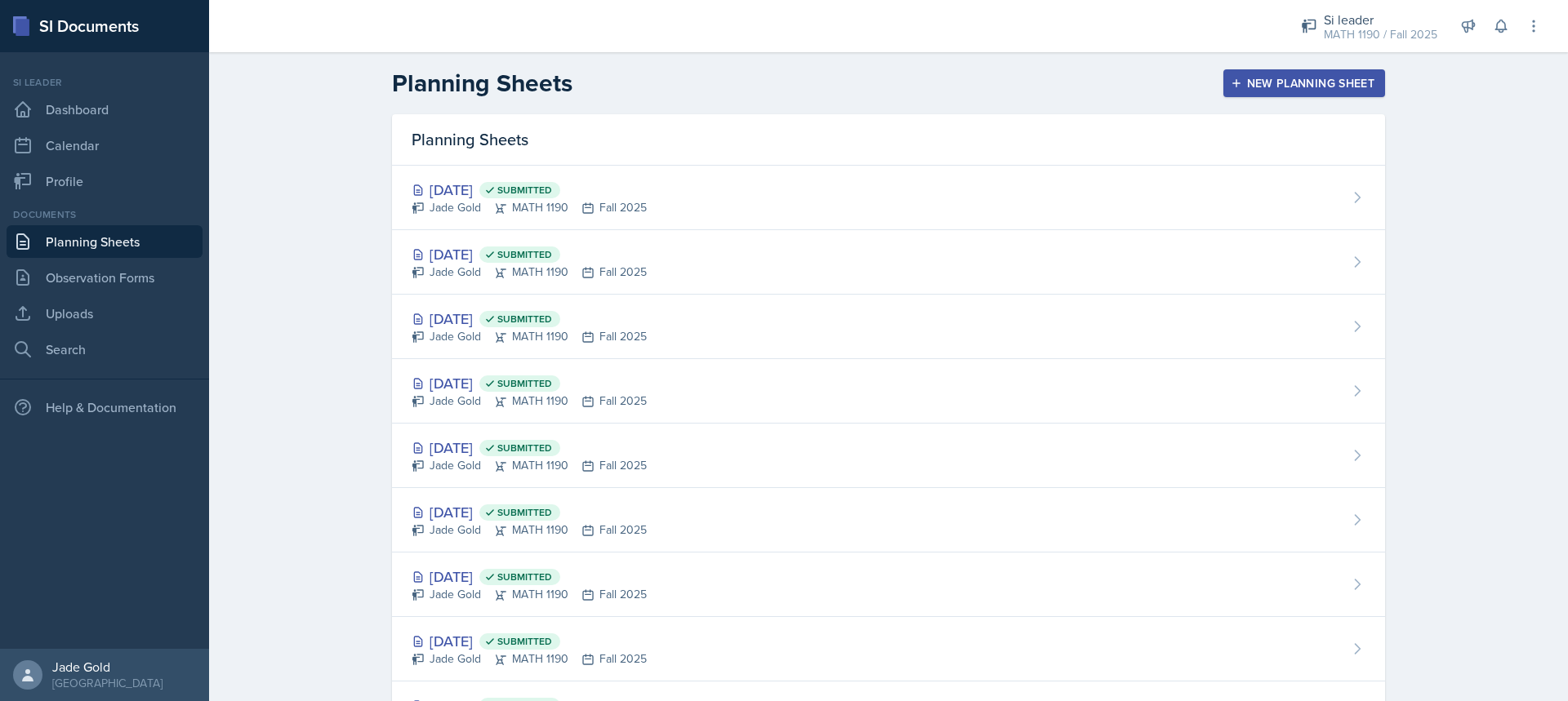
click at [642, 275] on div "[DATE] Submitted Jade Gold MATH 1190 Fall 2025" at bounding box center [889, 263] width 994 height 64
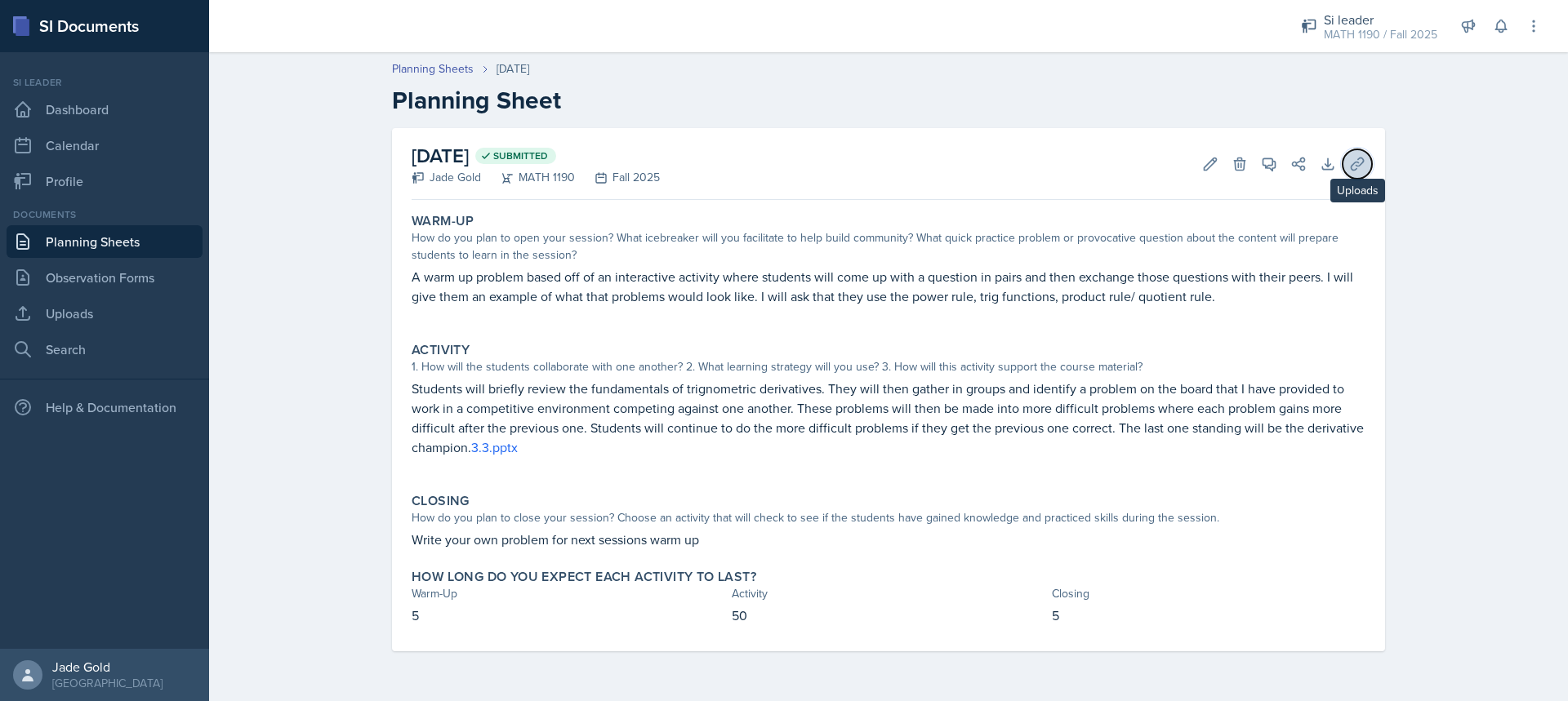
click at [1368, 168] on button "Uploads" at bounding box center [1357, 164] width 30 height 30
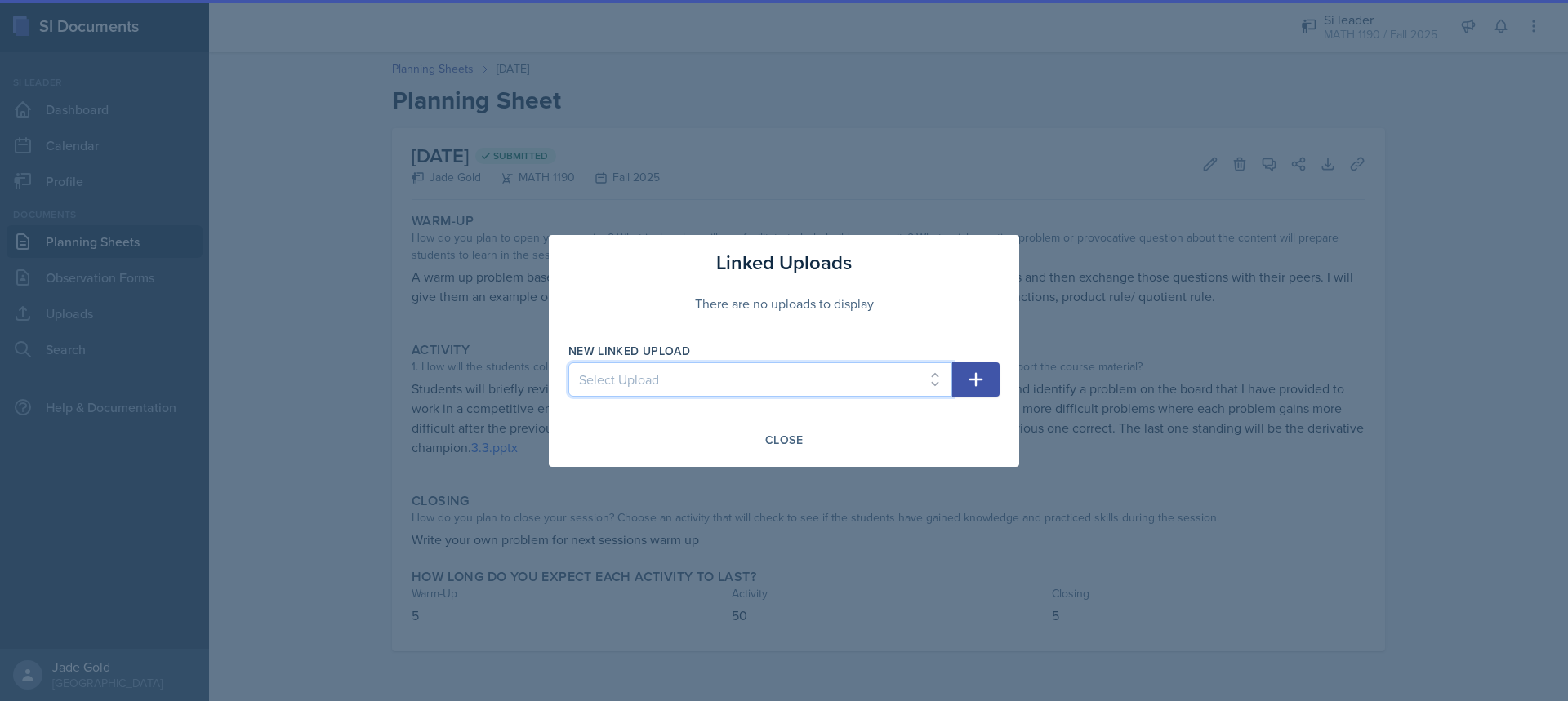
click at [767, 377] on select "Select Upload practice exame additional problems 1 3.3" at bounding box center [760, 379] width 384 height 34
select select "3d5e3008-306b-4c4c-81cc-2f06f76bfd26"
click at [568, 363] on select "Select Upload practice exame additional problems 1 3.3" at bounding box center [760, 379] width 384 height 34
click at [983, 387] on icon "button" at bounding box center [976, 379] width 20 height 20
select select
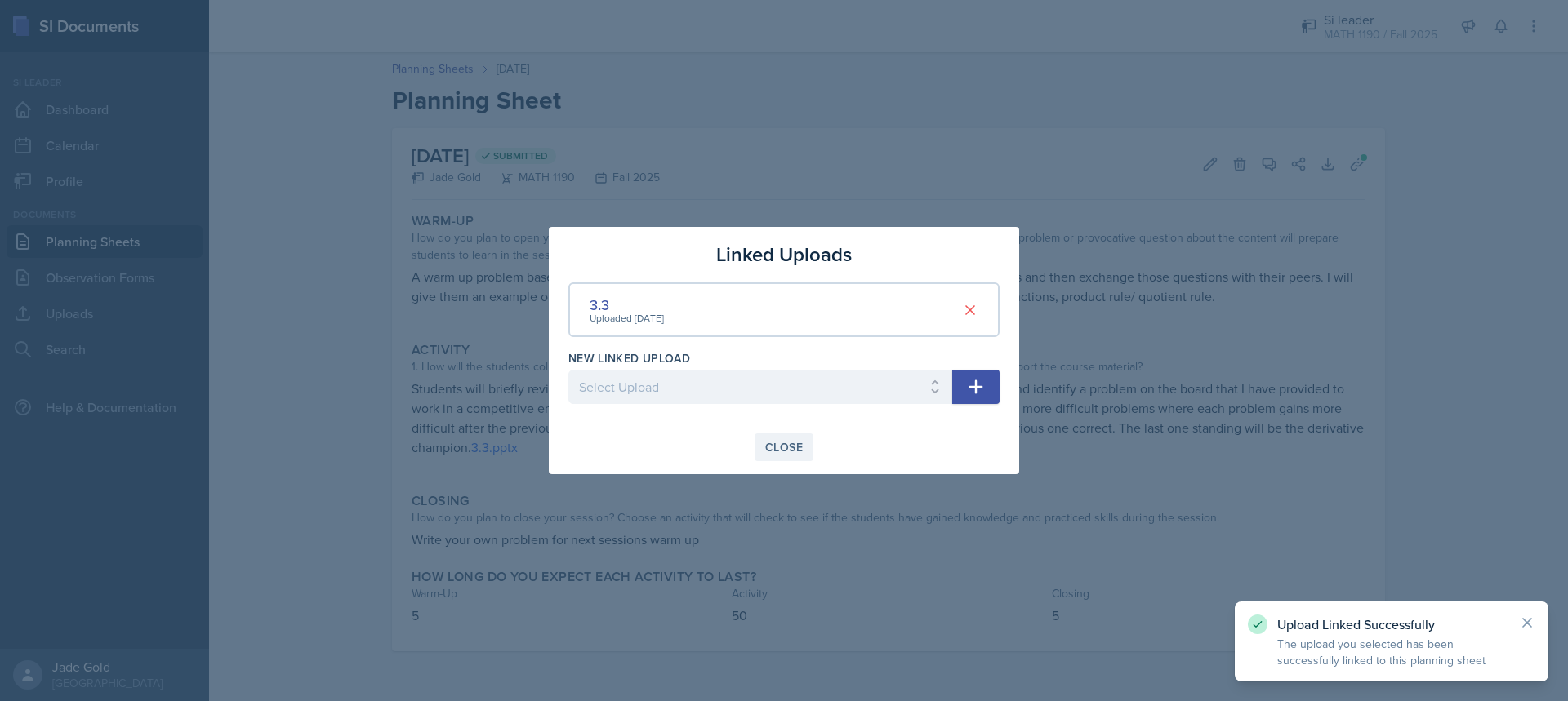
click at [803, 453] on button "Close" at bounding box center [784, 447] width 59 height 28
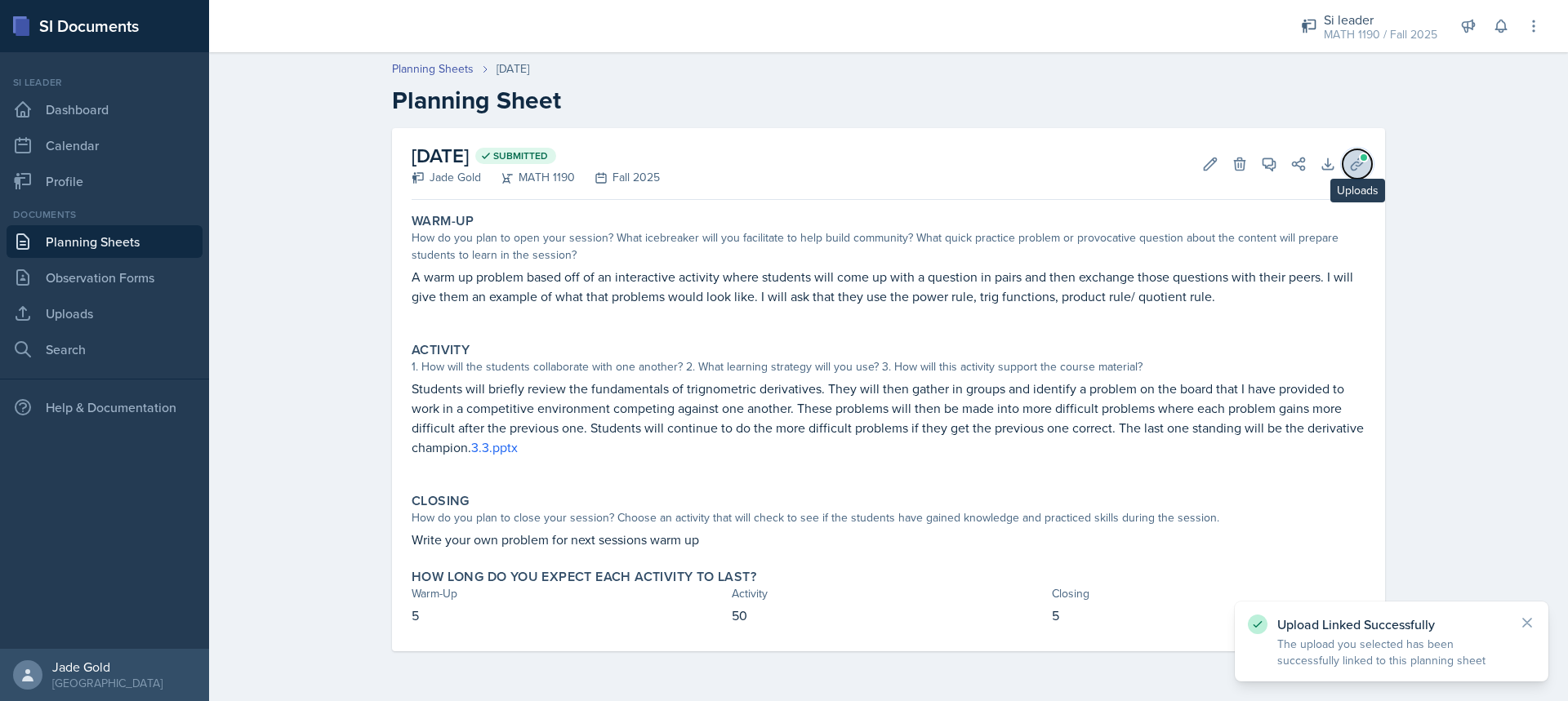
click at [1370, 156] on button "Uploads" at bounding box center [1357, 164] width 30 height 30
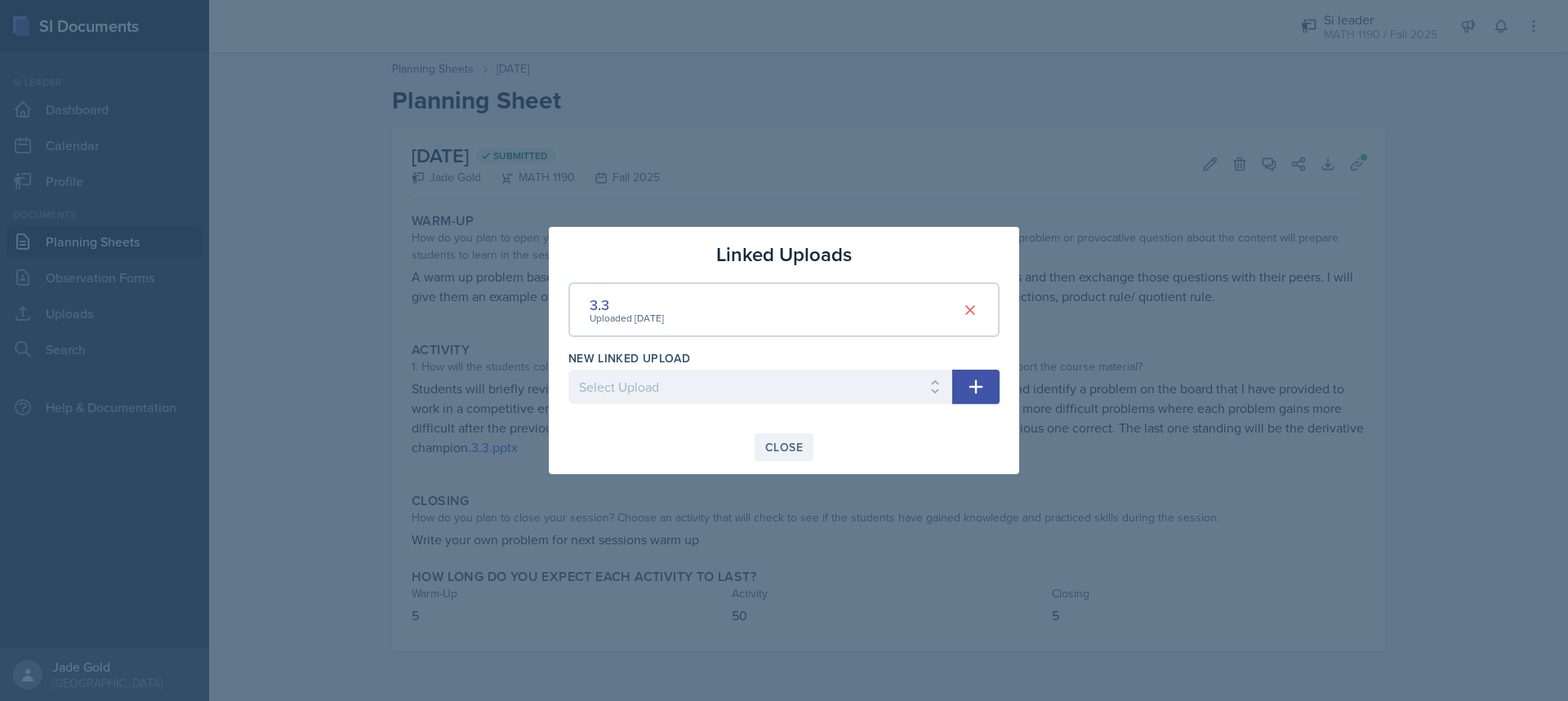
drag, startPoint x: 784, startPoint y: 454, endPoint x: 825, endPoint y: 452, distance: 41.0
click at [783, 454] on div "Close" at bounding box center [784, 447] width 37 height 13
